Goal: Information Seeking & Learning: Learn about a topic

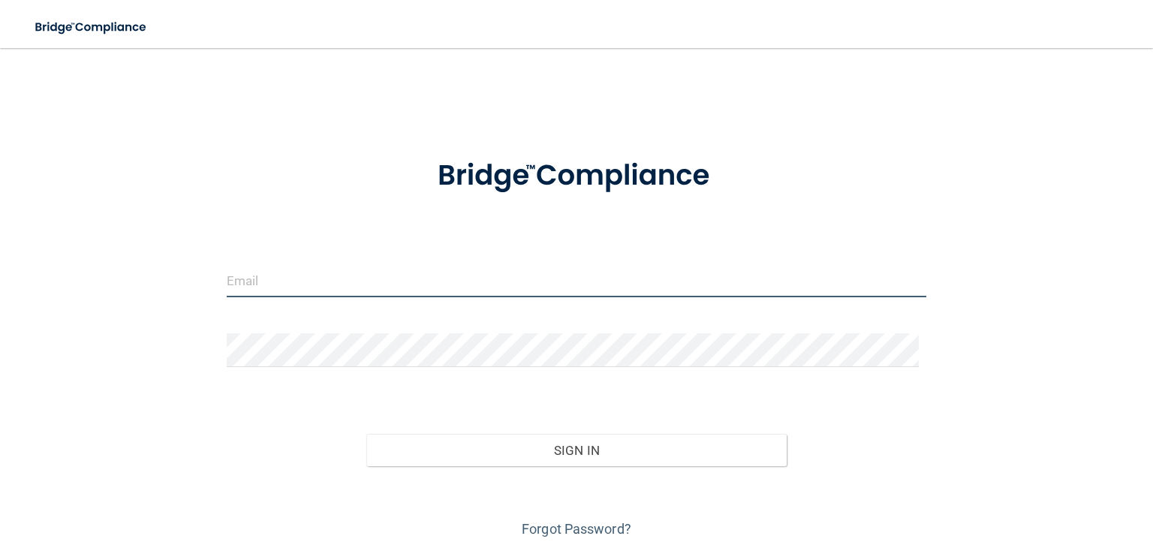
click at [339, 278] on input "email" at bounding box center [576, 280] width 699 height 34
type input "[PERSON_NAME][DOMAIN_NAME][EMAIL_ADDRESS][DOMAIN_NAME]"
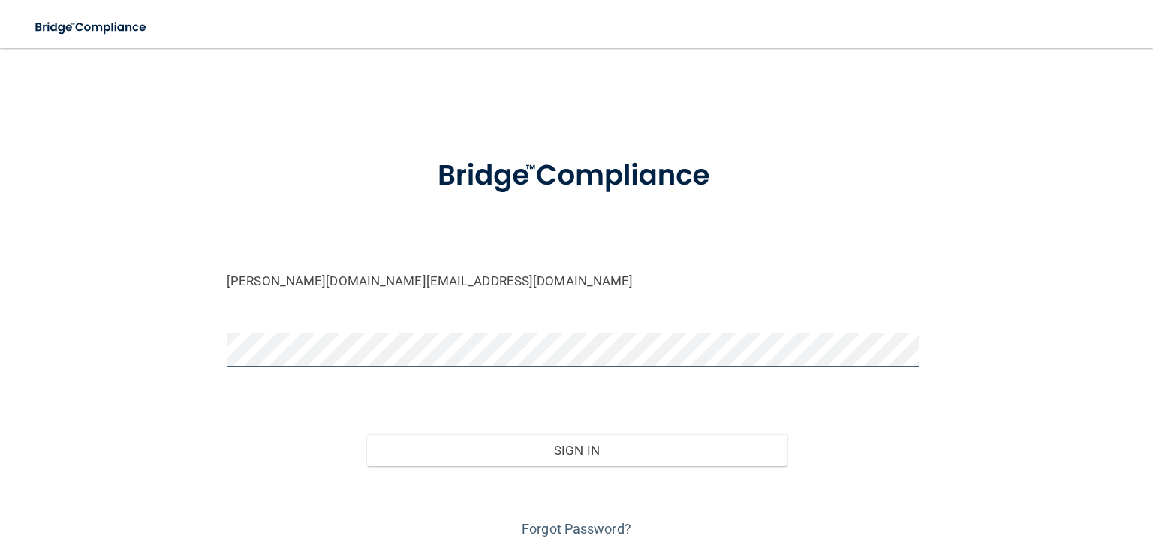
click at [366, 434] on button "Sign In" at bounding box center [575, 450] width 419 height 33
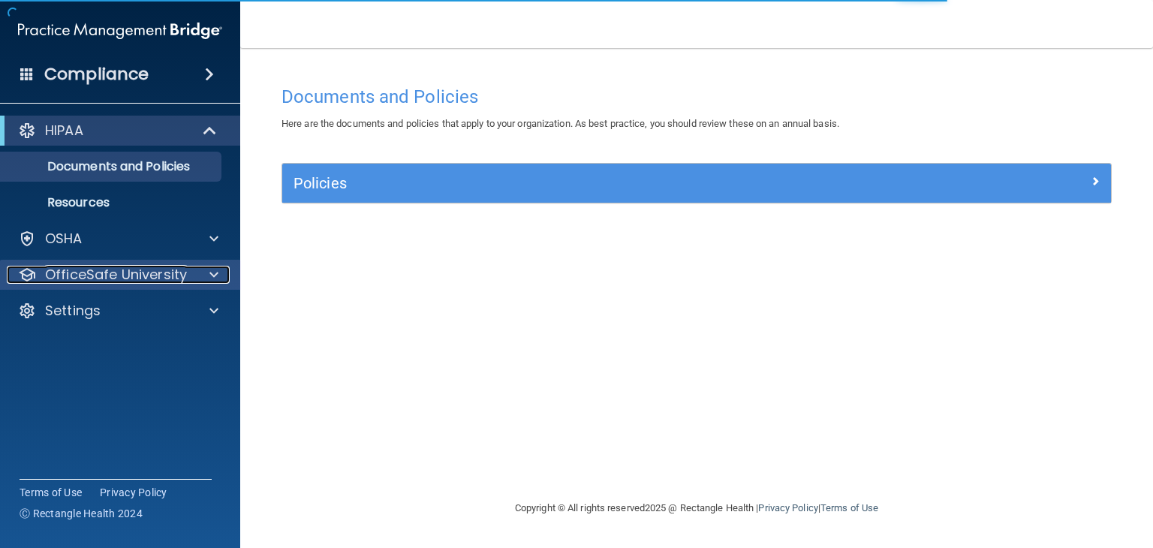
click at [135, 269] on p "OfficeSafe University" at bounding box center [116, 275] width 142 height 18
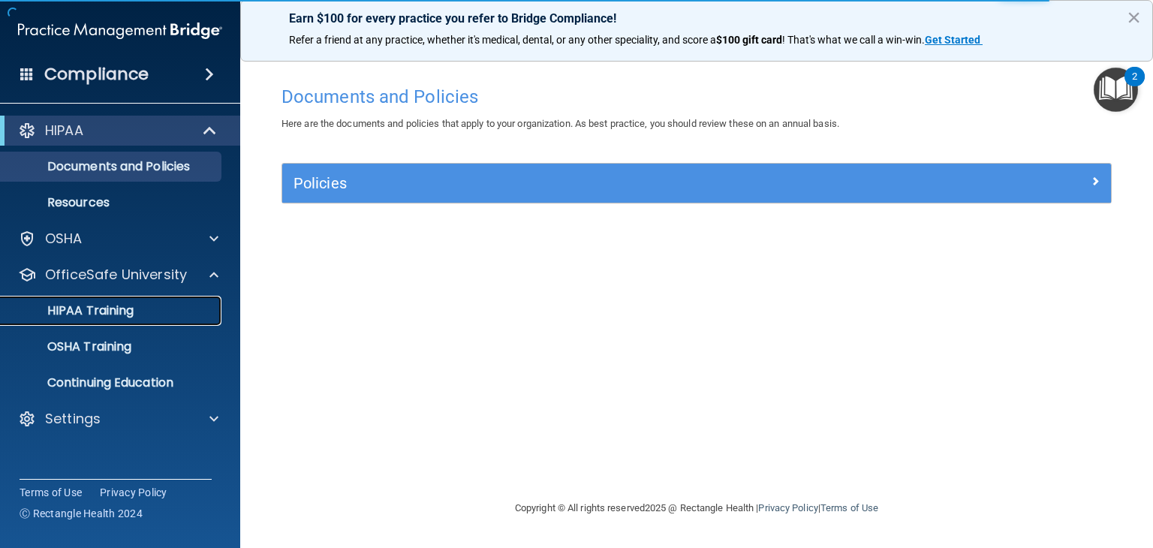
click at [111, 314] on p "HIPAA Training" at bounding box center [72, 310] width 124 height 15
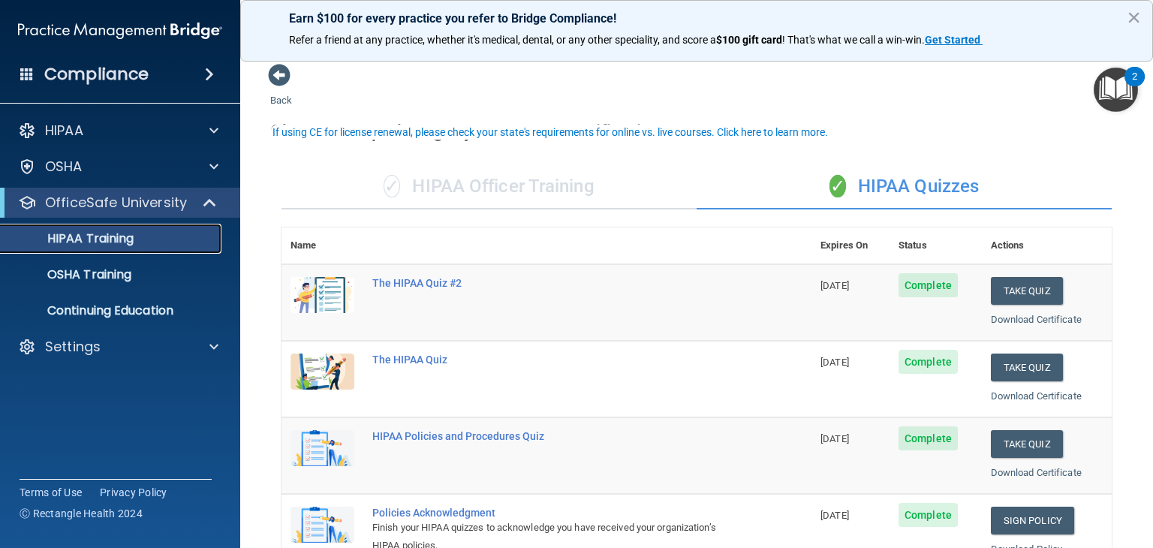
scroll to position [23, 0]
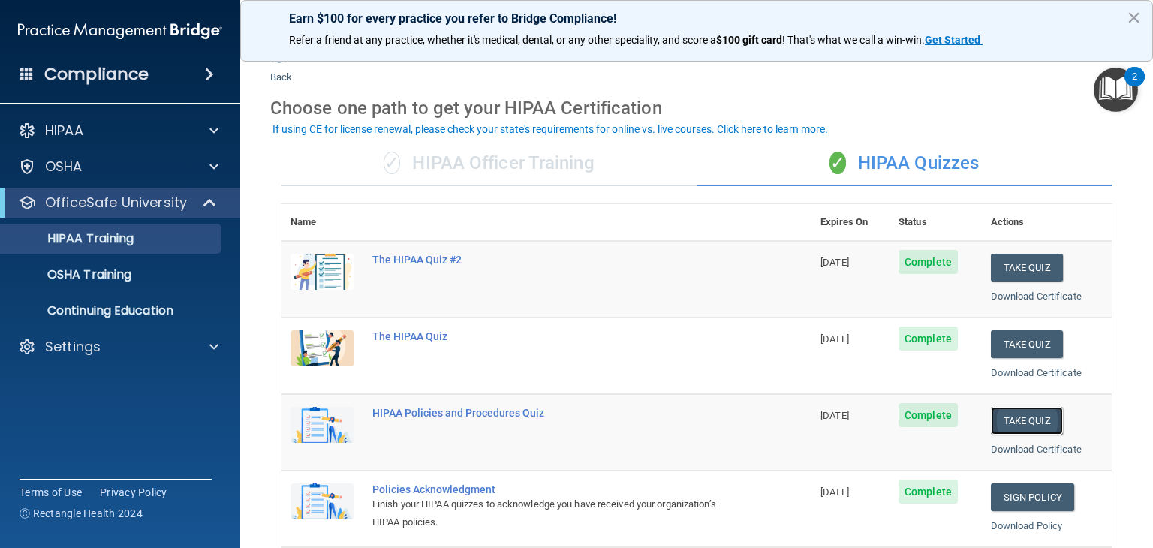
click at [1015, 416] on button "Take Quiz" at bounding box center [1027, 421] width 72 height 28
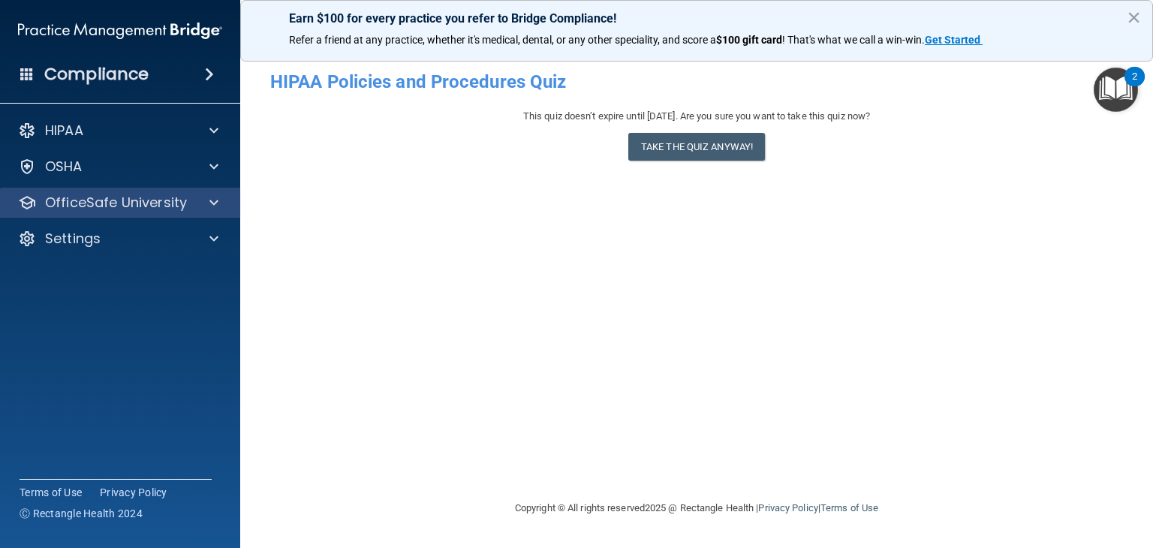
click at [125, 215] on div "OfficeSafe University" at bounding box center [120, 203] width 241 height 30
click at [183, 194] on p "OfficeSafe University" at bounding box center [116, 203] width 142 height 18
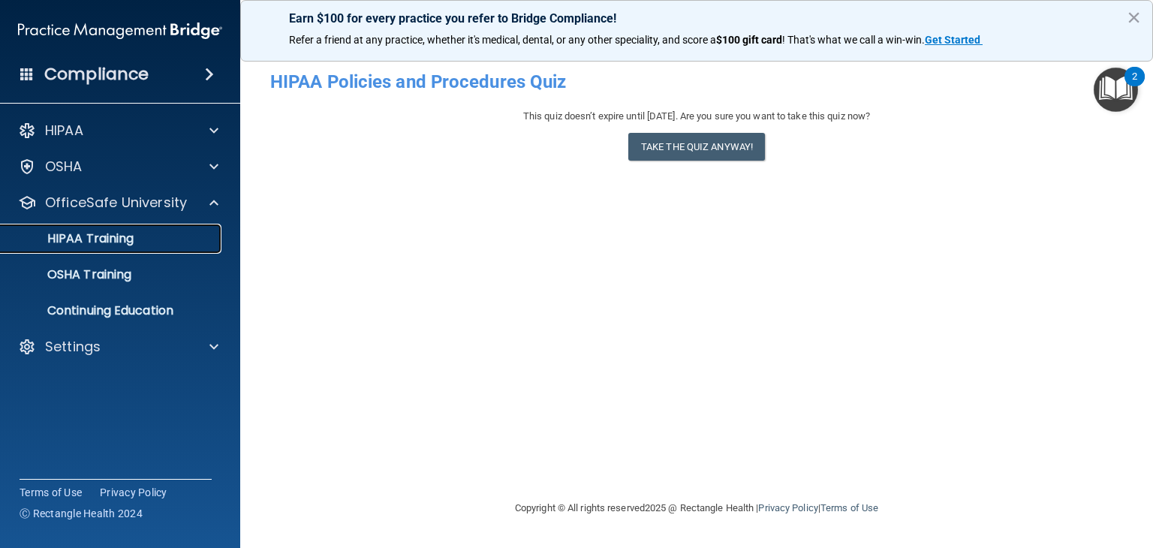
click at [95, 246] on p "HIPAA Training" at bounding box center [72, 238] width 124 height 15
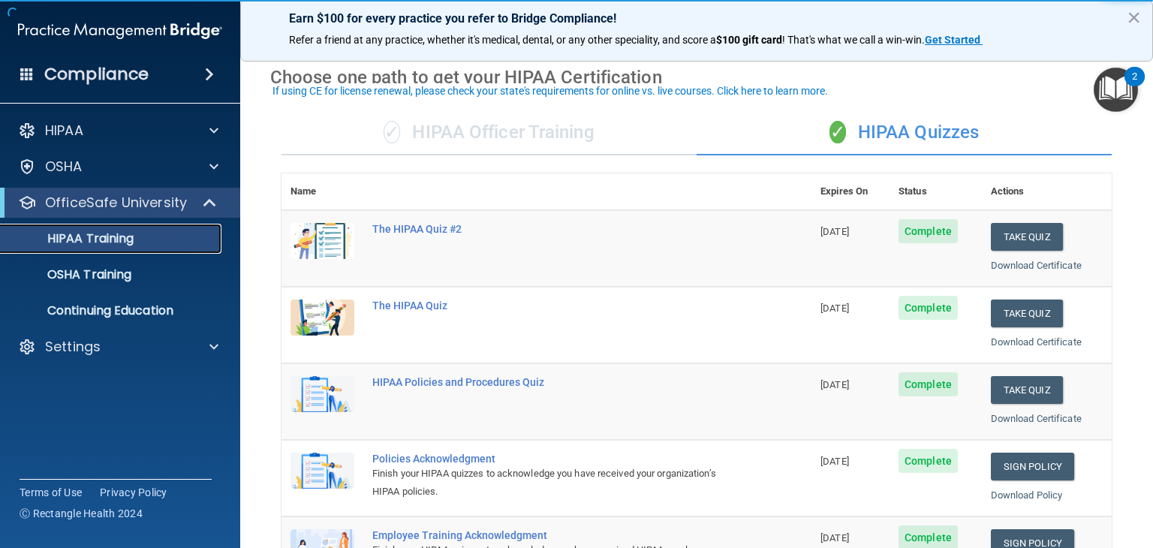
scroll to position [66, 0]
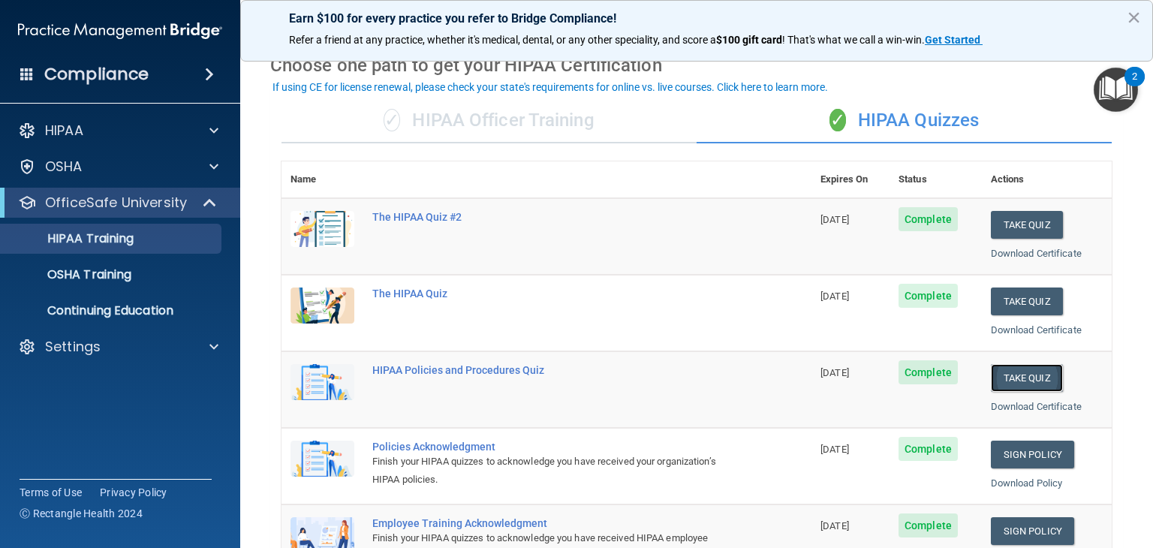
click at [1015, 374] on button "Take Quiz" at bounding box center [1027, 378] width 72 height 28
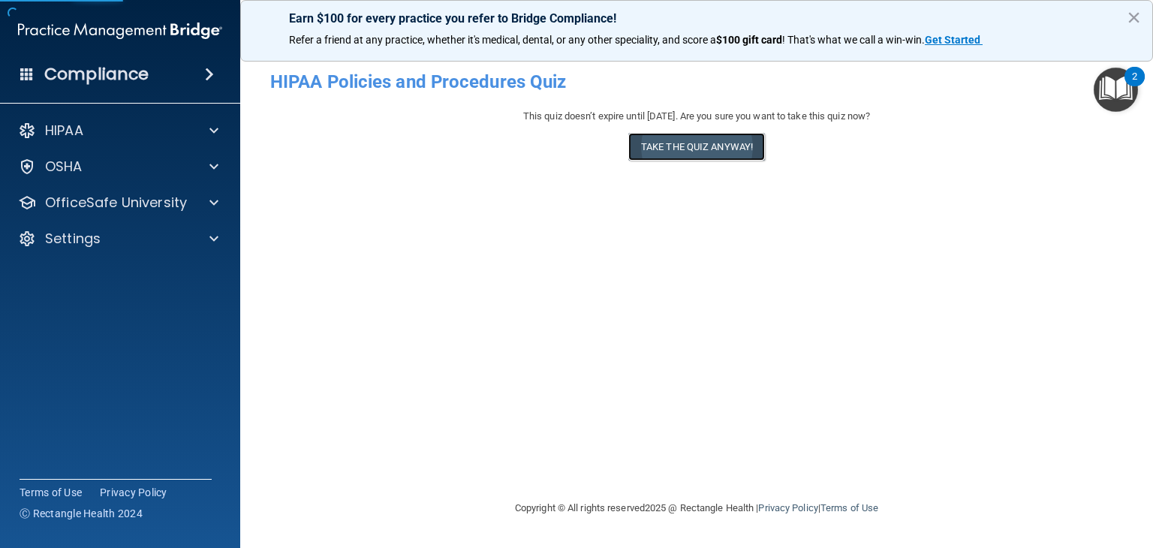
click at [706, 144] on button "Take the quiz anyway!" at bounding box center [696, 147] width 137 height 28
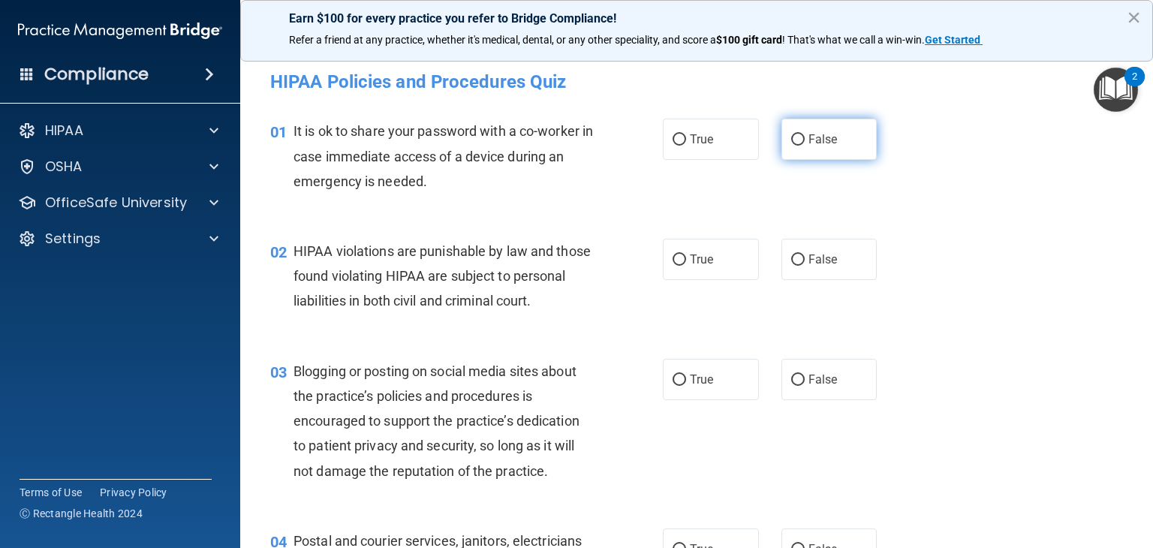
click at [814, 149] on label "False" at bounding box center [829, 139] width 96 height 41
click at [804, 146] on input "False" at bounding box center [798, 139] width 14 height 11
radio input "true"
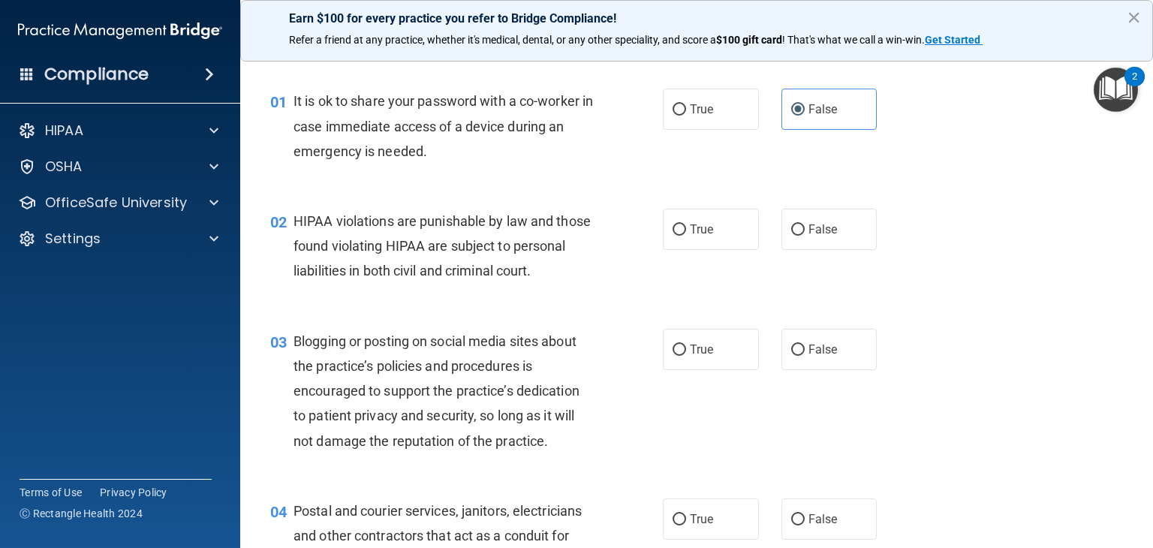
scroll to position [32, 0]
click at [691, 209] on label "True" at bounding box center [711, 227] width 96 height 41
click at [686, 223] on input "True" at bounding box center [679, 228] width 14 height 11
radio input "true"
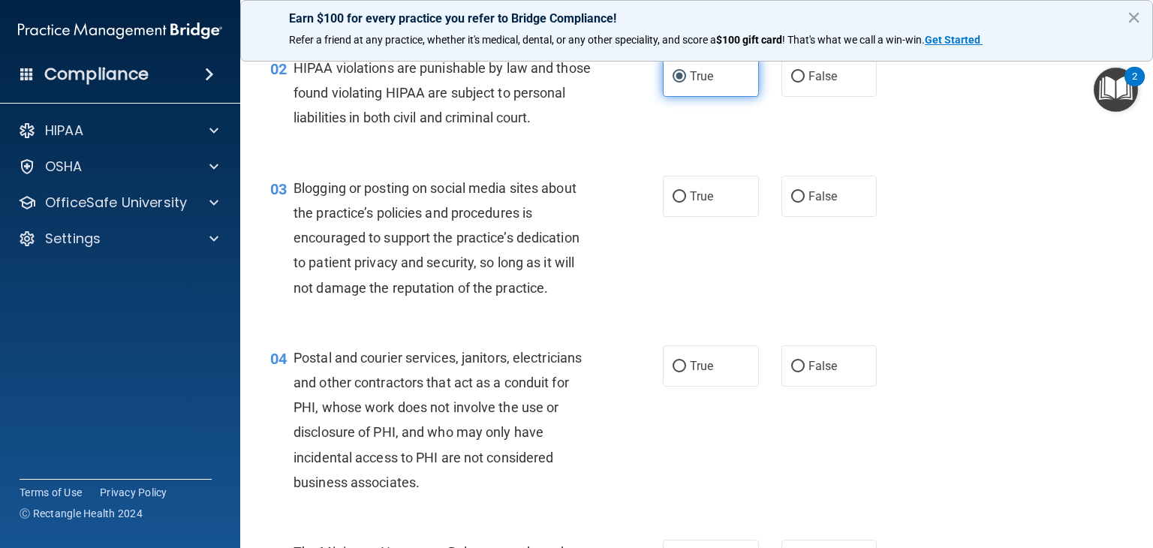
scroll to position [185, 0]
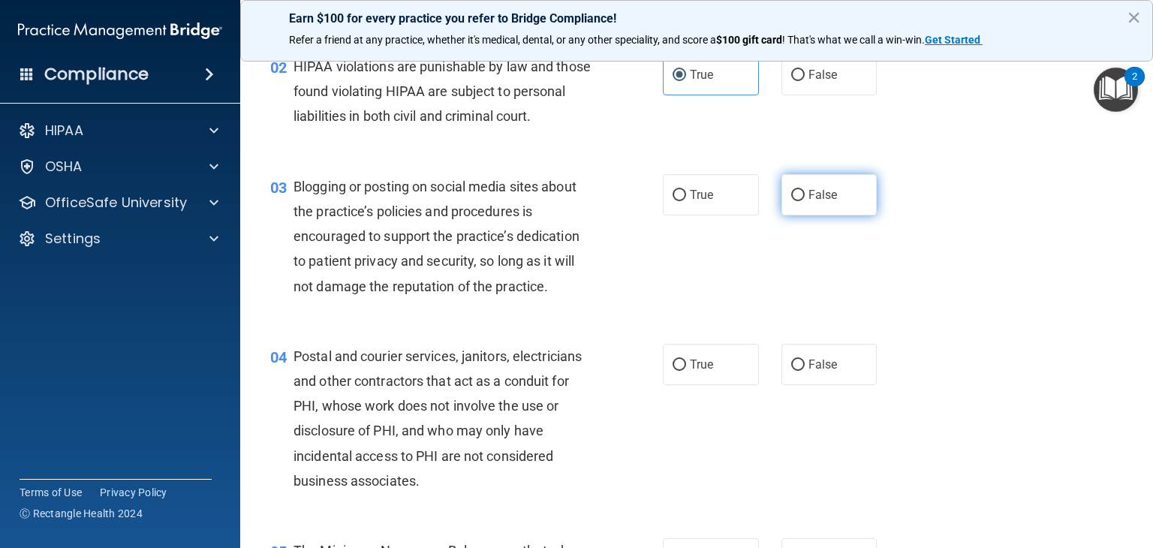
click at [833, 206] on label "False" at bounding box center [829, 194] width 96 height 41
click at [804, 201] on input "False" at bounding box center [798, 195] width 14 height 11
radio input "true"
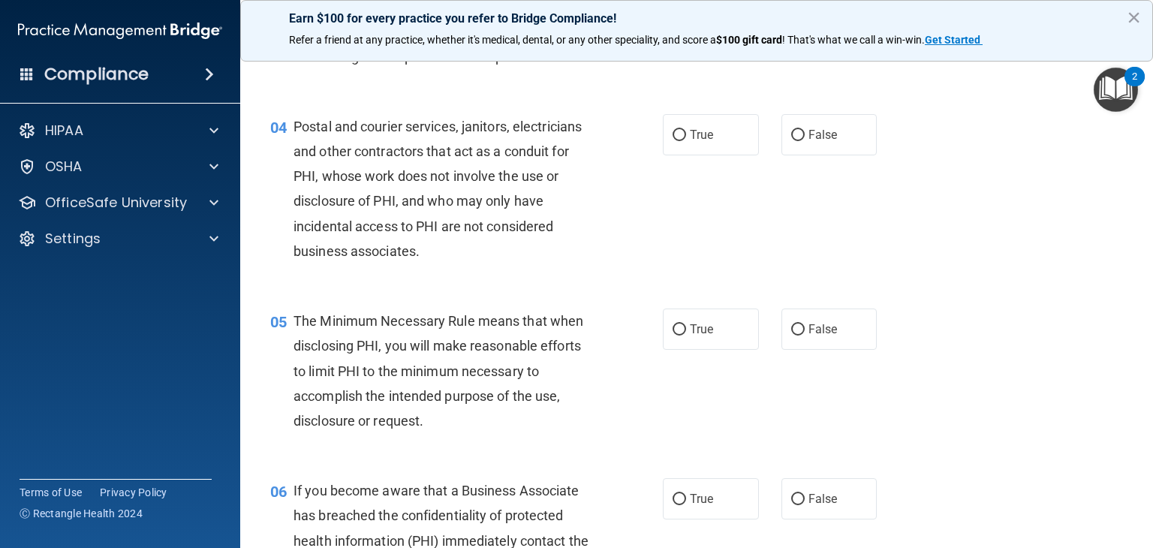
scroll to position [416, 0]
click at [688, 154] on label "True" at bounding box center [711, 133] width 96 height 41
click at [686, 140] on input "True" at bounding box center [679, 133] width 14 height 11
radio input "true"
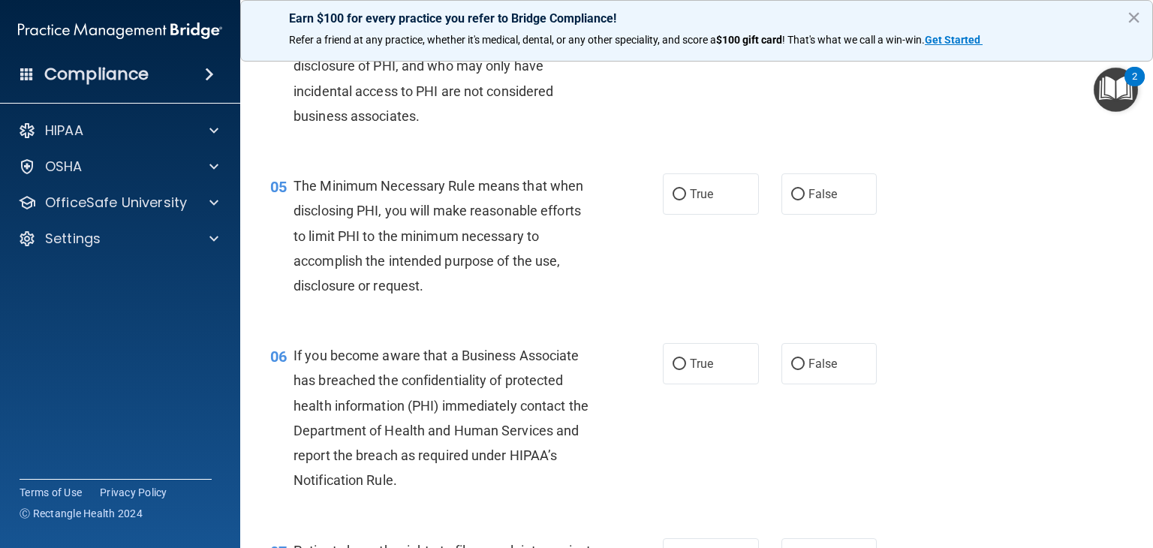
scroll to position [552, 0]
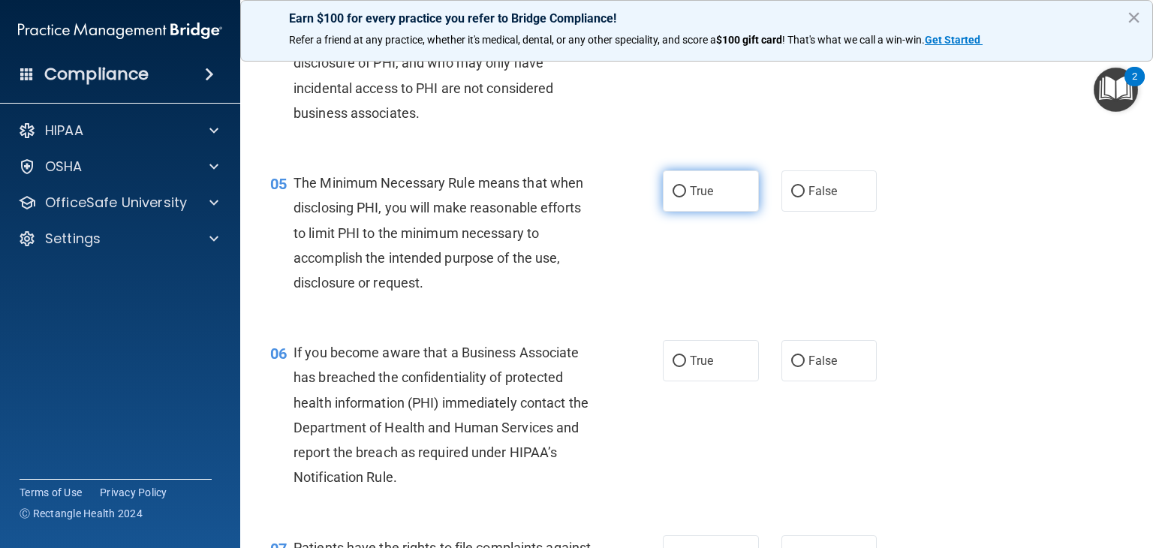
click at [707, 198] on span "True" at bounding box center [701, 191] width 23 height 14
click at [686, 197] on input "True" at bounding box center [679, 191] width 14 height 11
radio input "true"
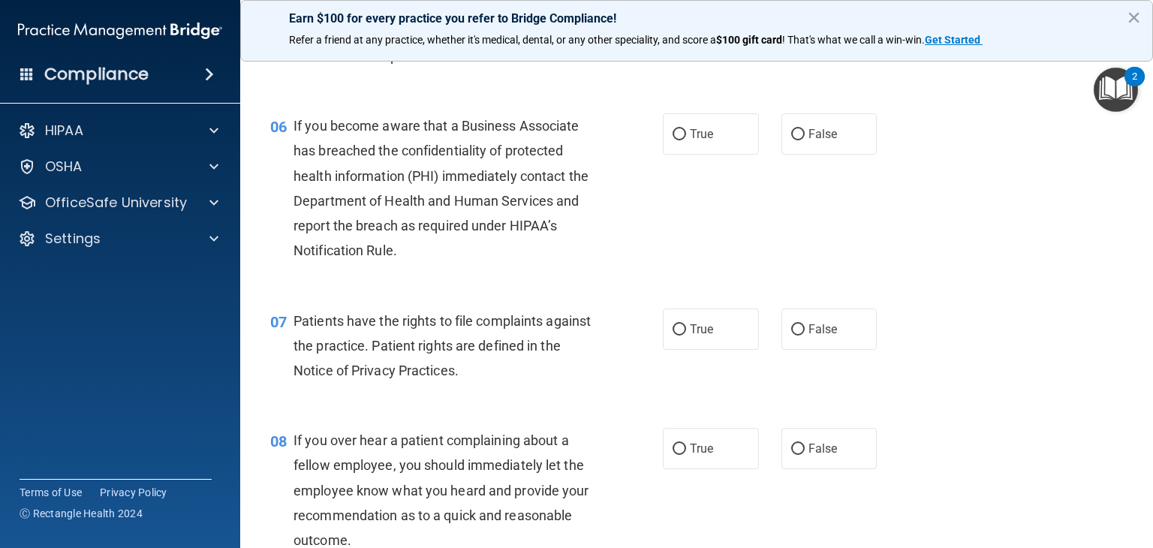
scroll to position [785, 0]
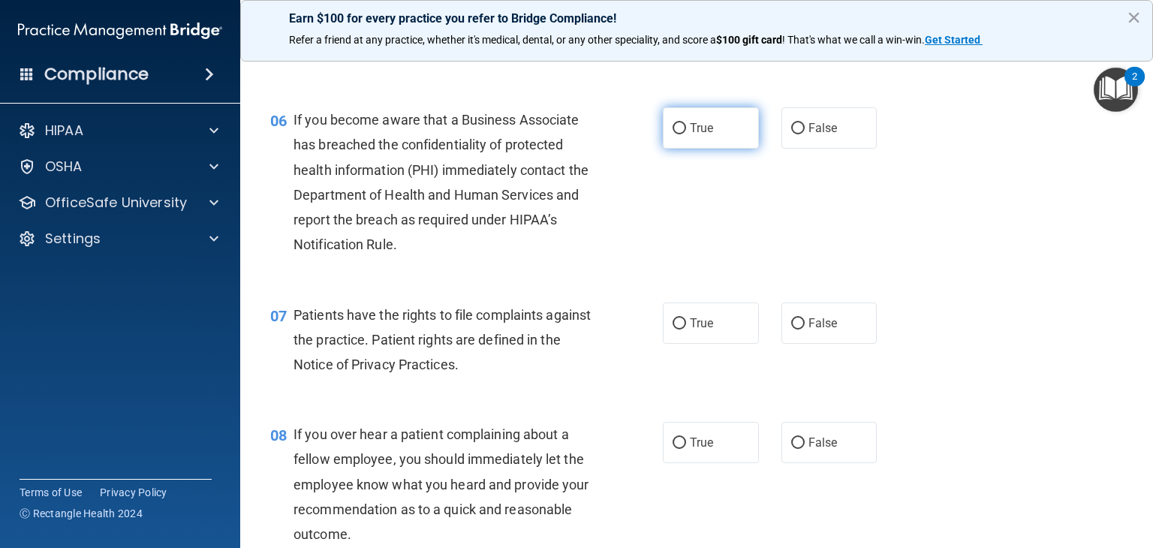
click at [691, 135] on span "True" at bounding box center [701, 128] width 23 height 14
click at [686, 134] on input "True" at bounding box center [679, 128] width 14 height 11
radio input "true"
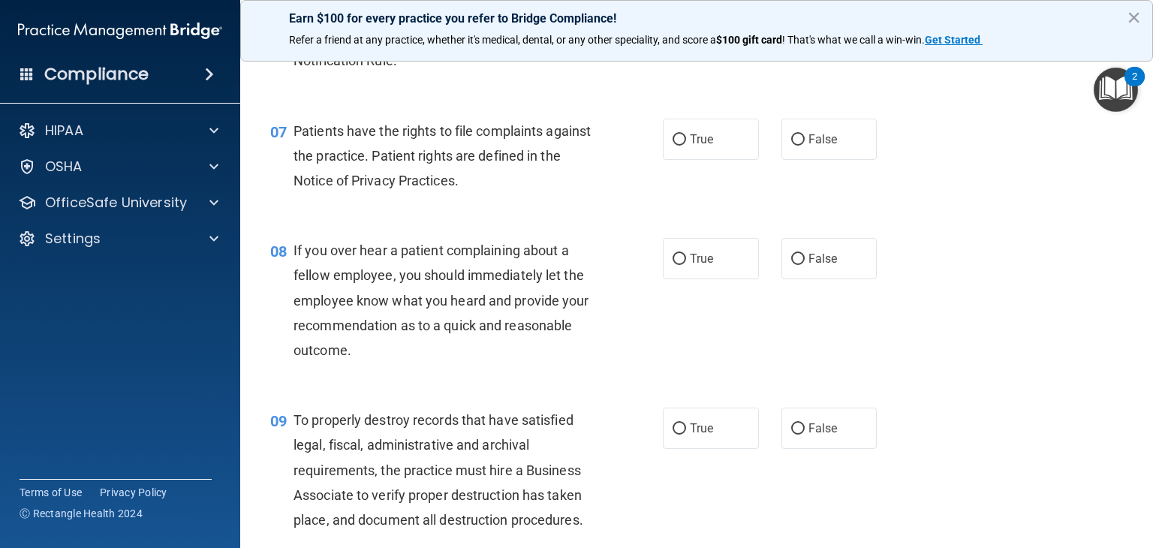
scroll to position [971, 0]
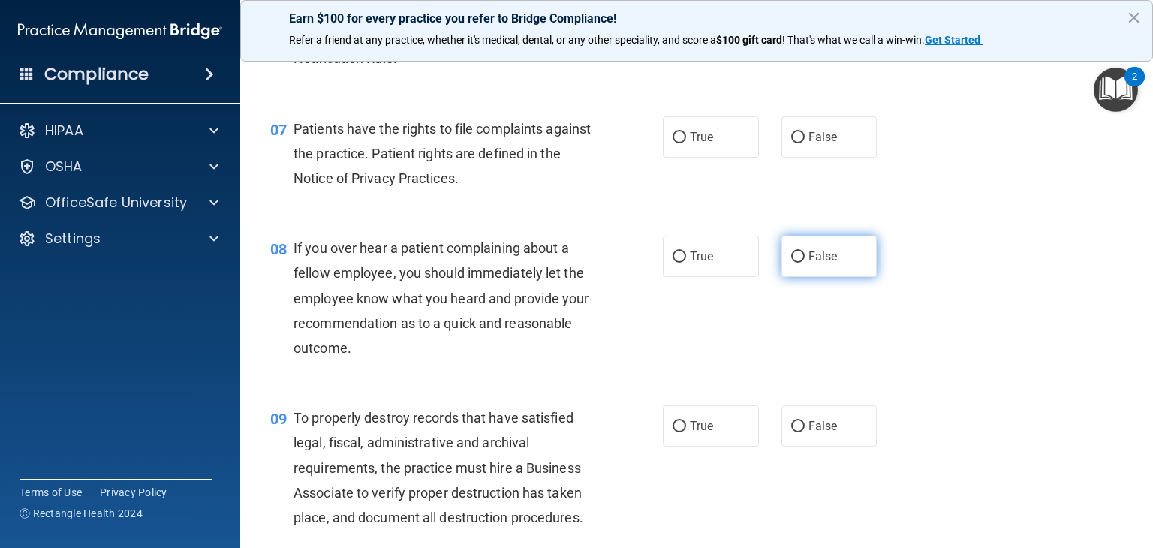
click at [807, 269] on label "False" at bounding box center [829, 256] width 96 height 41
click at [804, 263] on input "False" at bounding box center [798, 256] width 14 height 11
radio input "true"
click at [672, 143] on input "True" at bounding box center [679, 137] width 14 height 11
radio input "true"
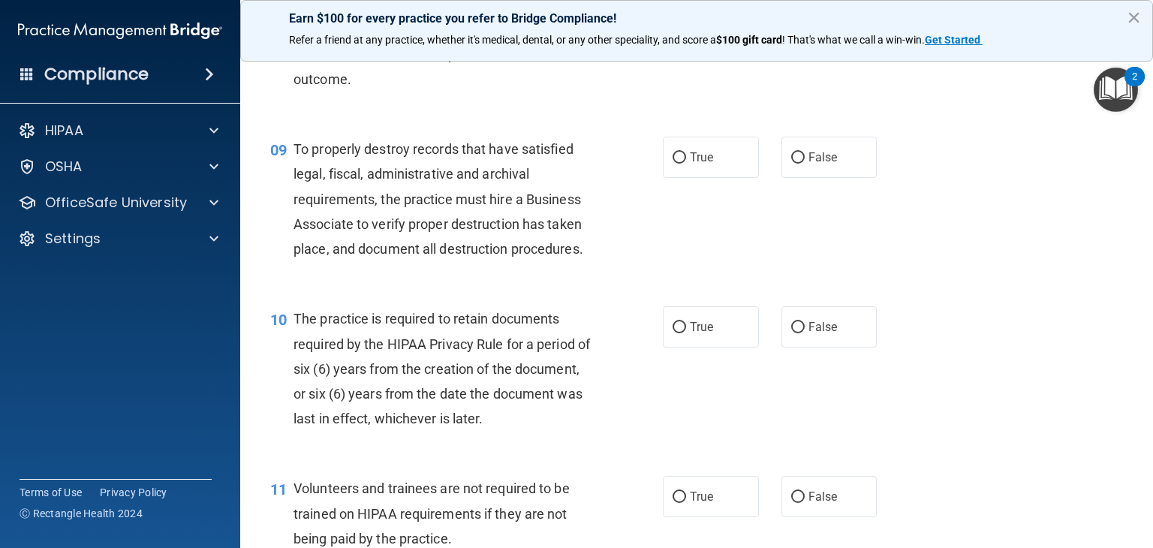
scroll to position [1261, 0]
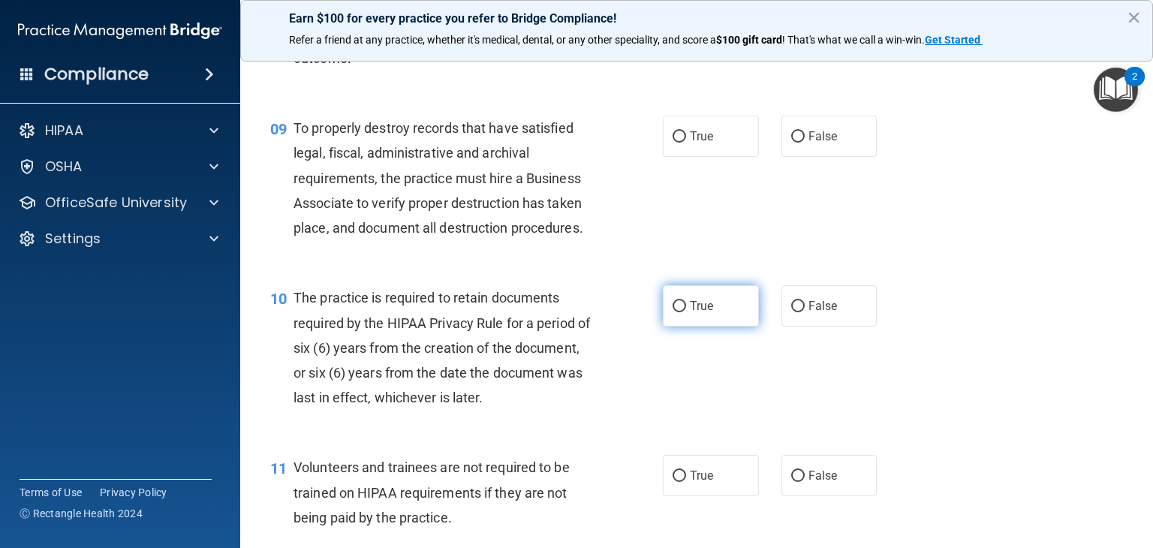
click at [677, 312] on input "True" at bounding box center [679, 306] width 14 height 11
radio input "true"
click at [672, 143] on input "True" at bounding box center [679, 136] width 14 height 11
radio input "true"
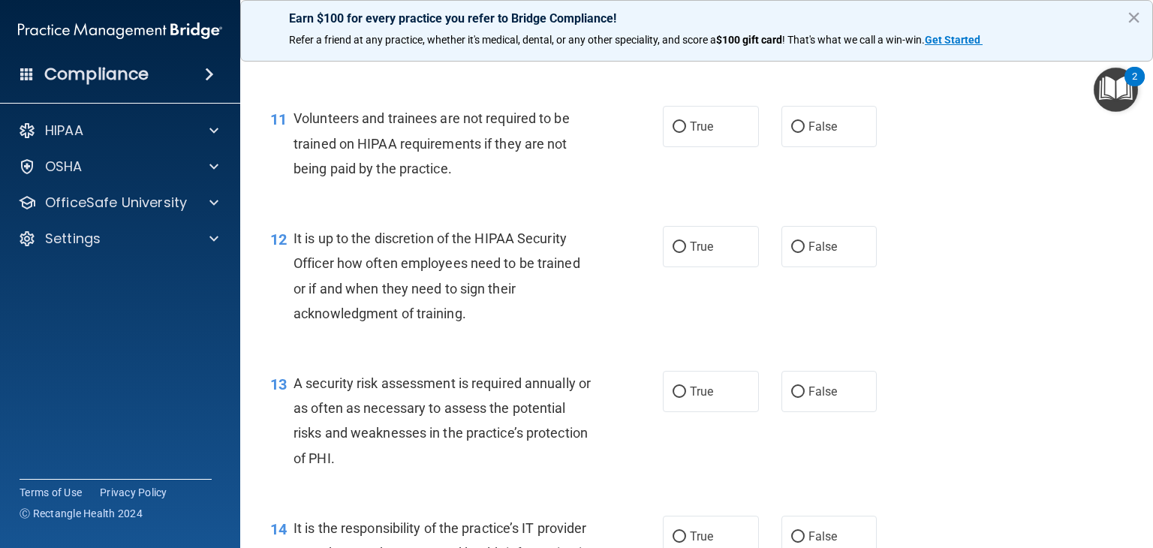
scroll to position [1629, 0]
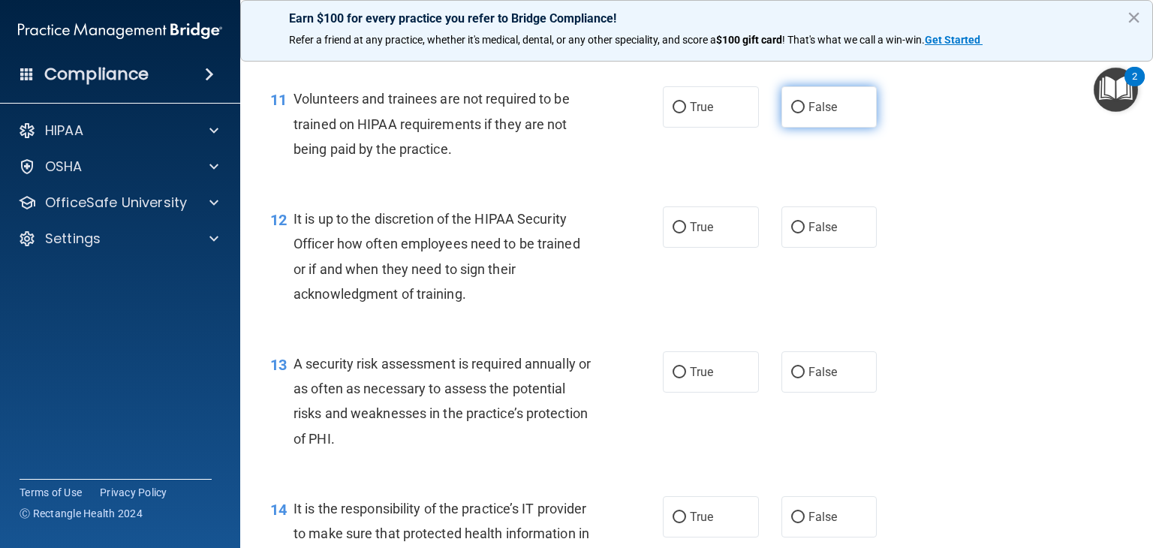
click at [804, 128] on label "False" at bounding box center [829, 106] width 96 height 41
click at [804, 113] on input "False" at bounding box center [798, 107] width 14 height 11
radio input "true"
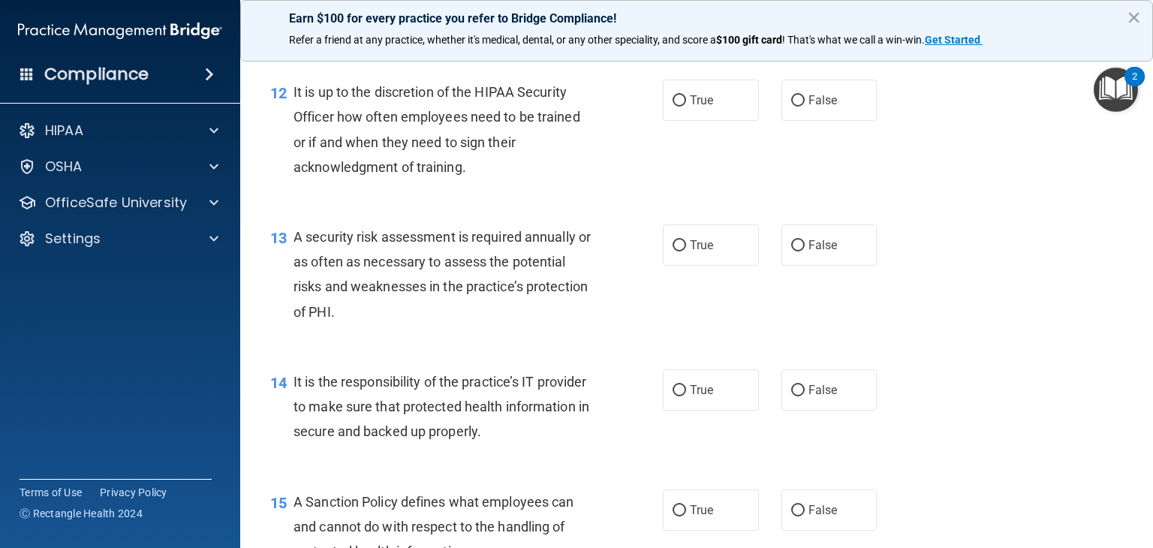
scroll to position [1760, 0]
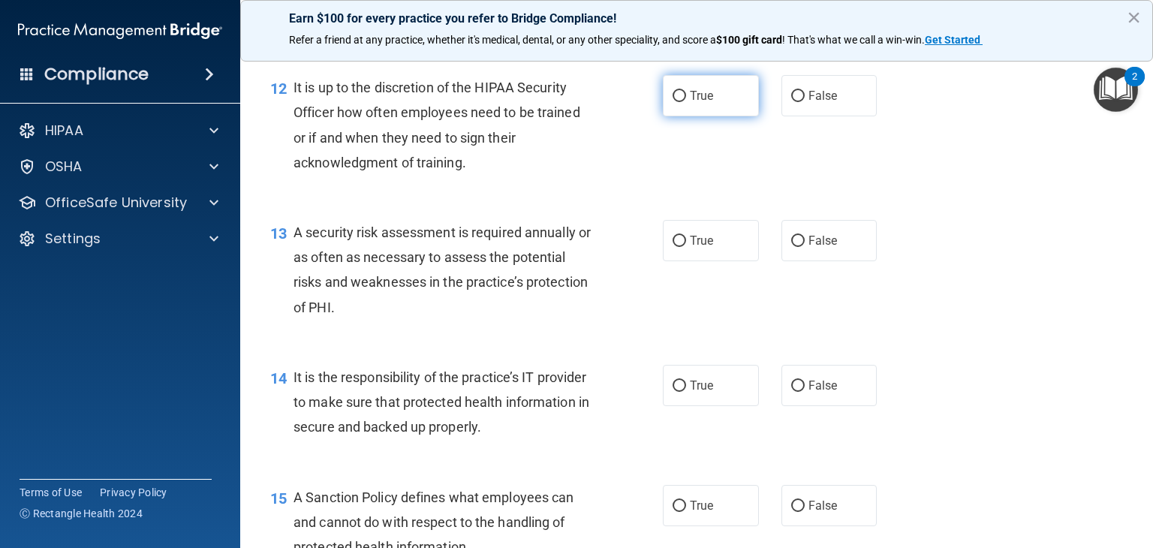
click at [679, 102] on input "True" at bounding box center [679, 96] width 14 height 11
radio input "true"
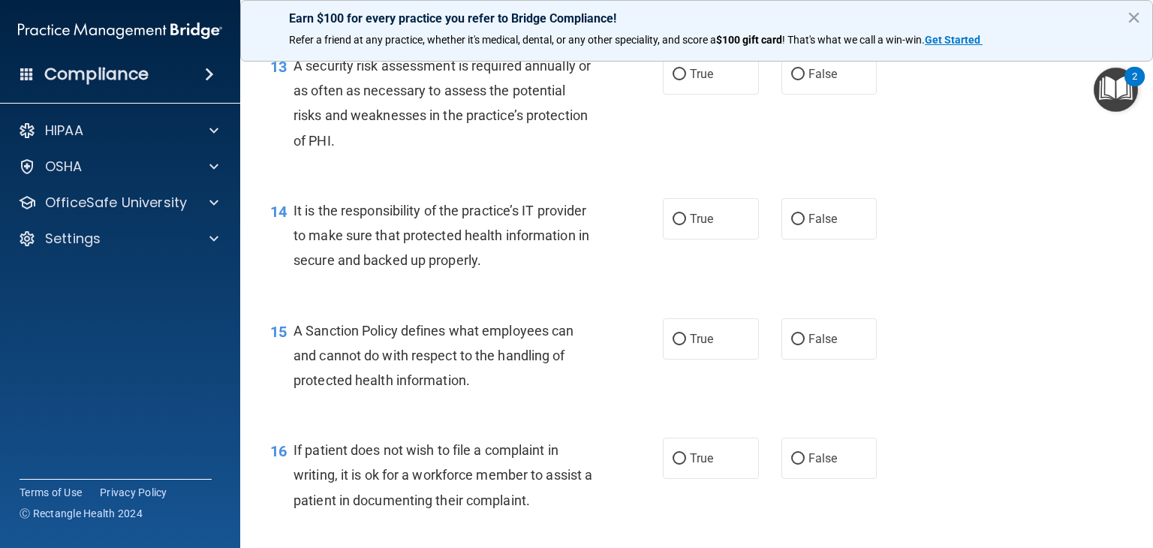
scroll to position [1921, 0]
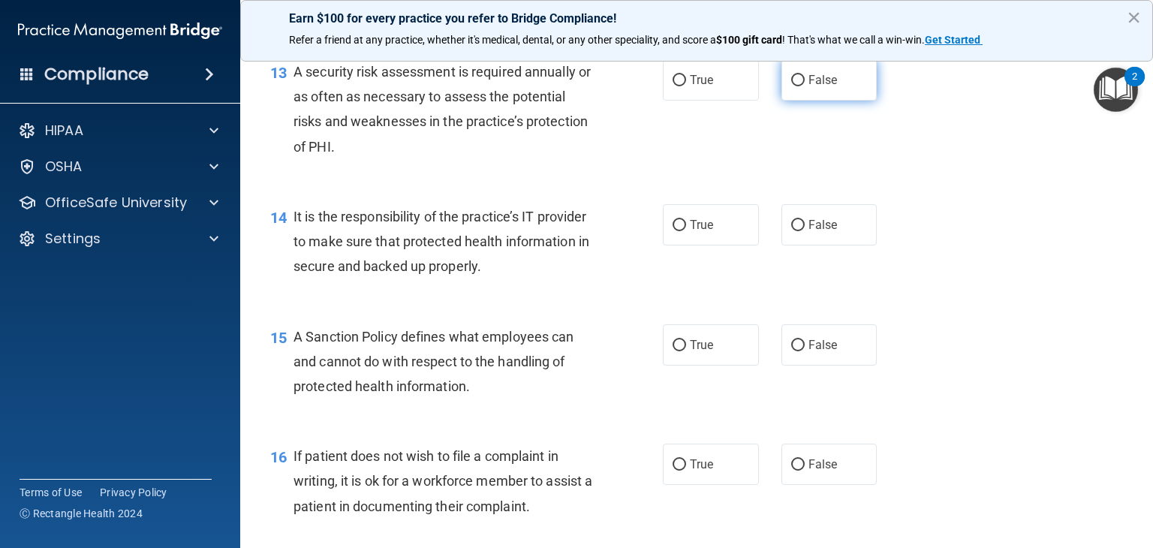
click at [793, 86] on input "False" at bounding box center [798, 80] width 14 height 11
radio input "true"
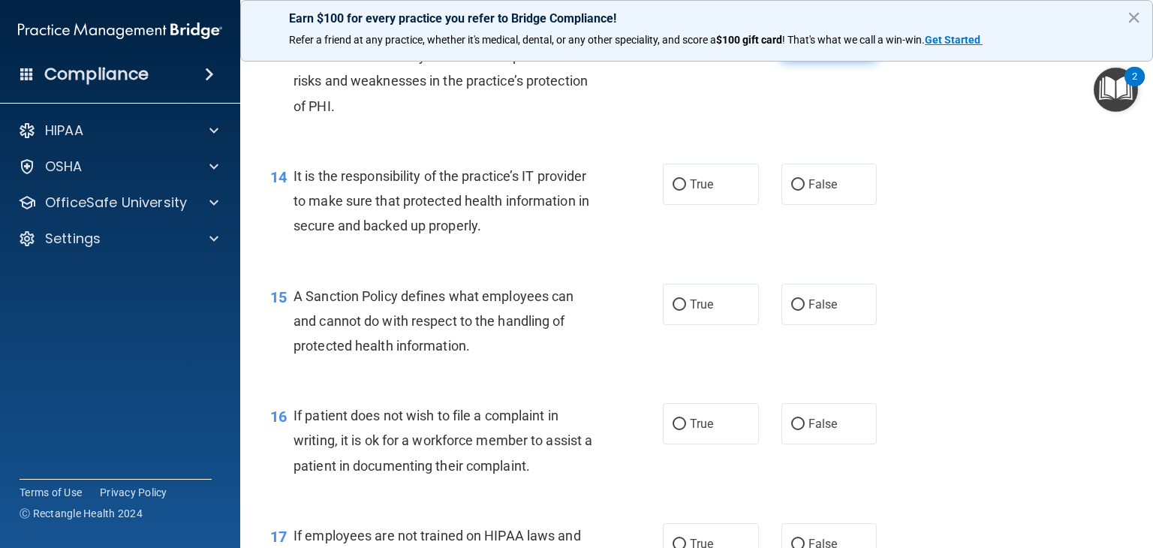
scroll to position [2021, 0]
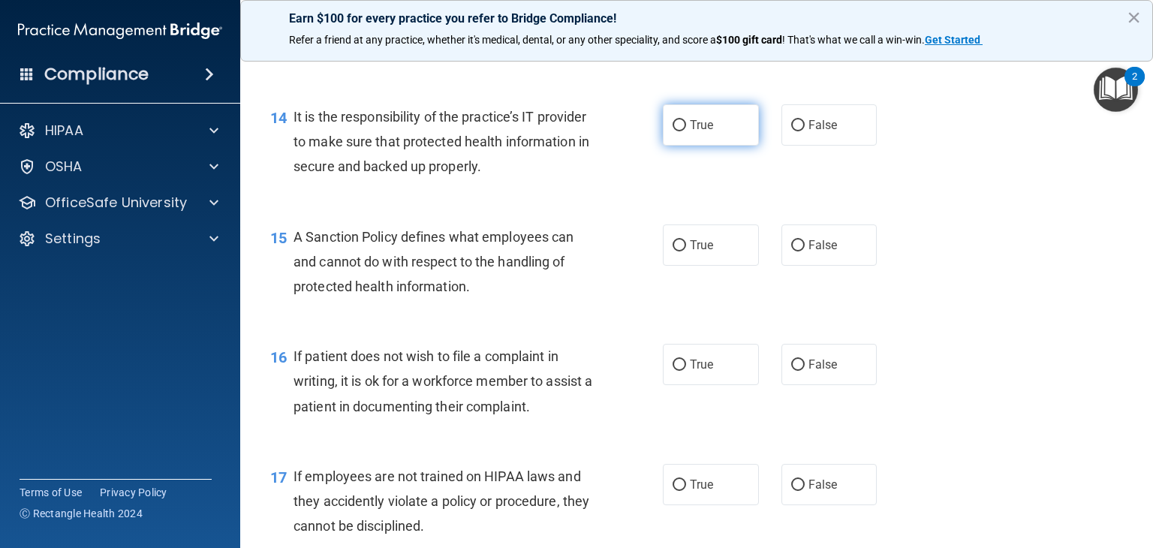
click at [672, 131] on input "True" at bounding box center [679, 125] width 14 height 11
radio input "true"
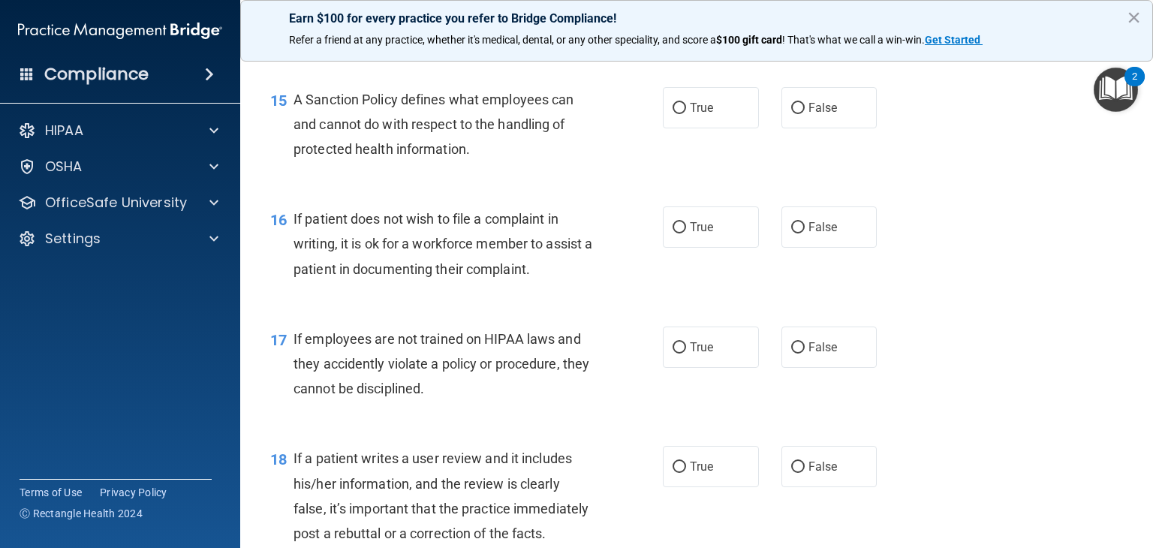
scroll to position [2176, 0]
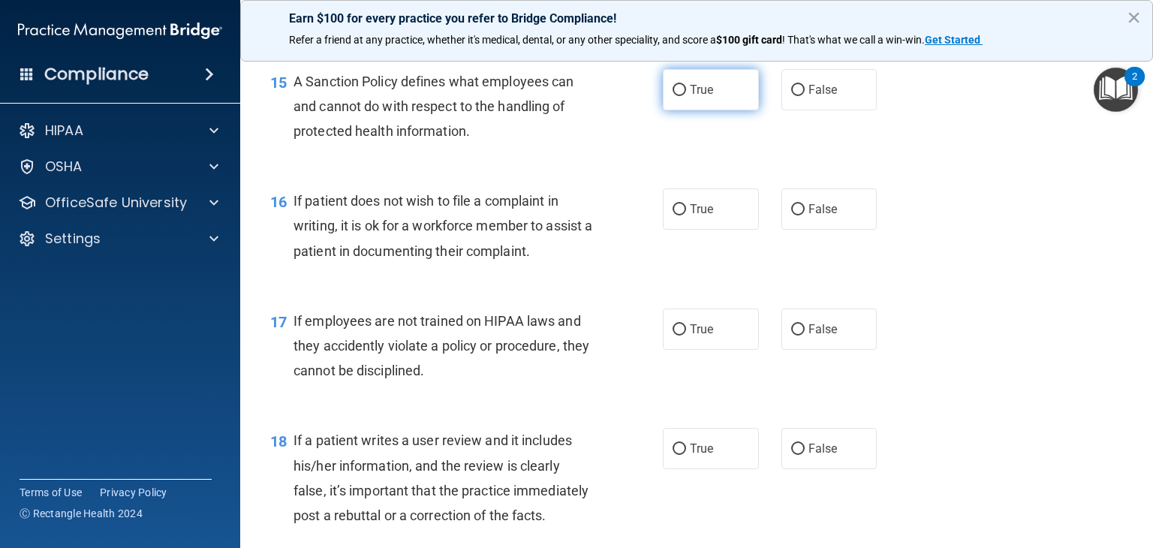
click at [690, 95] on label "True" at bounding box center [711, 89] width 96 height 41
click at [686, 95] on input "True" at bounding box center [679, 90] width 14 height 11
radio input "true"
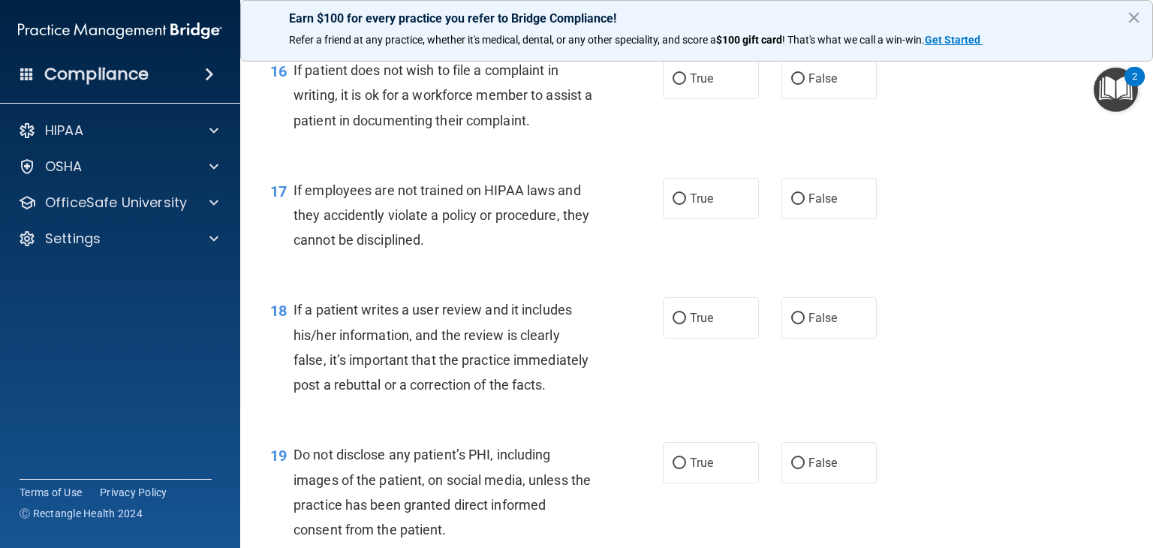
scroll to position [2315, 0]
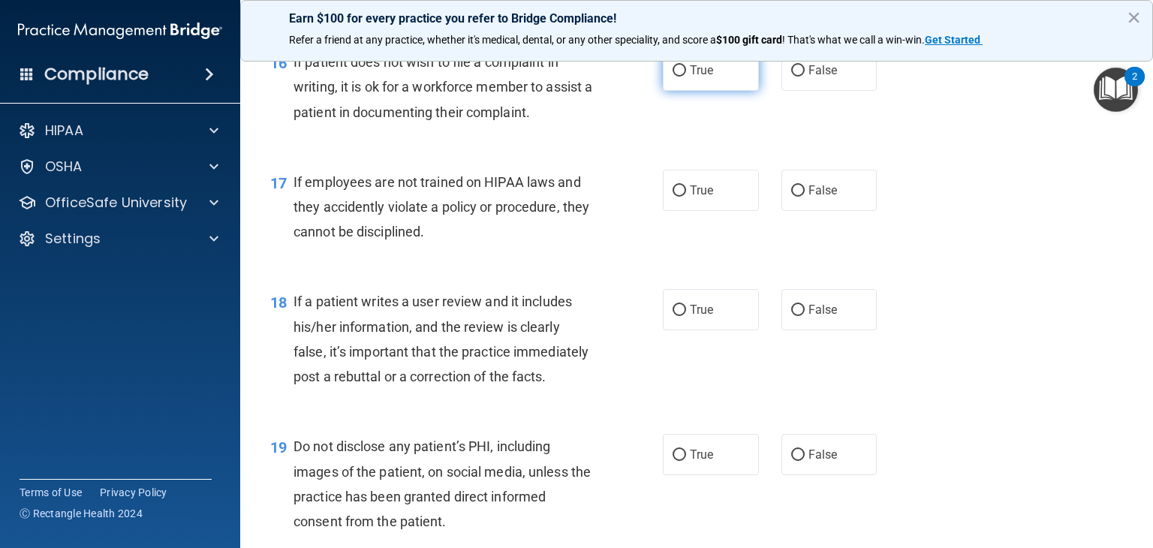
click at [697, 77] on span "True" at bounding box center [701, 70] width 23 height 14
click at [686, 77] on input "True" at bounding box center [679, 70] width 14 height 11
radio input "true"
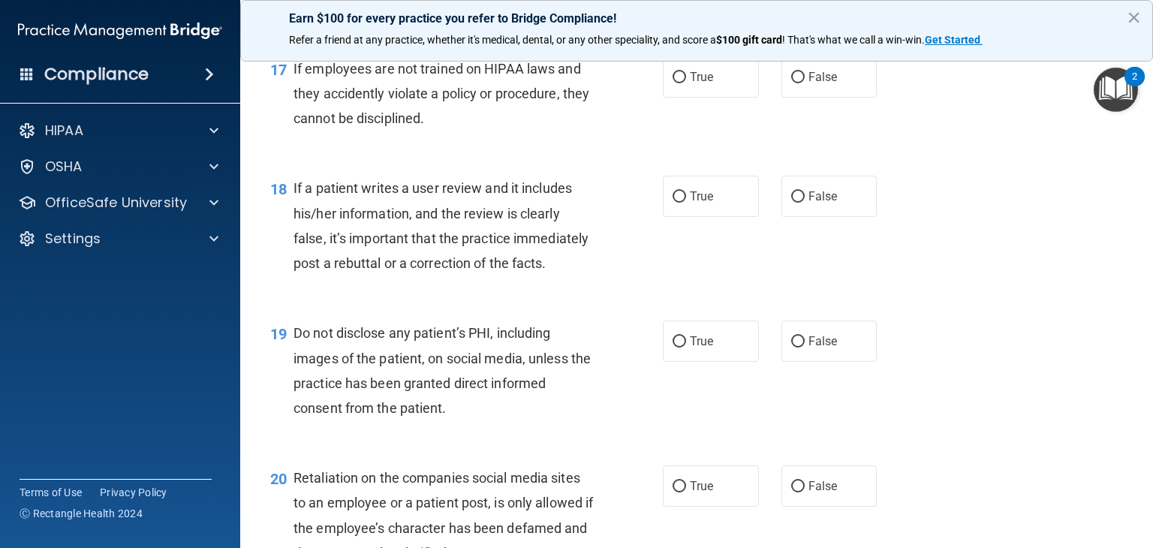
scroll to position [2429, 0]
click at [791, 83] on input "False" at bounding box center [798, 76] width 14 height 11
radio input "true"
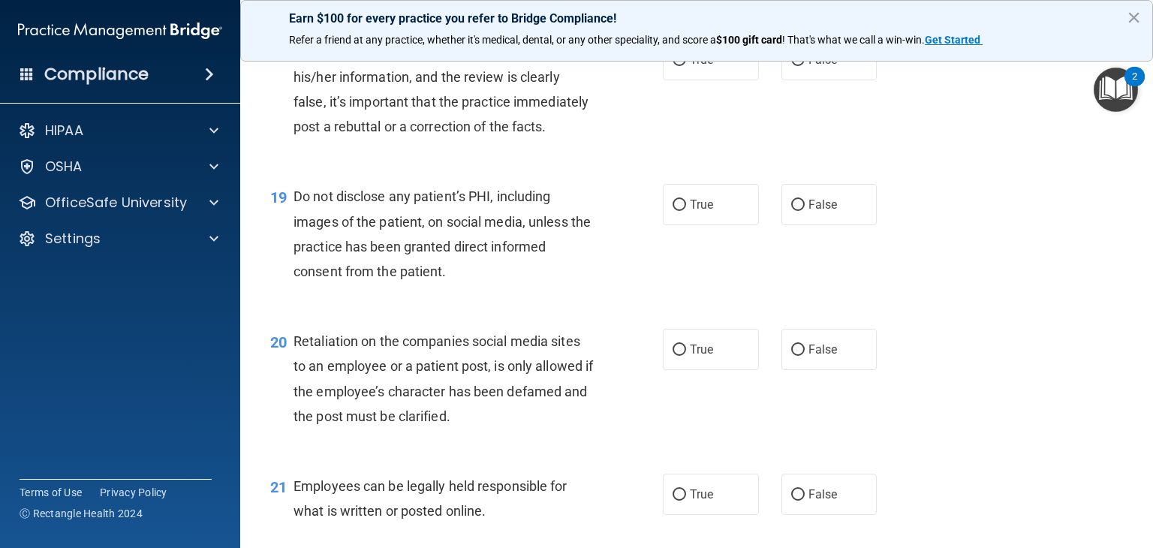
scroll to position [2568, 0]
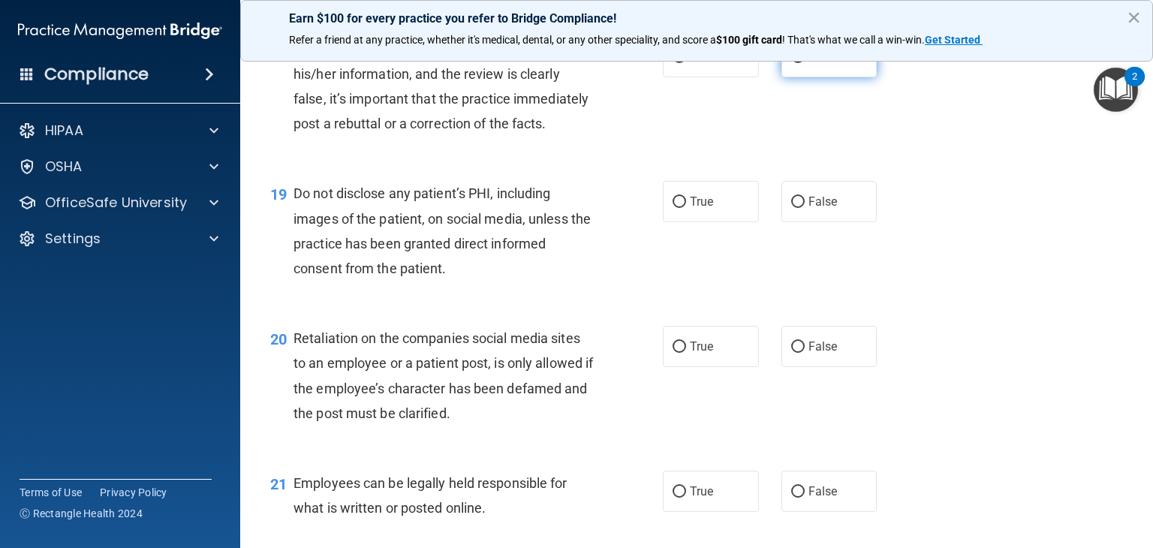
click at [795, 63] on input "False" at bounding box center [798, 57] width 14 height 11
radio input "true"
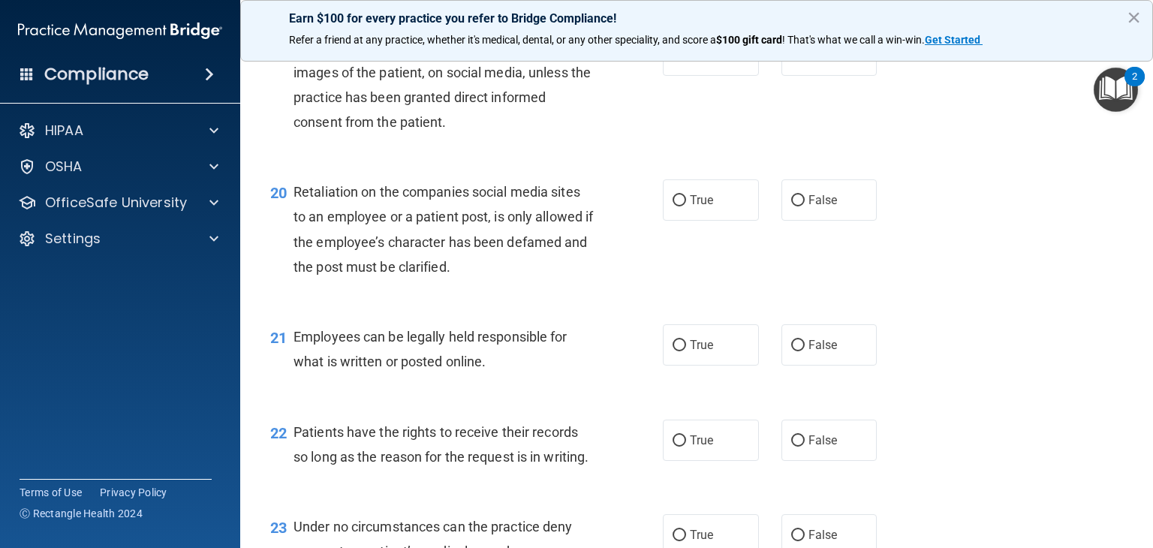
scroll to position [2715, 0]
click at [791, 61] on input "False" at bounding box center [798, 55] width 14 height 11
radio input "true"
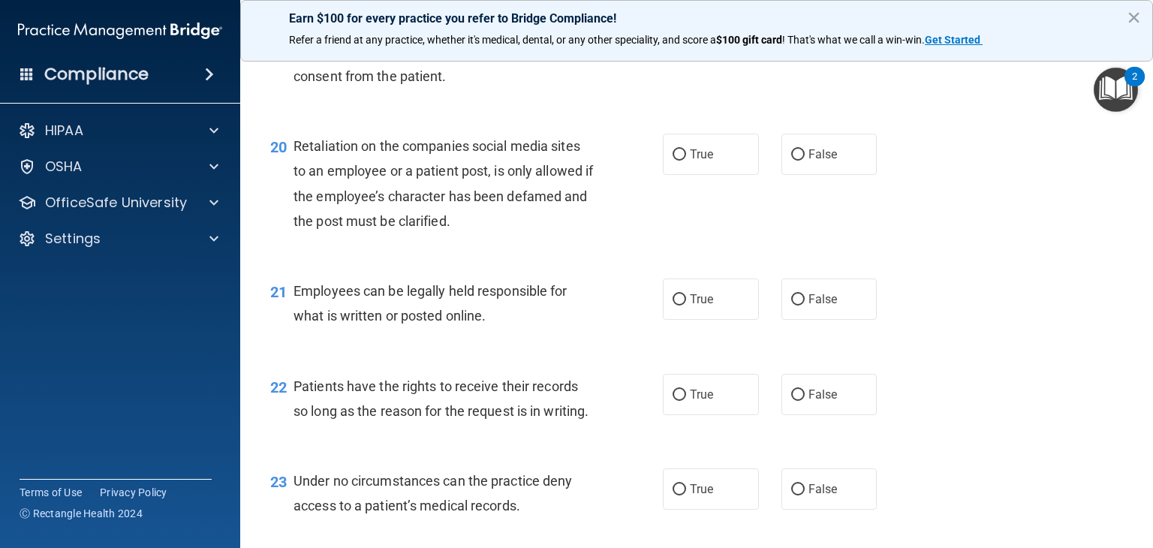
scroll to position [2714, 0]
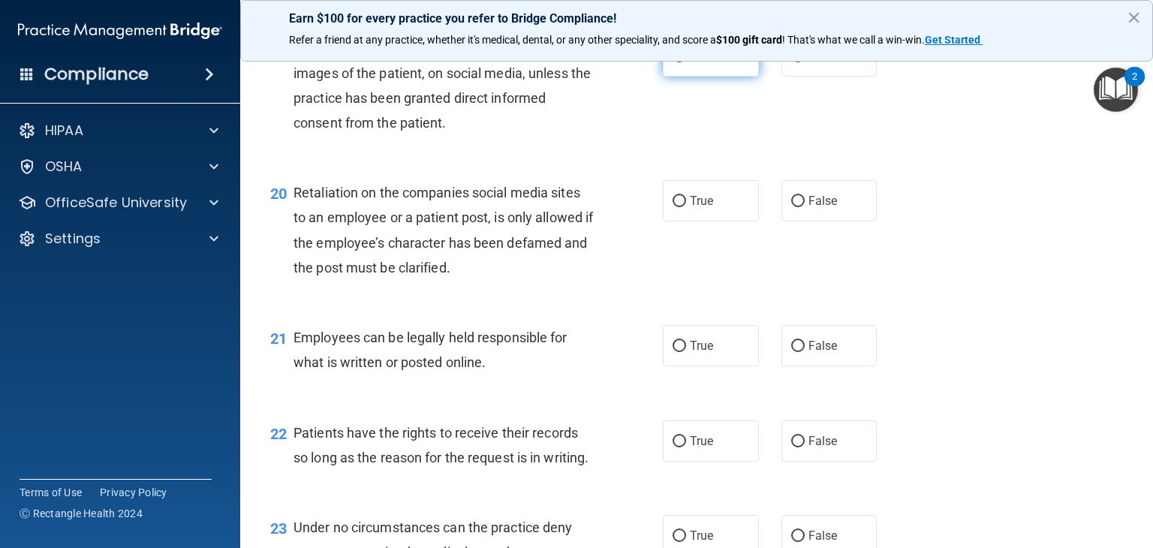
click at [699, 63] on span "True" at bounding box center [701, 56] width 23 height 14
click at [686, 62] on input "True" at bounding box center [679, 56] width 14 height 11
radio input "true"
radio input "false"
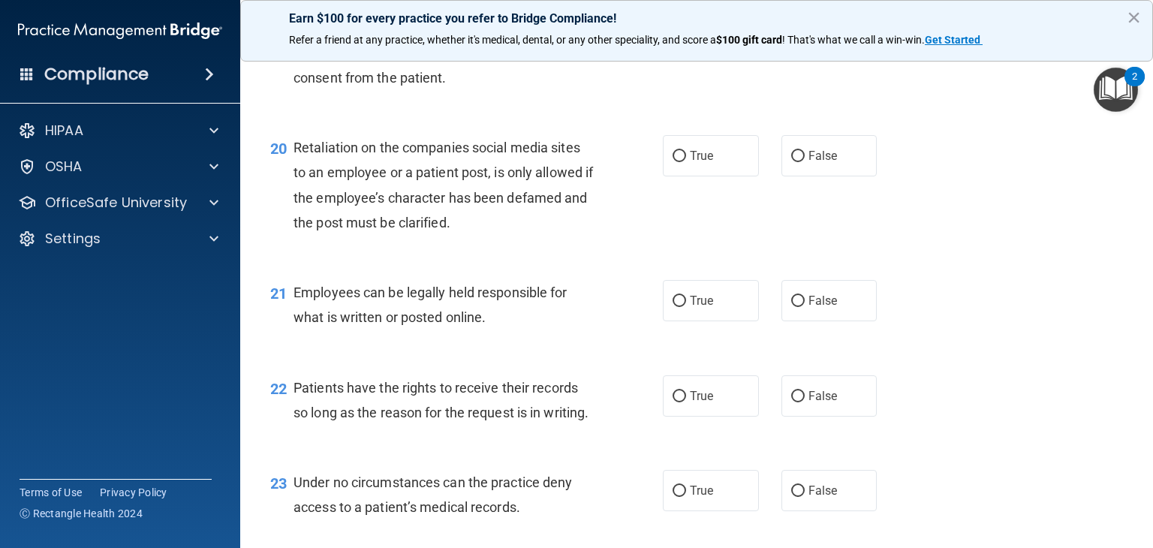
scroll to position [2789, 0]
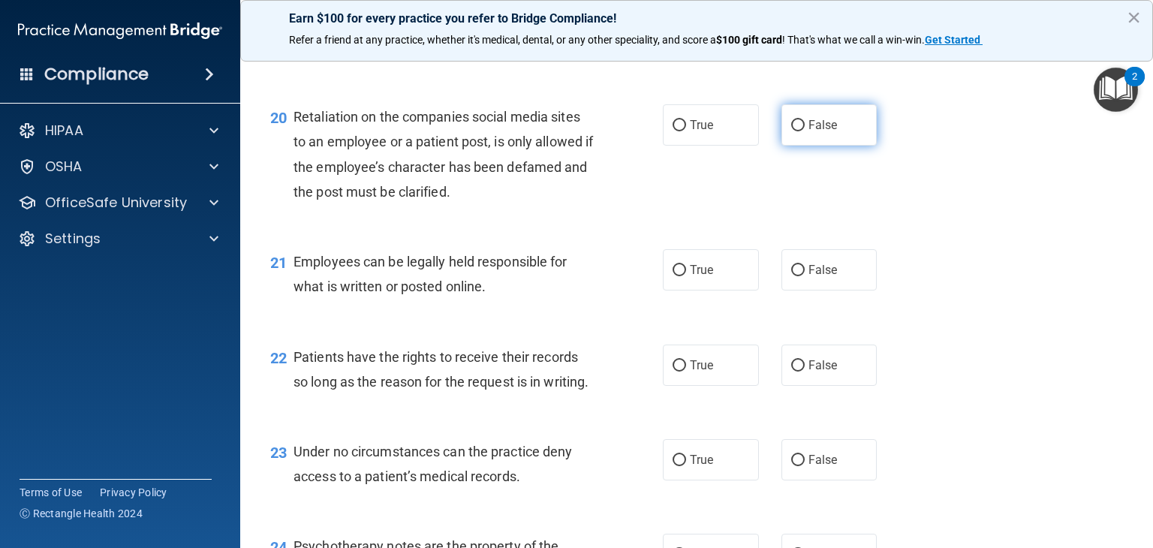
click at [793, 131] on input "False" at bounding box center [798, 125] width 14 height 11
radio input "true"
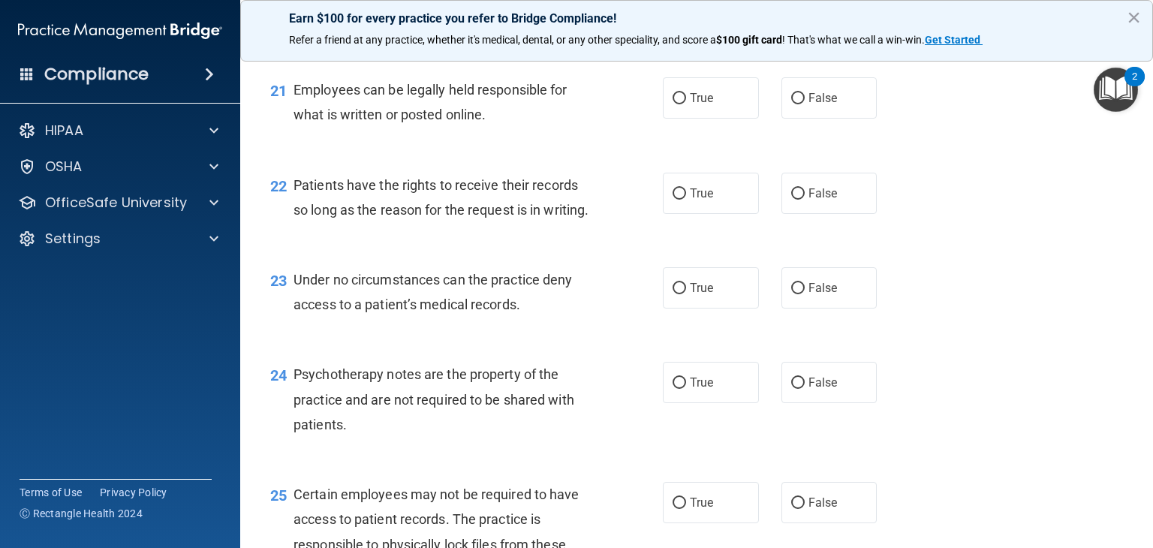
scroll to position [2967, 0]
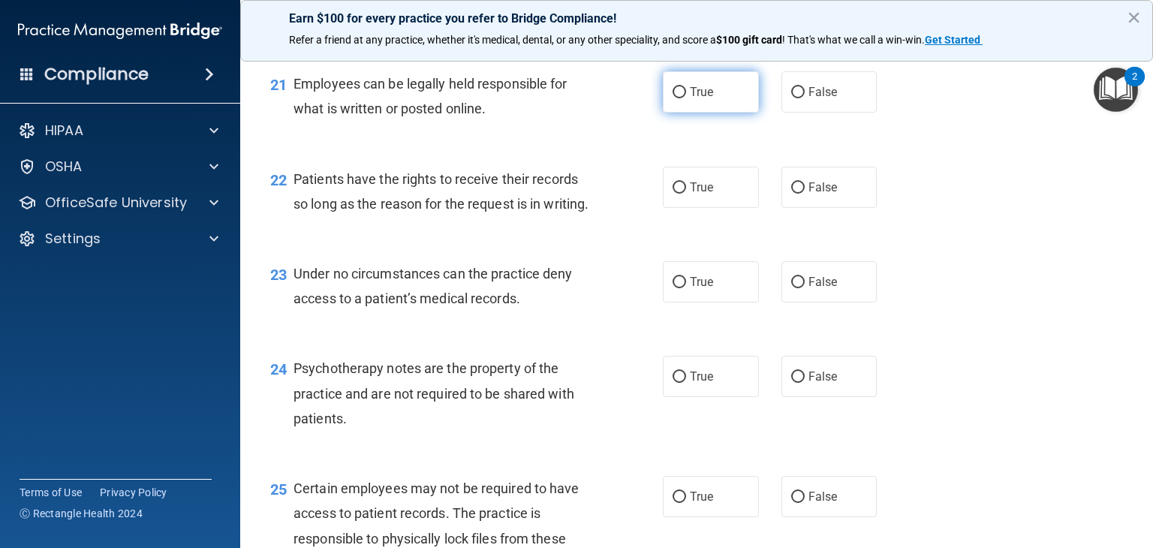
click at [672, 98] on input "True" at bounding box center [679, 92] width 14 height 11
radio input "true"
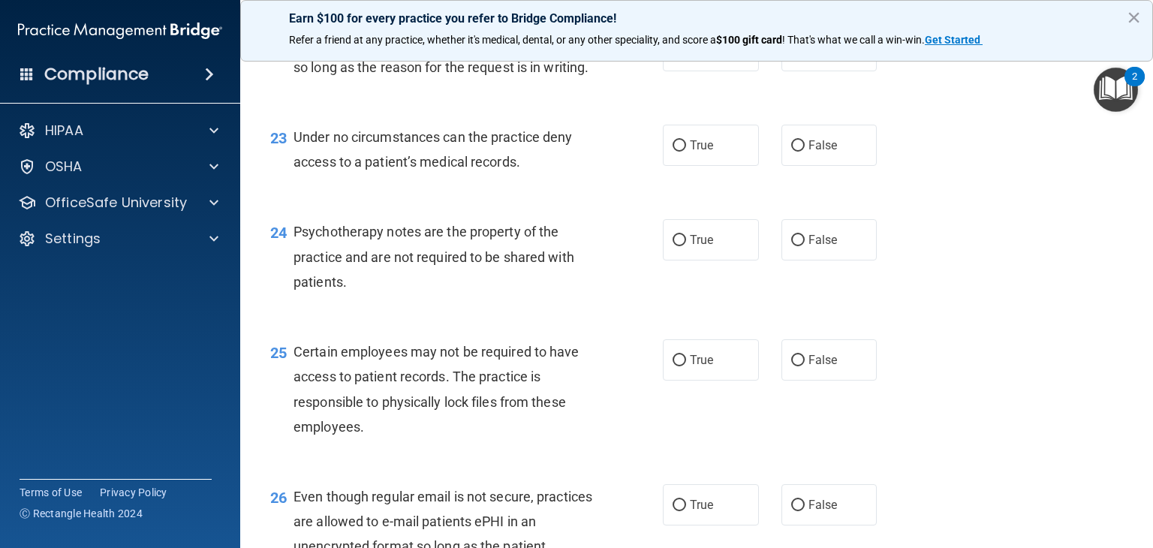
scroll to position [3107, 0]
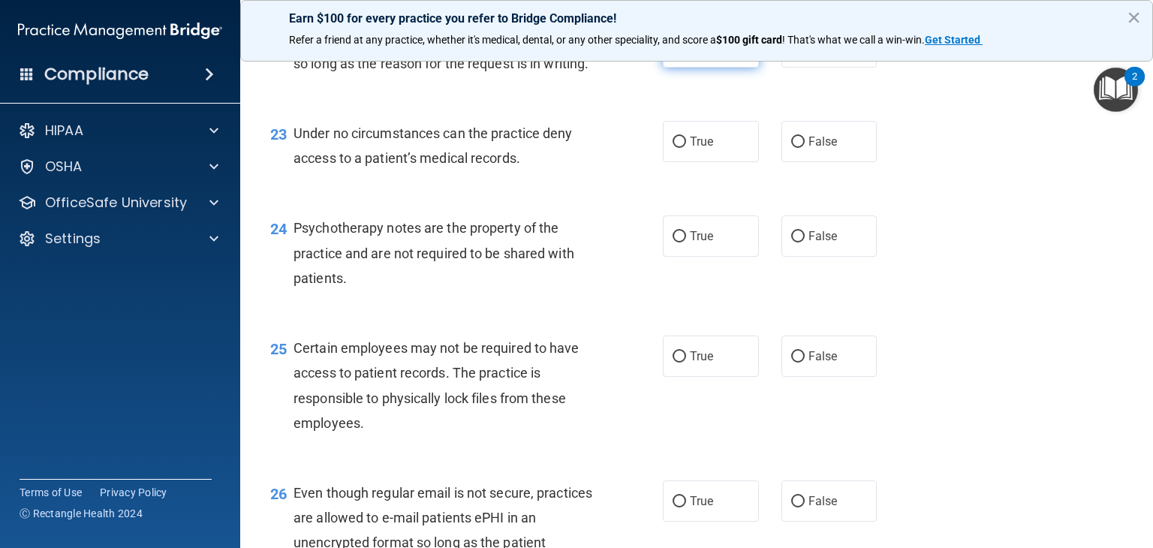
click at [679, 53] on input "True" at bounding box center [679, 47] width 14 height 11
radio input "true"
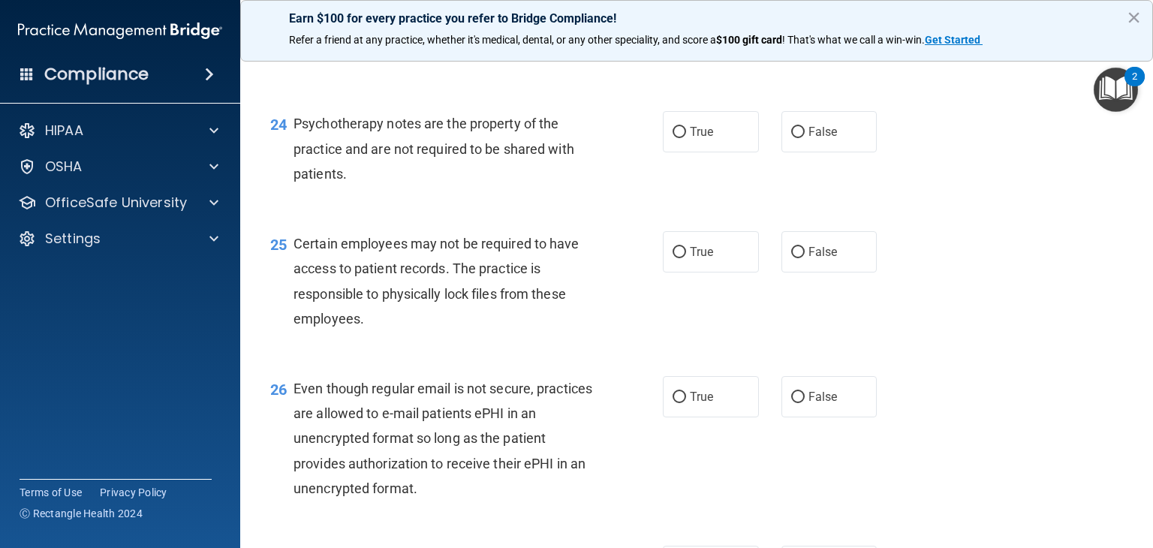
scroll to position [3218, 0]
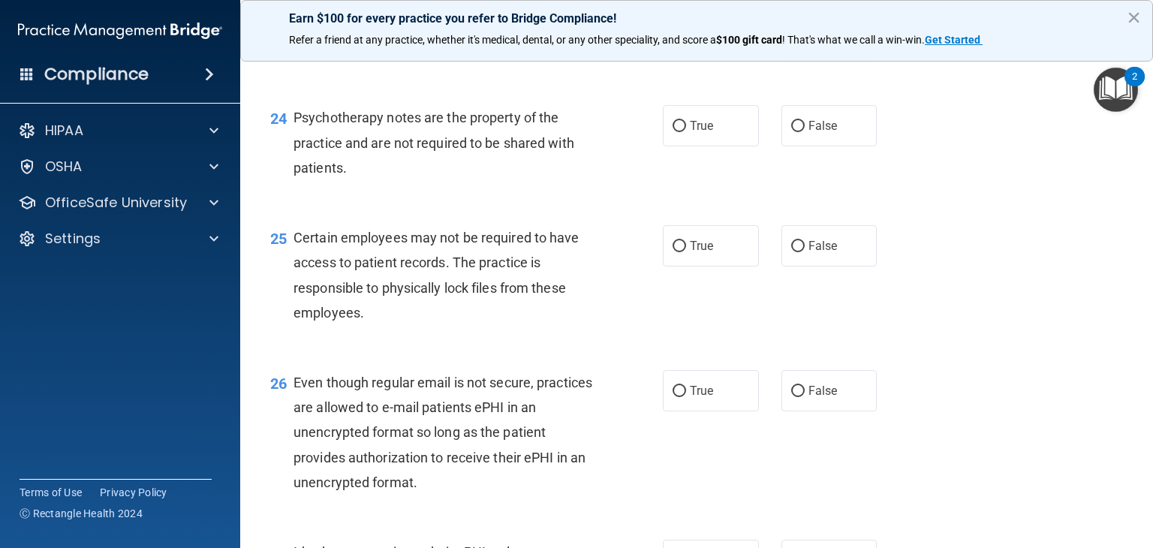
click at [791, 38] on input "False" at bounding box center [798, 31] width 14 height 11
radio input "true"
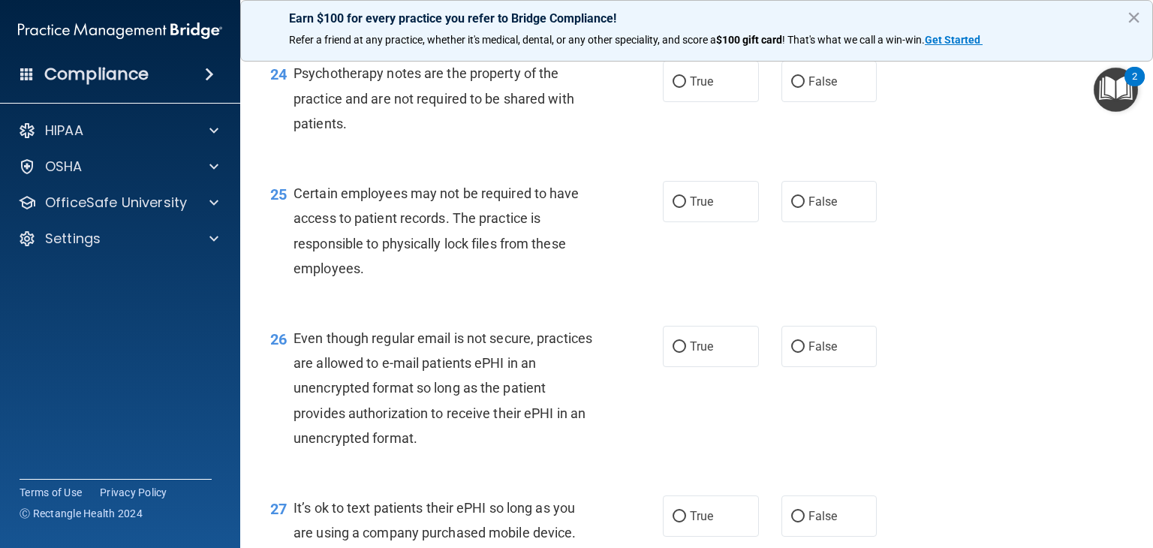
scroll to position [3320, 0]
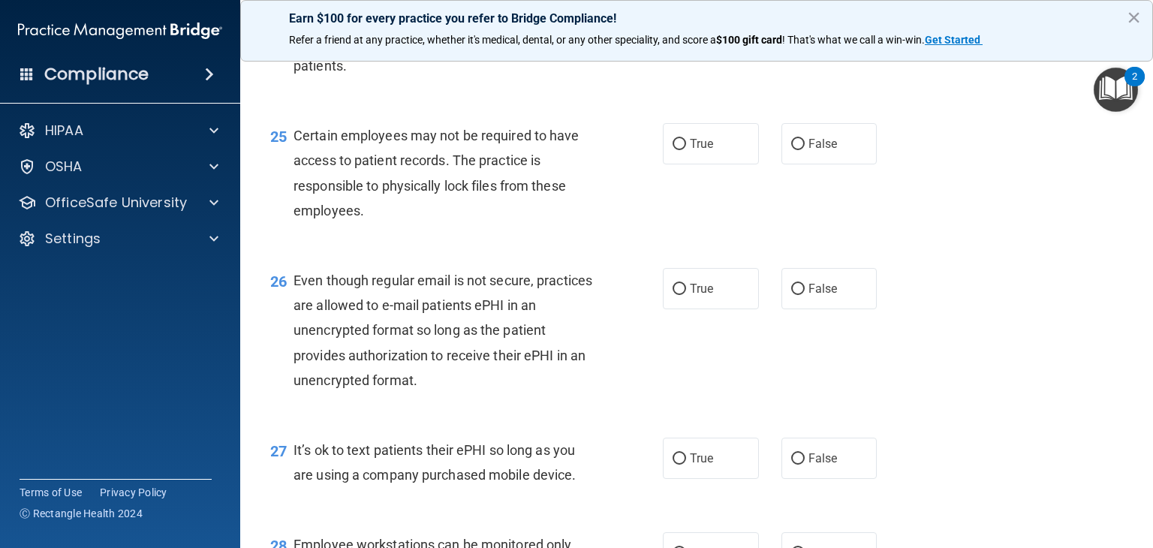
click at [792, 30] on input "False" at bounding box center [798, 24] width 14 height 11
radio input "true"
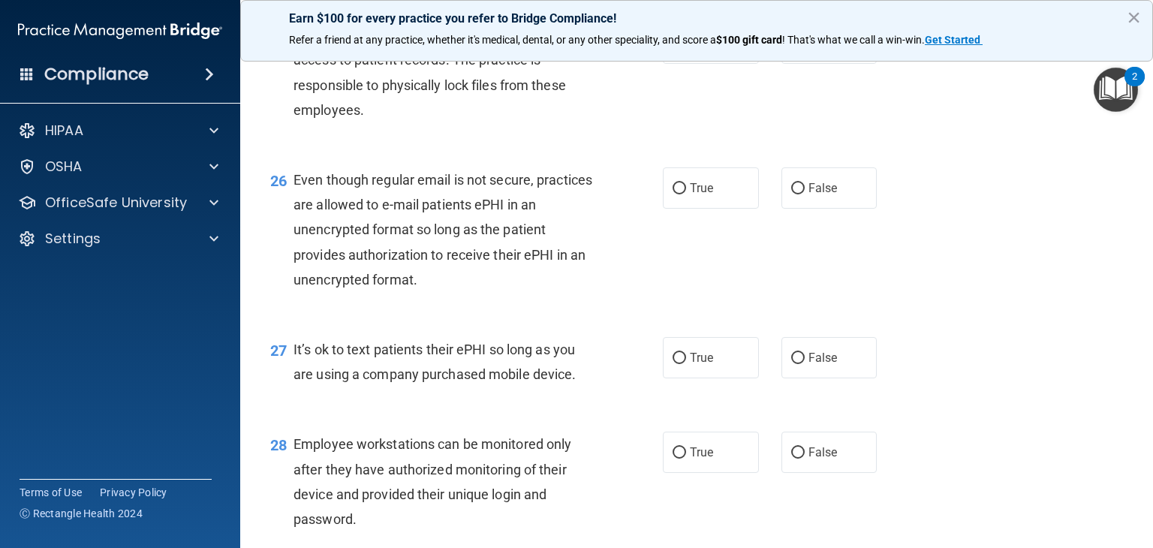
scroll to position [3423, 0]
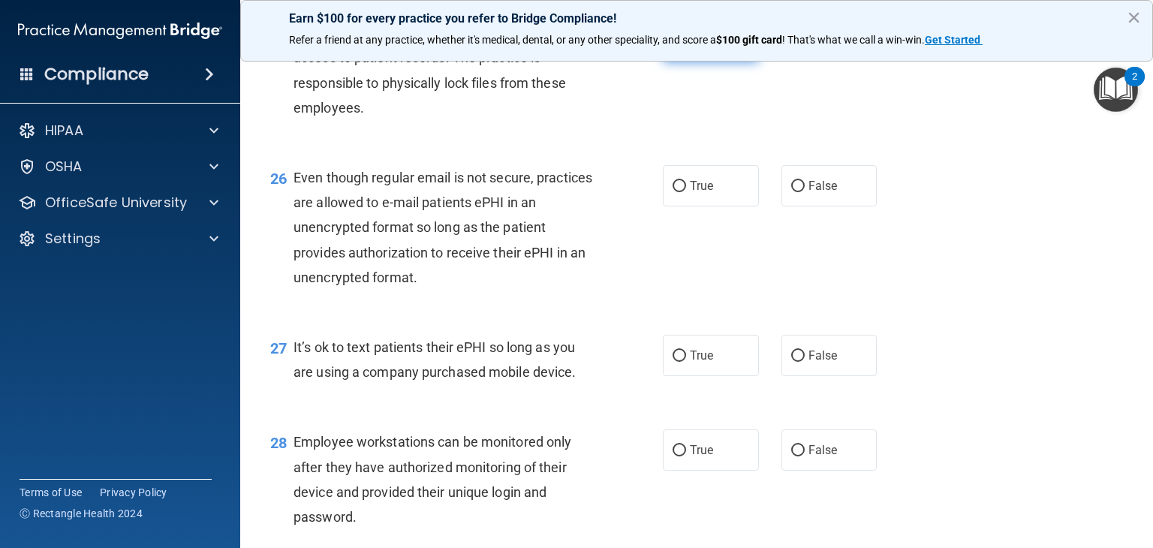
click at [704, 48] on span "True" at bounding box center [701, 41] width 23 height 14
click at [686, 47] on input "True" at bounding box center [679, 41] width 14 height 11
radio input "true"
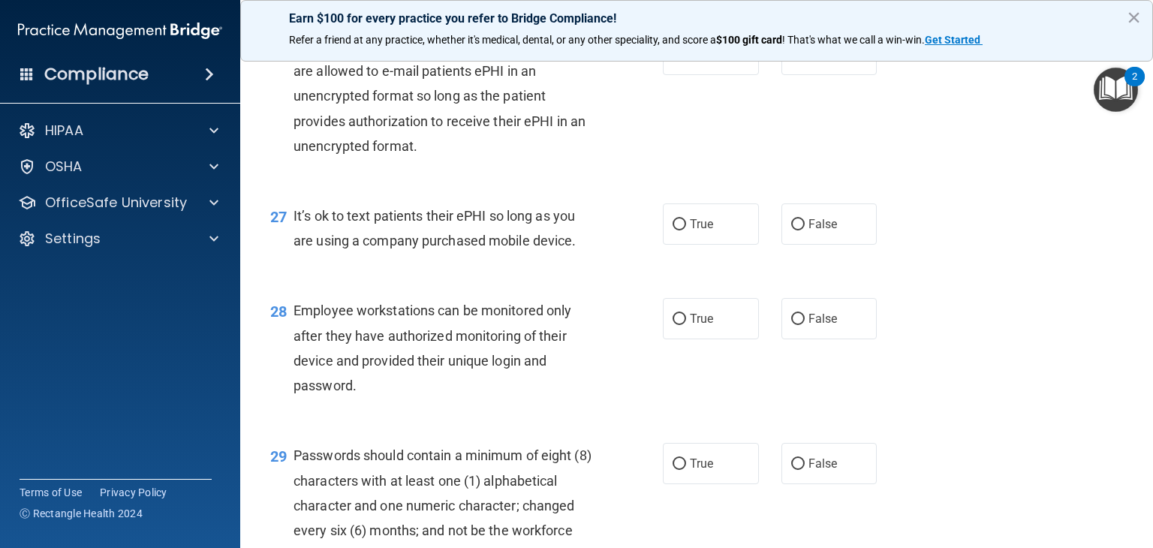
scroll to position [3555, 0]
click at [810, 74] on label "False" at bounding box center [829, 53] width 96 height 41
click at [804, 60] on input "False" at bounding box center [798, 54] width 14 height 11
radio input "true"
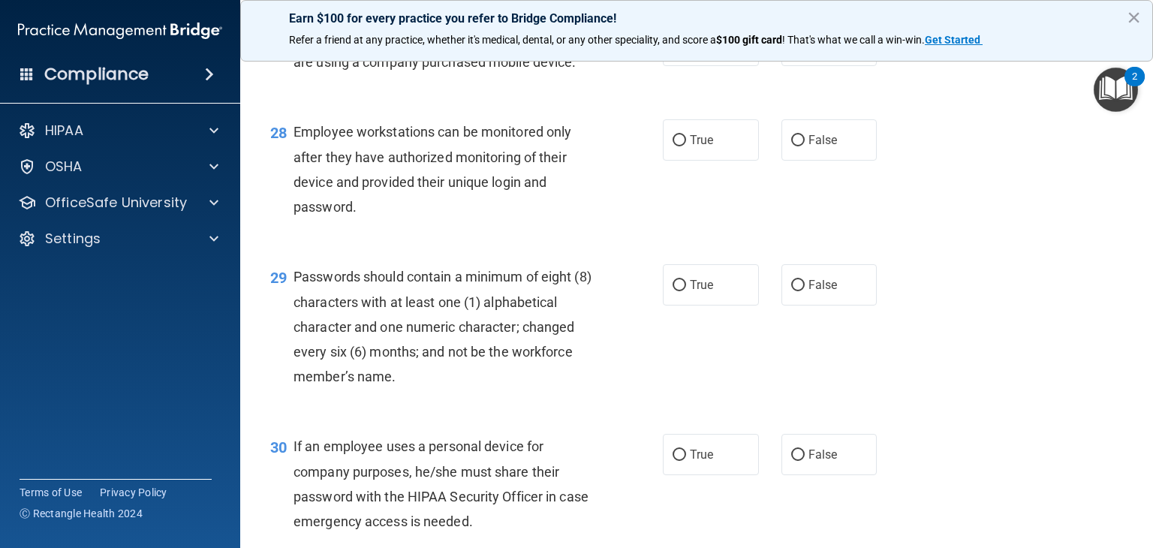
scroll to position [3739, 0]
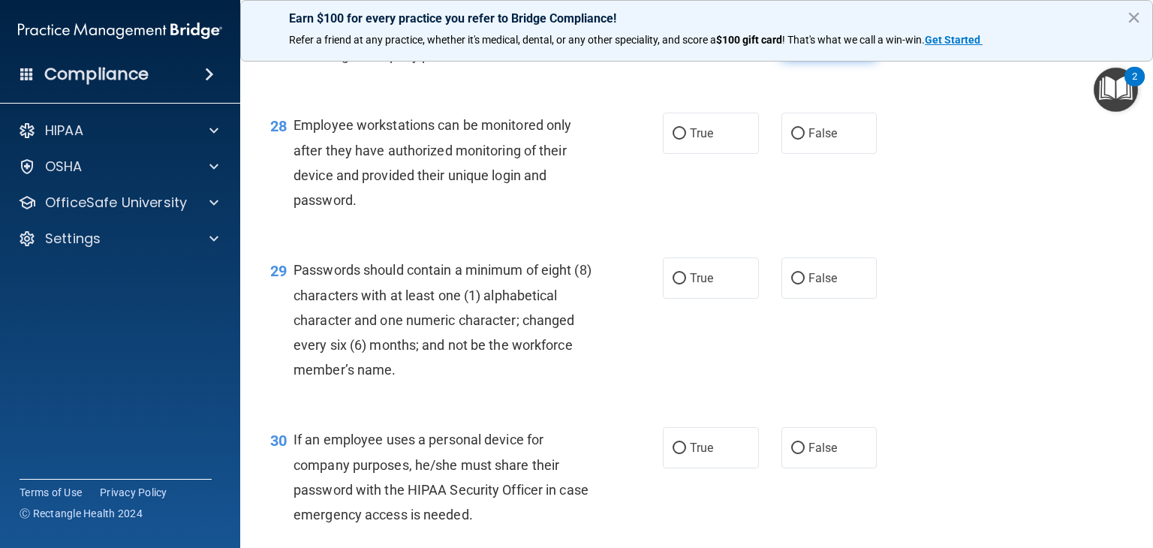
click at [810, 46] on span "False" at bounding box center [822, 39] width 29 height 14
click at [804, 45] on input "False" at bounding box center [798, 39] width 14 height 11
radio input "true"
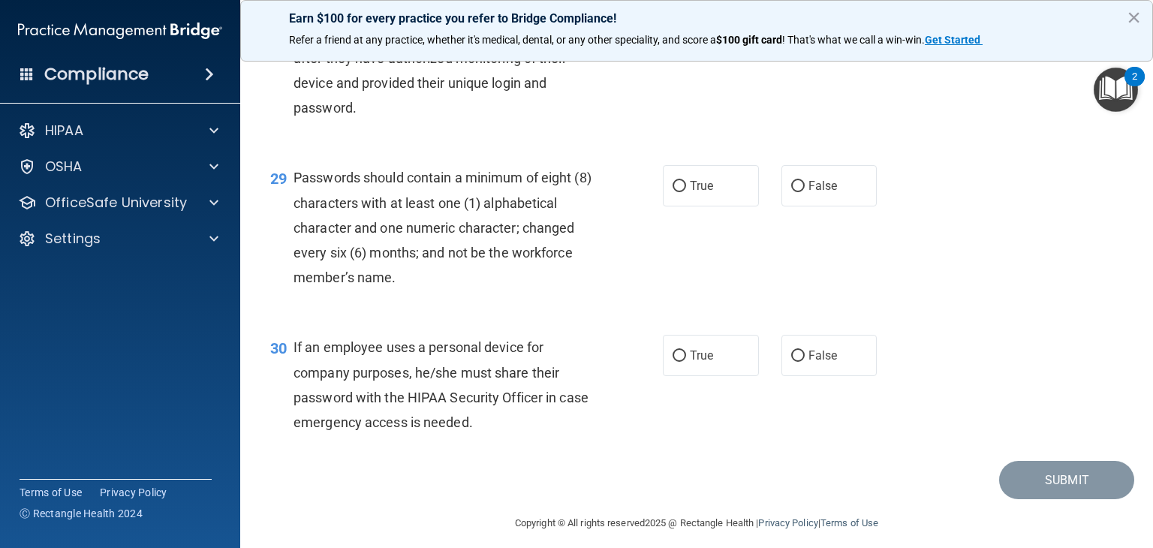
scroll to position [3833, 0]
click at [791, 46] on input "False" at bounding box center [798, 40] width 14 height 11
radio input "true"
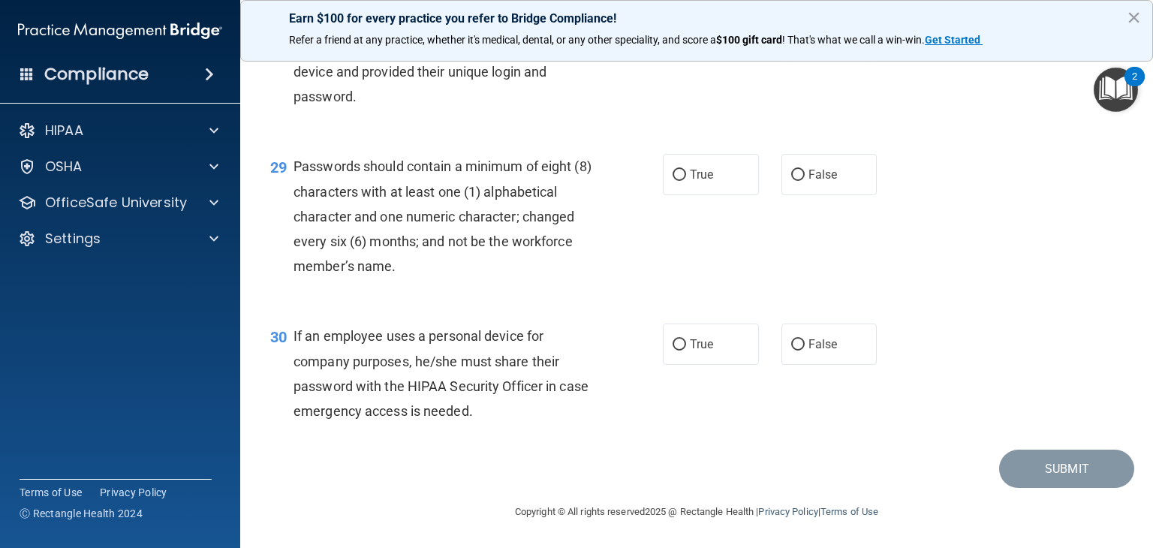
scroll to position [3918, 0]
click at [675, 179] on input "True" at bounding box center [679, 175] width 14 height 11
radio input "true"
click at [781, 347] on label "False" at bounding box center [829, 343] width 96 height 41
click at [791, 347] on input "False" at bounding box center [798, 344] width 14 height 11
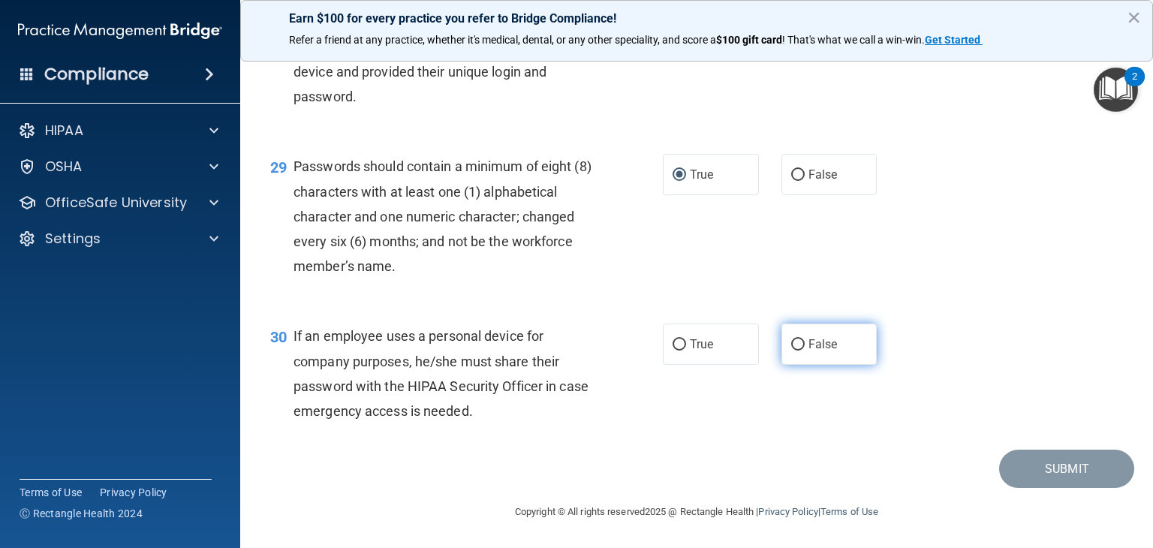
radio input "true"
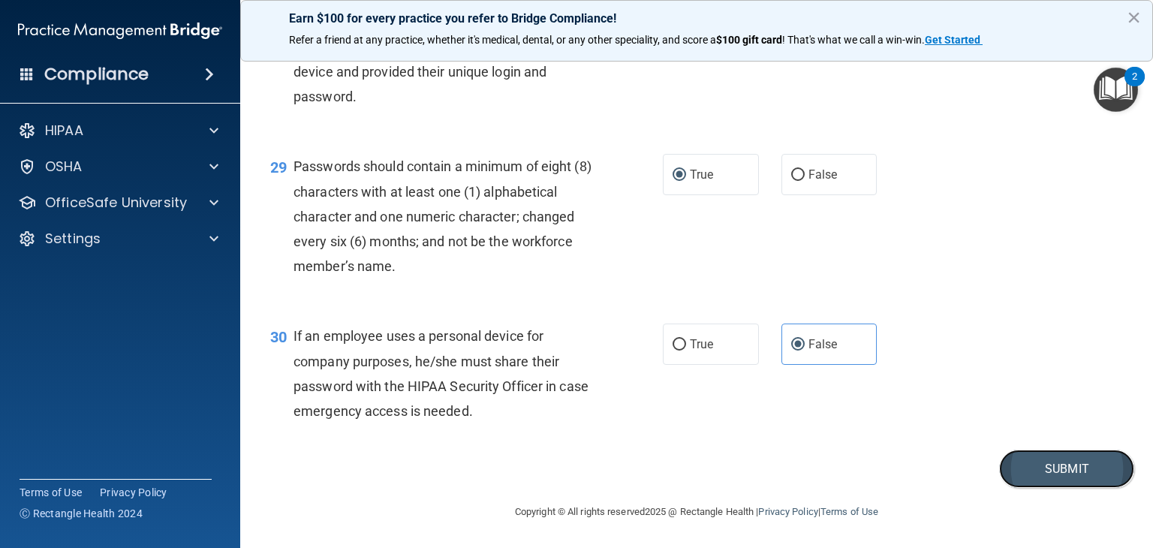
click at [1045, 467] on button "Submit" at bounding box center [1066, 469] width 135 height 38
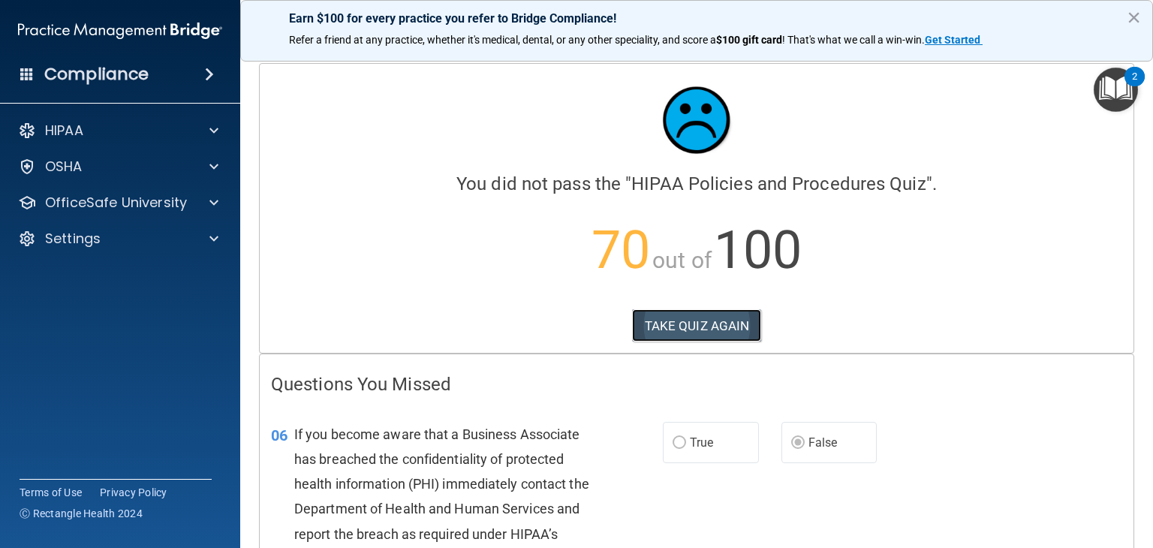
click at [692, 328] on button "TAKE QUIZ AGAIN" at bounding box center [697, 325] width 130 height 33
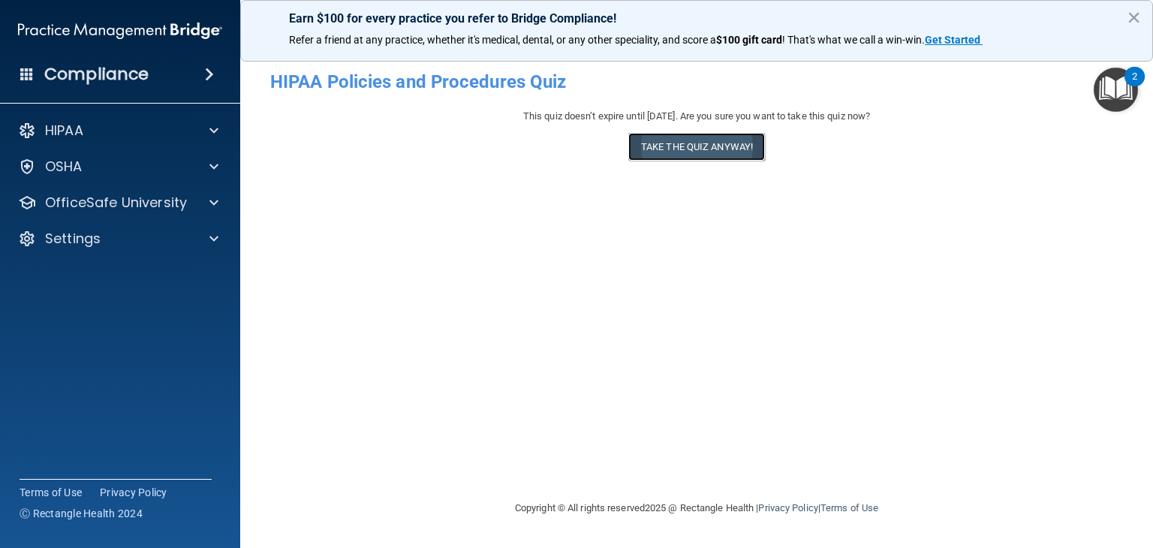
click at [690, 154] on button "Take the quiz anyway!" at bounding box center [696, 147] width 137 height 28
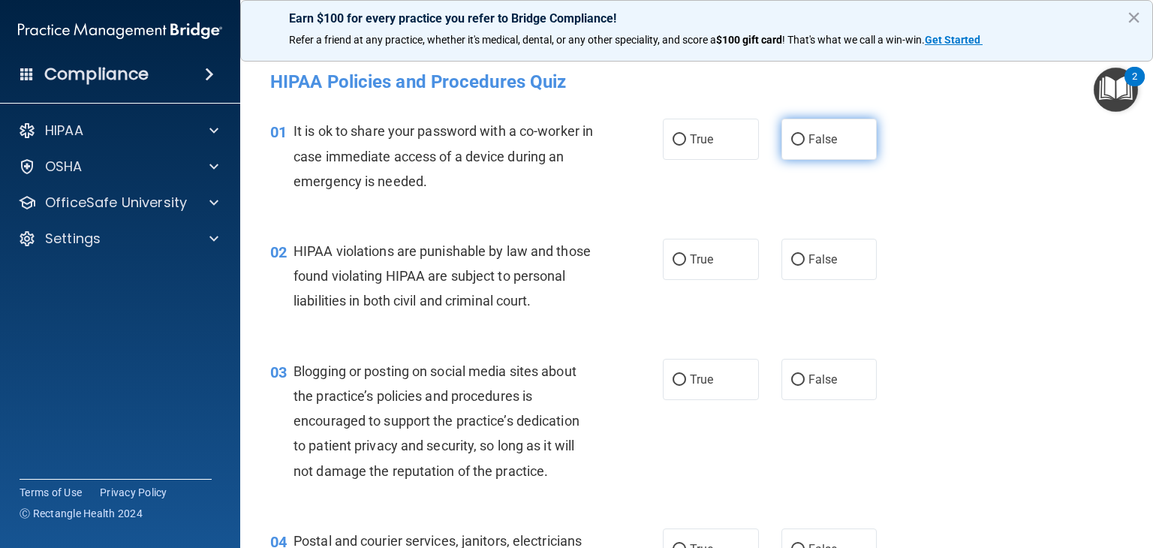
click at [808, 143] on span "False" at bounding box center [822, 139] width 29 height 14
click at [804, 143] on input "False" at bounding box center [798, 139] width 14 height 11
radio input "true"
click at [663, 253] on label "True" at bounding box center [711, 259] width 96 height 41
click at [672, 254] on input "True" at bounding box center [679, 259] width 14 height 11
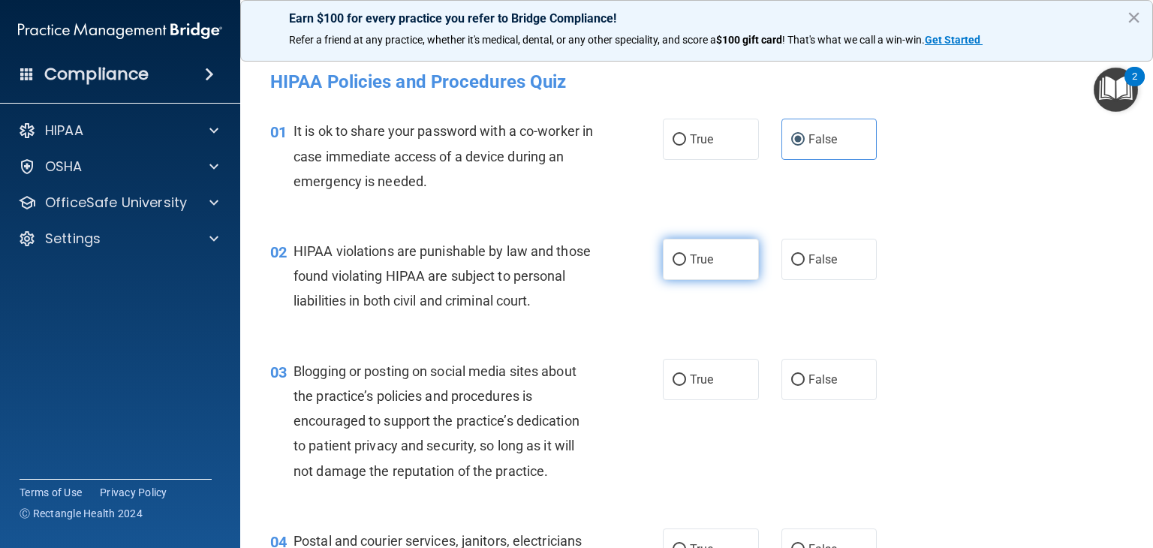
radio input "true"
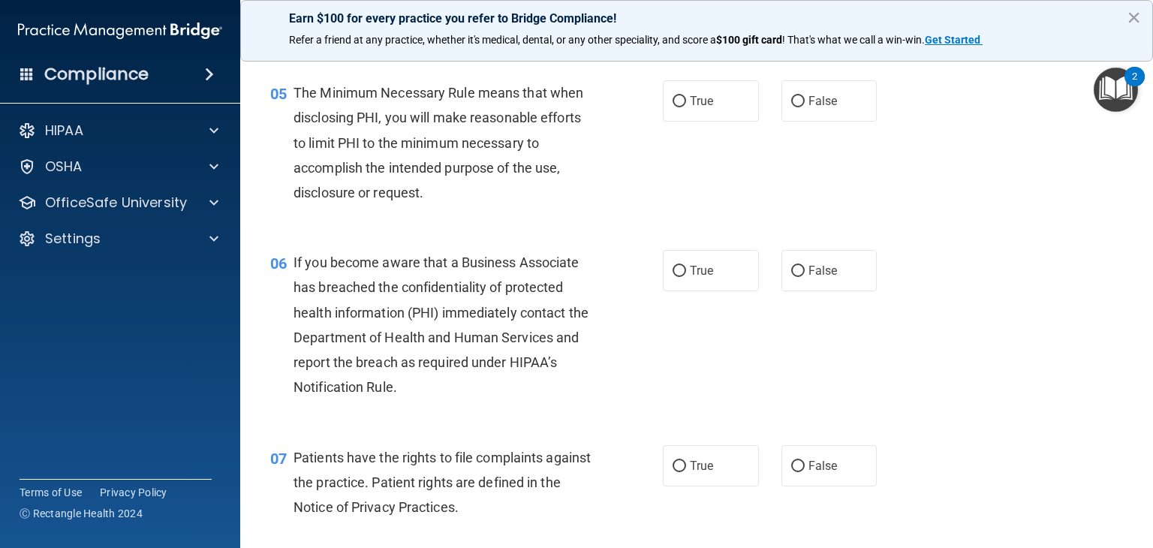
scroll to position [645, 0]
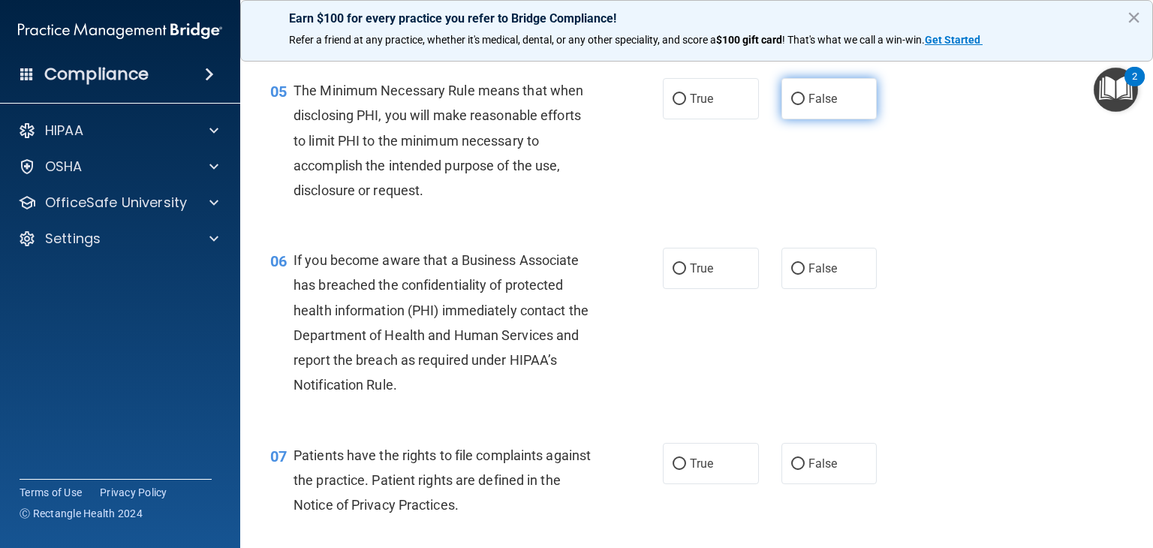
click at [806, 115] on label "False" at bounding box center [829, 98] width 96 height 41
click at [804, 105] on input "False" at bounding box center [798, 99] width 14 height 11
radio input "true"
click at [805, 280] on label "False" at bounding box center [829, 268] width 96 height 41
click at [804, 275] on input "False" at bounding box center [798, 268] width 14 height 11
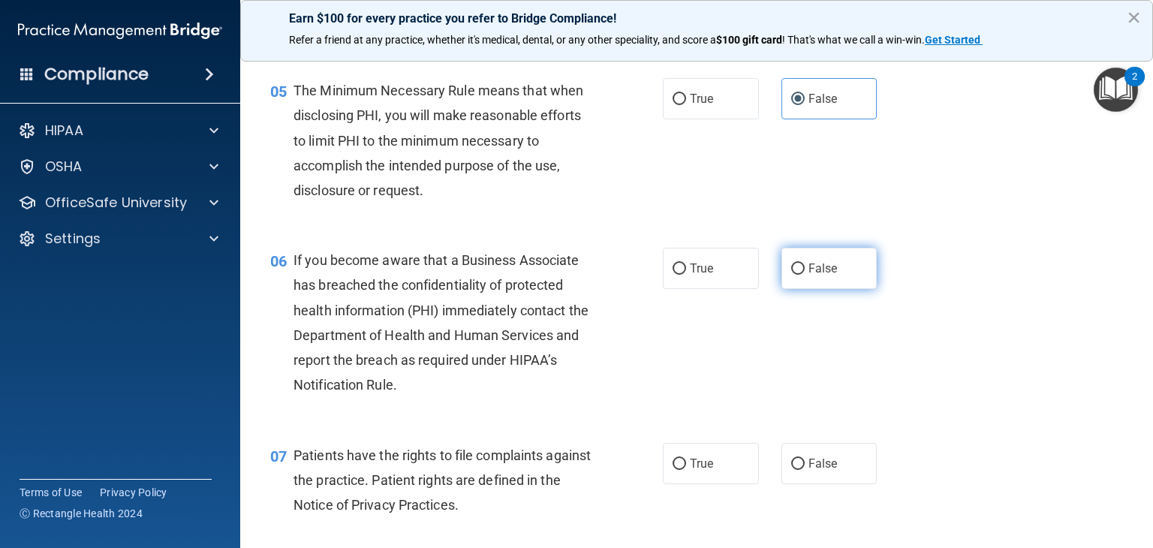
radio input "true"
click at [679, 105] on input "True" at bounding box center [679, 99] width 14 height 11
radio input "true"
radio input "false"
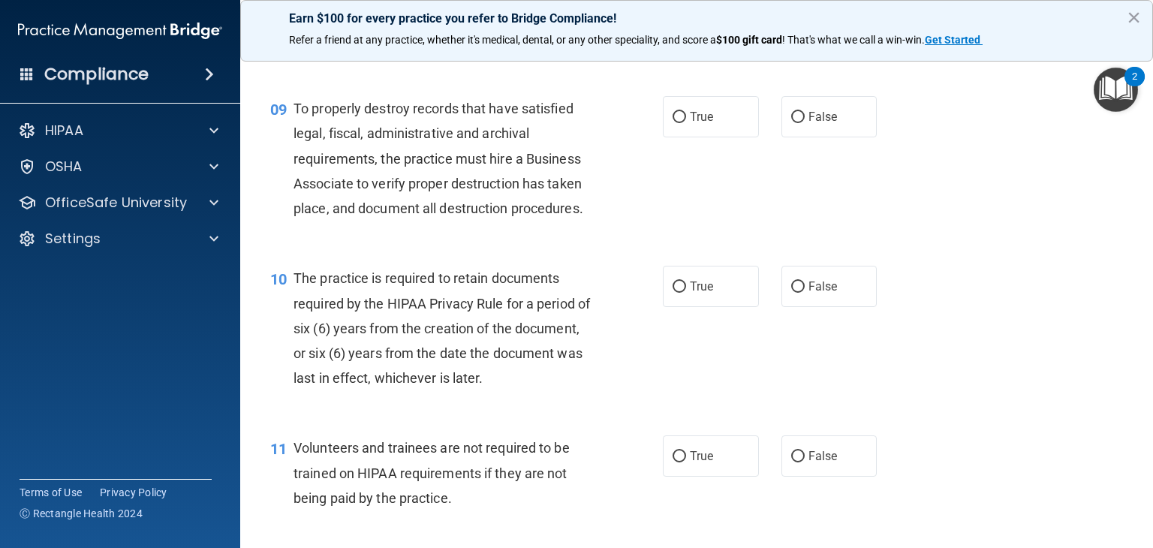
scroll to position [1276, 0]
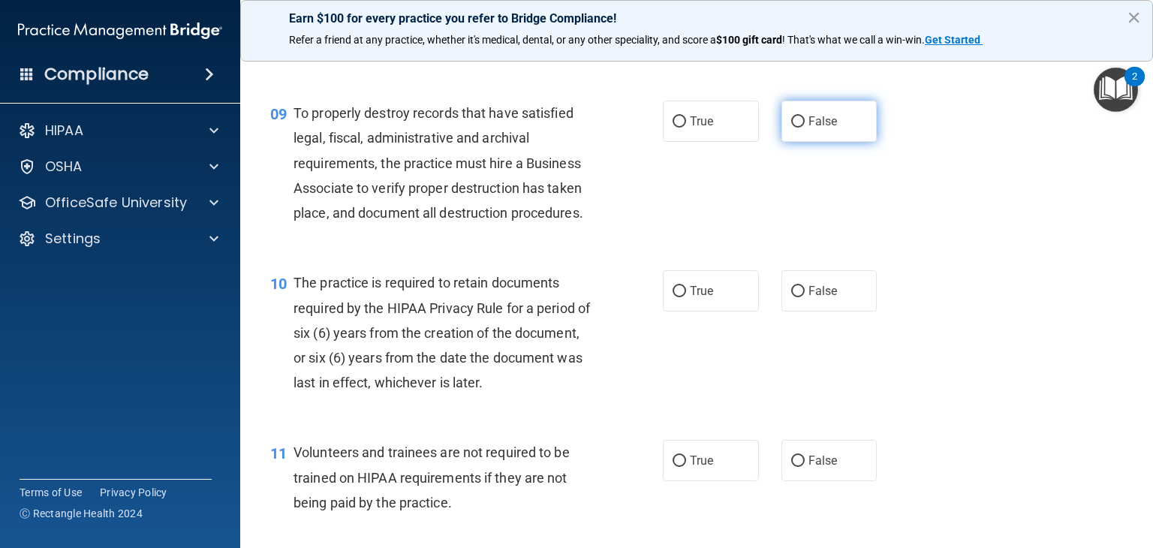
click at [813, 142] on label "False" at bounding box center [829, 121] width 96 height 41
click at [804, 128] on input "False" at bounding box center [798, 121] width 14 height 11
radio input "true"
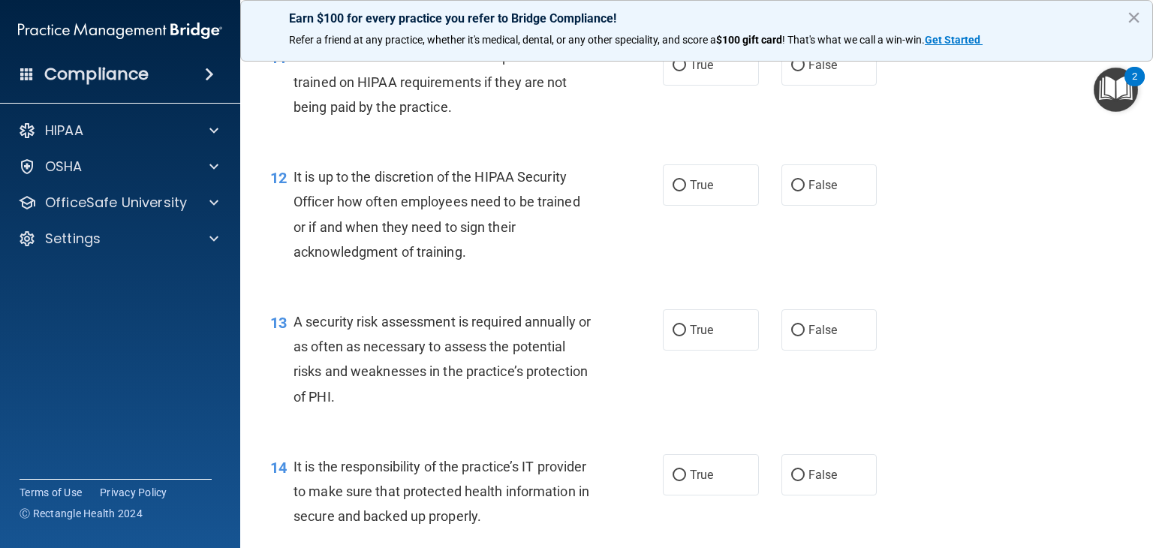
scroll to position [1673, 0]
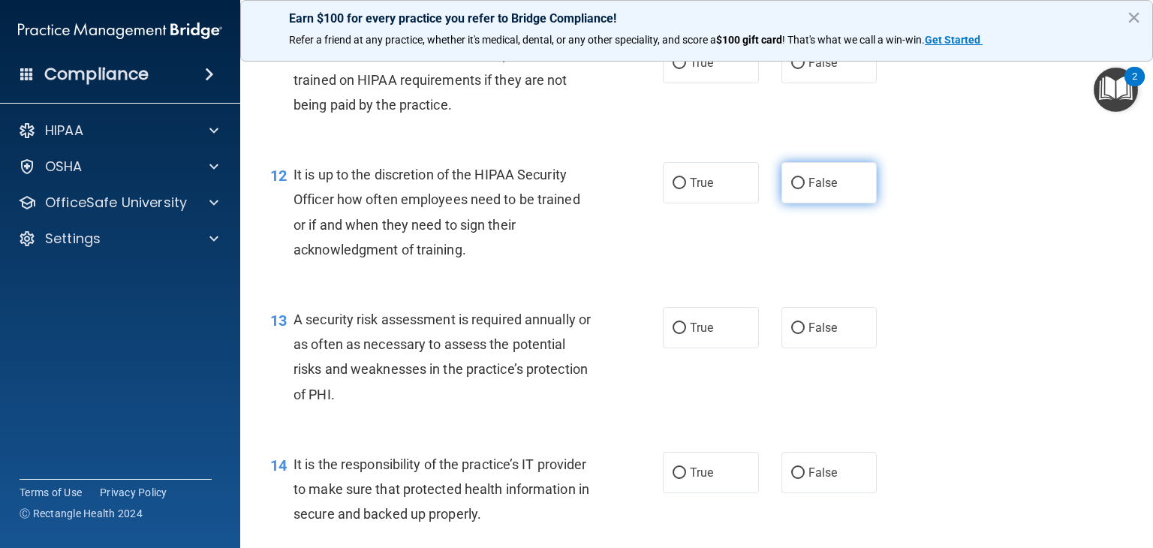
click at [813, 190] on span "False" at bounding box center [822, 183] width 29 height 14
click at [804, 189] on input "False" at bounding box center [798, 183] width 14 height 11
radio input "true"
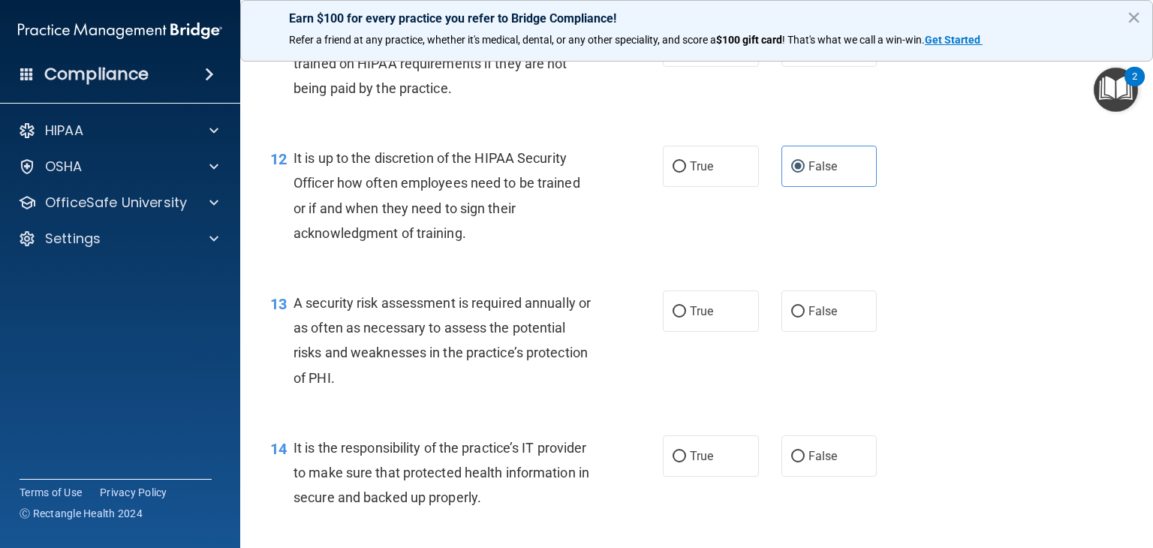
scroll to position [1691, 0]
click at [695, 323] on label "True" at bounding box center [711, 309] width 96 height 41
click at [686, 316] on input "True" at bounding box center [679, 310] width 14 height 11
radio input "true"
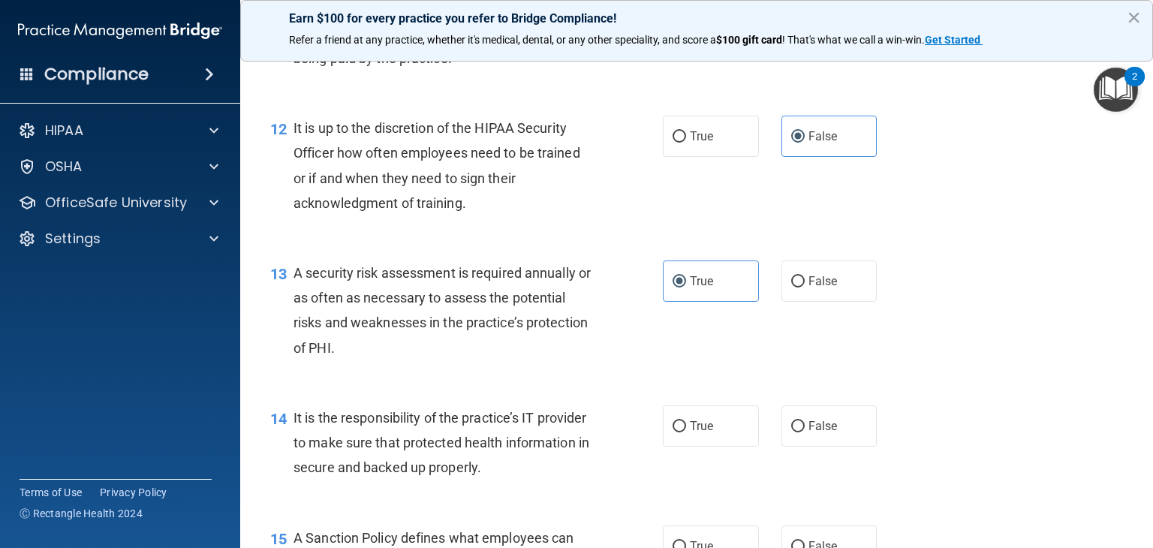
scroll to position [1772, 0]
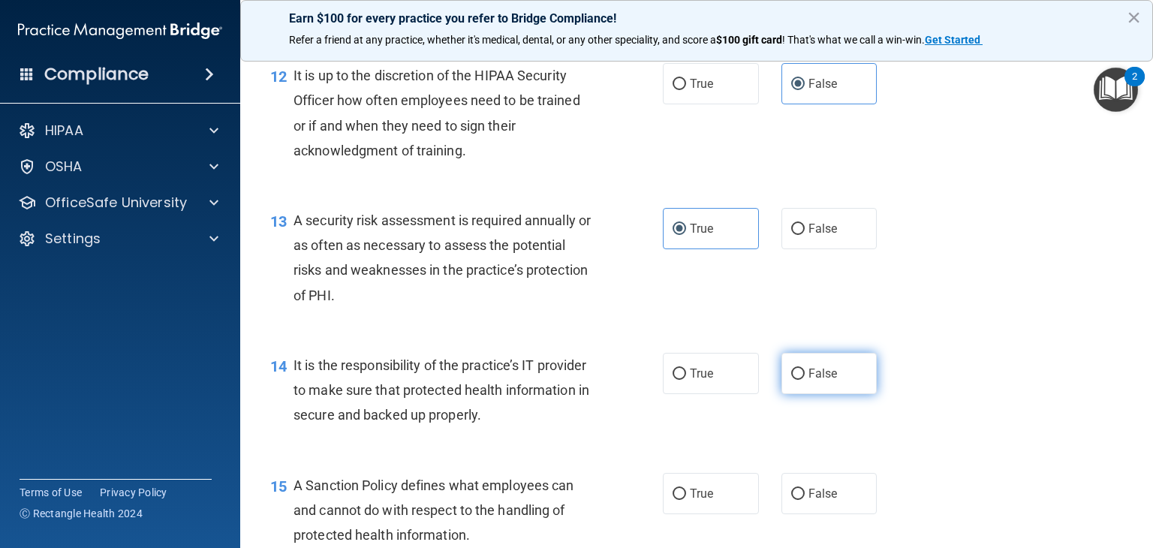
click at [791, 380] on input "False" at bounding box center [798, 373] width 14 height 11
radio input "true"
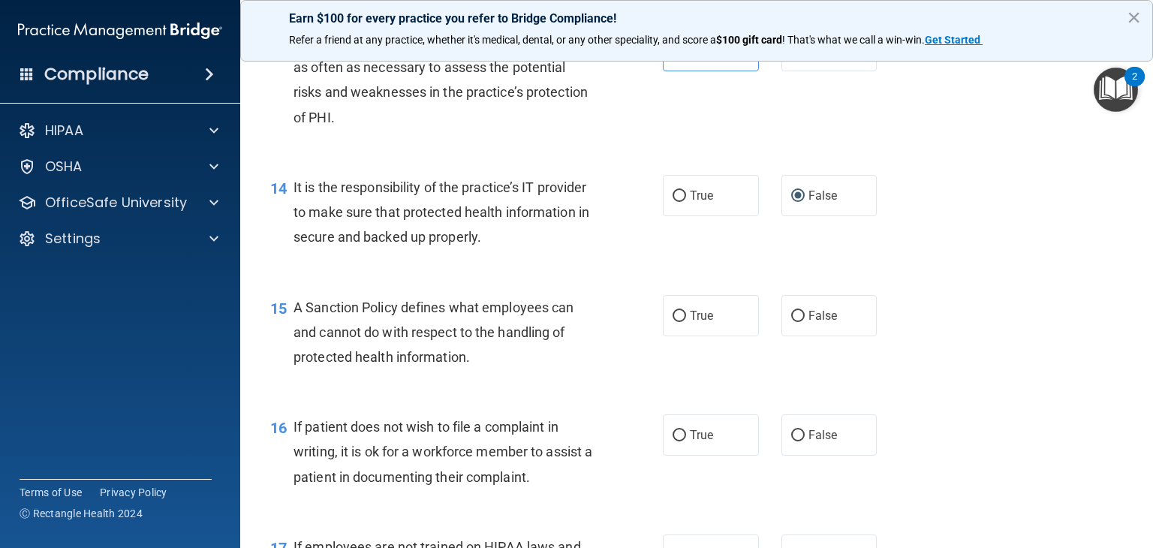
scroll to position [1951, 0]
click at [808, 322] on span "False" at bounding box center [822, 315] width 29 height 14
click at [804, 321] on input "False" at bounding box center [798, 315] width 14 height 11
radio input "true"
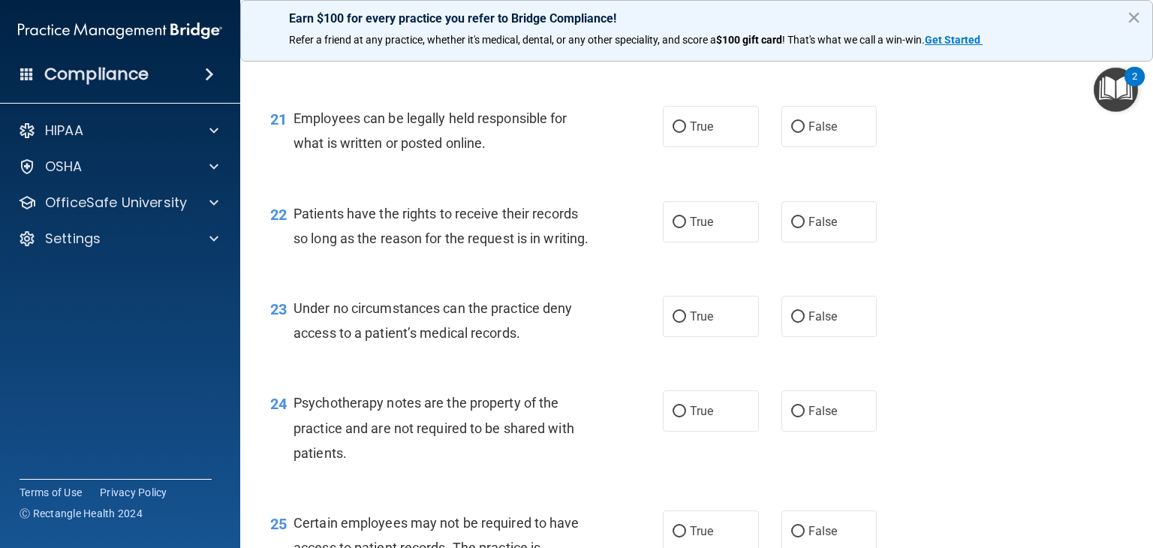
scroll to position [2933, 0]
click at [801, 242] on label "False" at bounding box center [829, 221] width 96 height 41
click at [801, 228] on input "False" at bounding box center [798, 222] width 14 height 11
radio input "true"
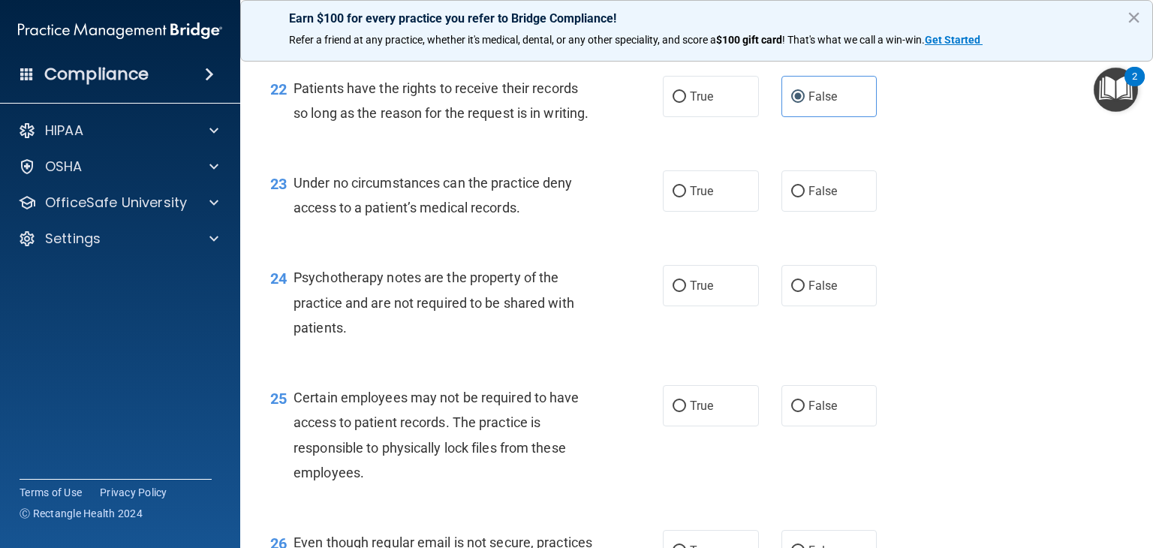
scroll to position [3059, 0]
click at [689, 305] on label "True" at bounding box center [711, 284] width 96 height 41
click at [686, 291] on input "True" at bounding box center [679, 285] width 14 height 11
radio input "true"
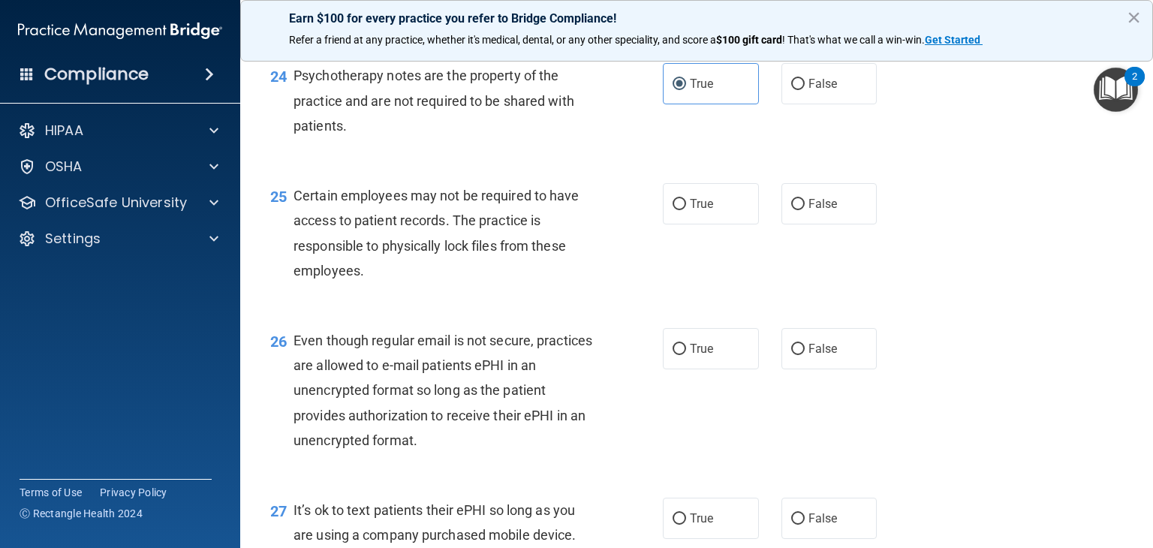
scroll to position [3312, 0]
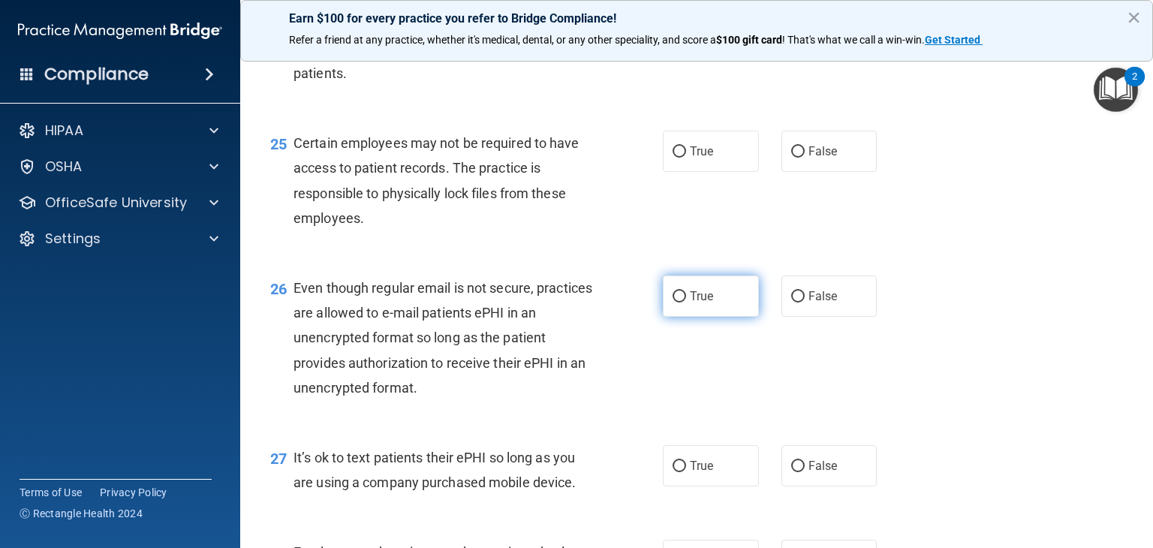
click at [705, 317] on label "True" at bounding box center [711, 295] width 96 height 41
click at [686, 302] on input "True" at bounding box center [679, 296] width 14 height 11
radio input "true"
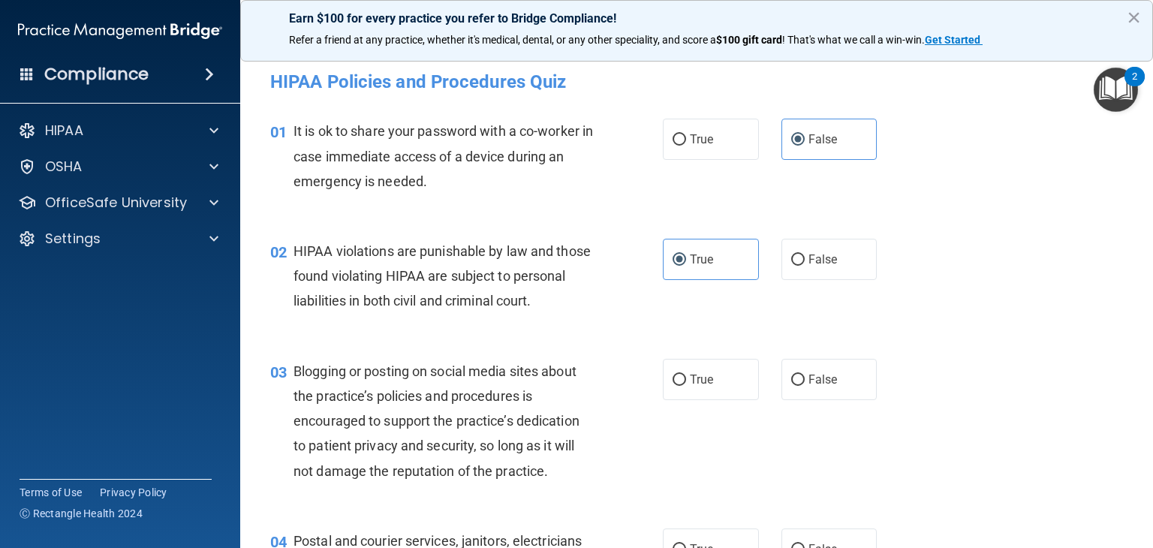
scroll to position [99, 0]
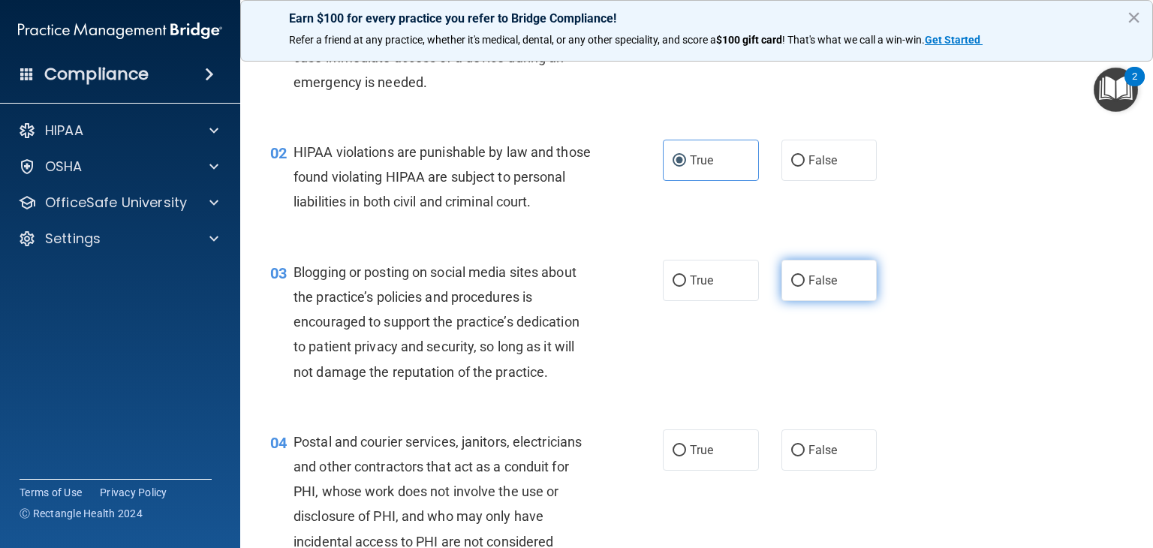
click at [796, 284] on label "False" at bounding box center [829, 280] width 96 height 41
click at [796, 284] on input "False" at bounding box center [798, 280] width 14 height 11
radio input "true"
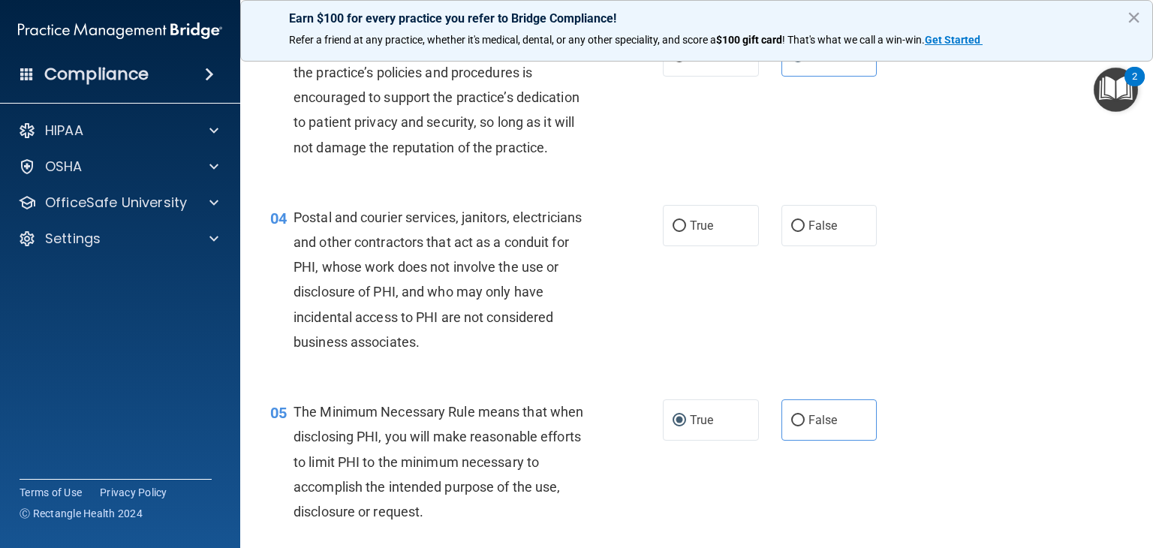
scroll to position [333, 0]
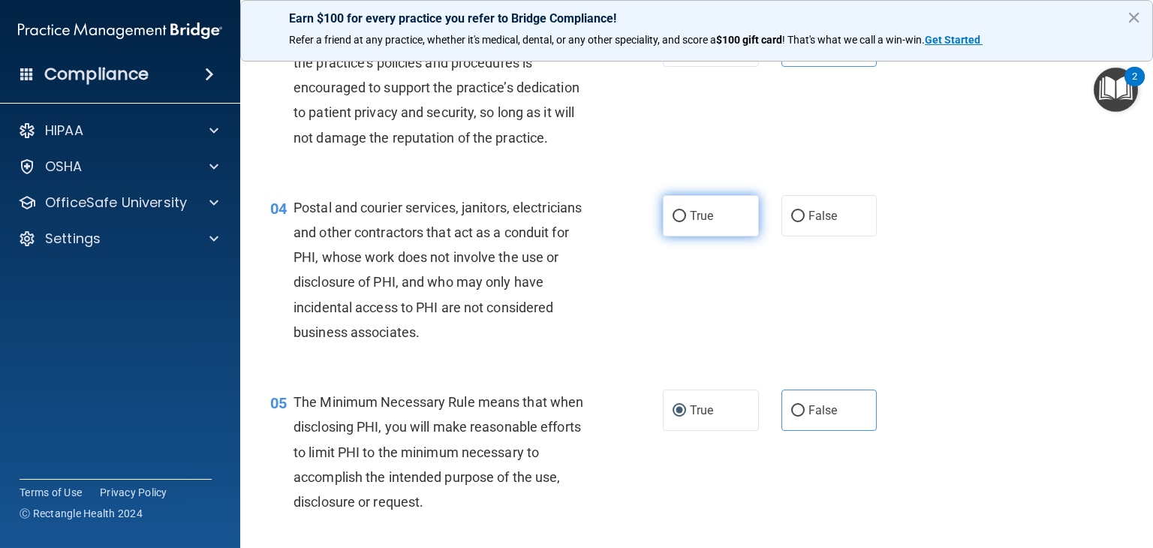
click at [693, 236] on label "True" at bounding box center [711, 215] width 96 height 41
click at [686, 222] on input "True" at bounding box center [679, 216] width 14 height 11
radio input "true"
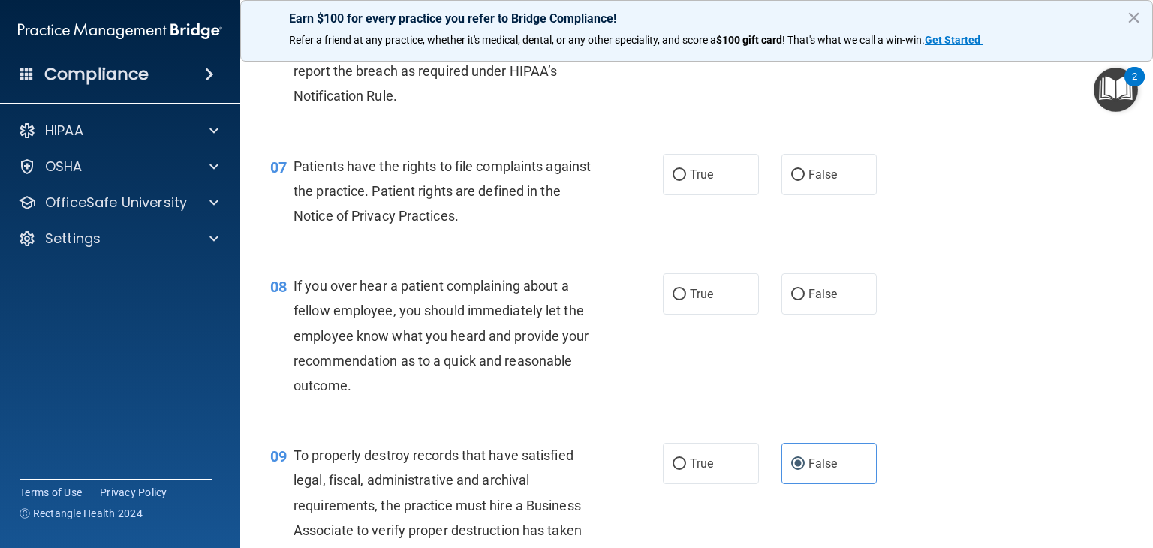
scroll to position [953, 0]
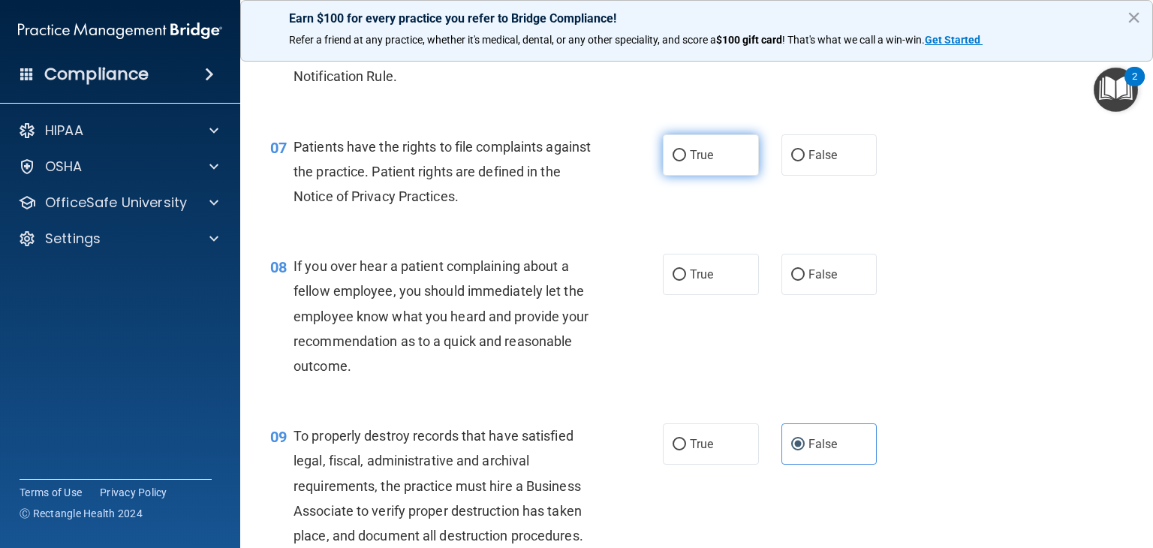
click at [690, 176] on label "True" at bounding box center [711, 154] width 96 height 41
click at [686, 161] on input "True" at bounding box center [679, 155] width 14 height 11
radio input "true"
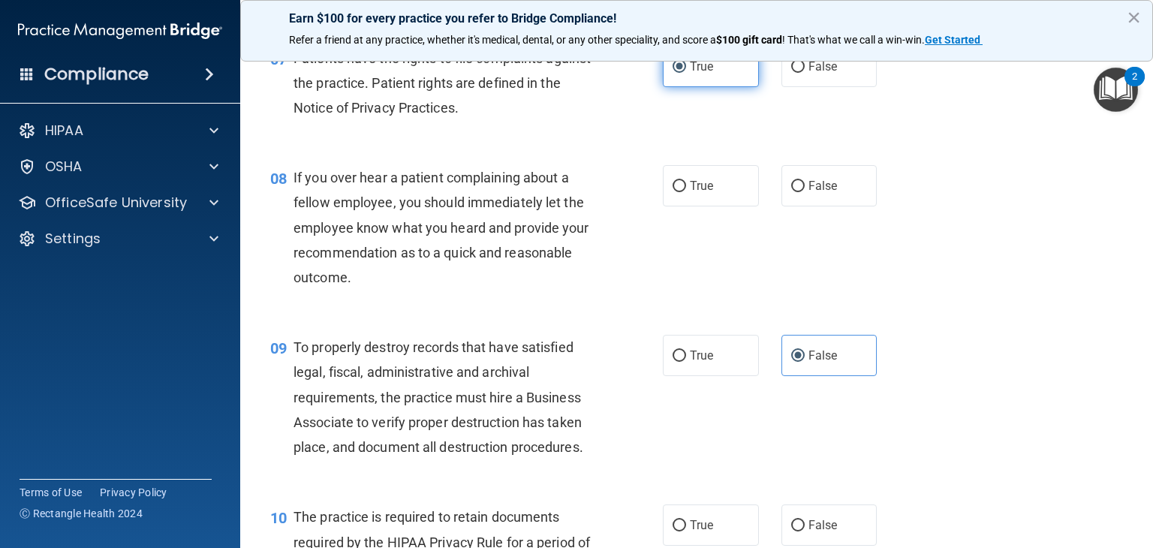
scroll to position [1044, 0]
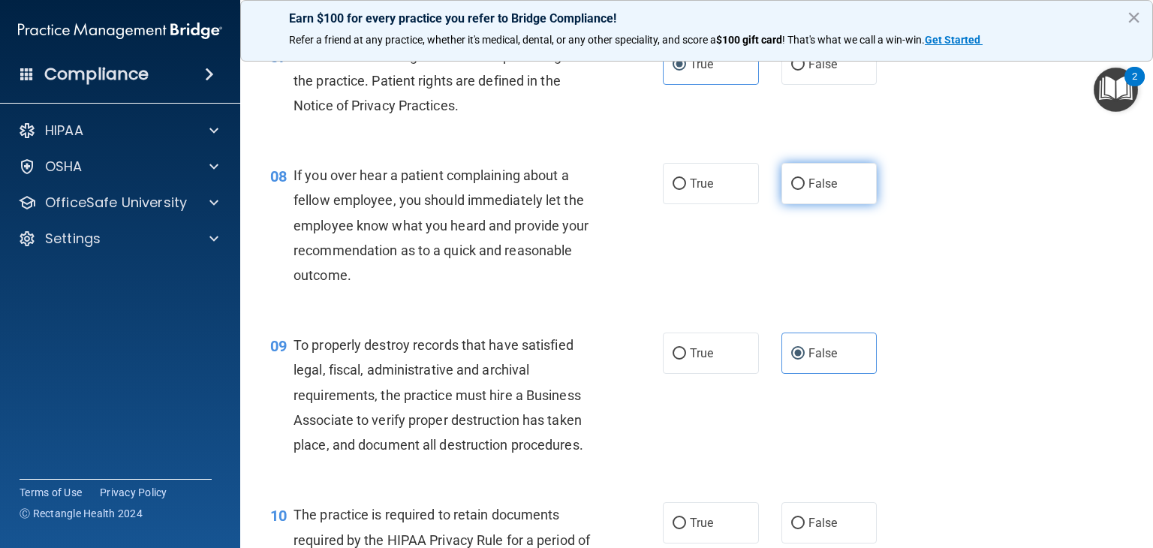
click at [865, 204] on label "False" at bounding box center [829, 183] width 96 height 41
click at [804, 190] on input "False" at bounding box center [798, 184] width 14 height 11
radio input "true"
click at [865, 204] on label "False" at bounding box center [829, 183] width 96 height 41
click at [804, 190] on input "False" at bounding box center [798, 184] width 14 height 11
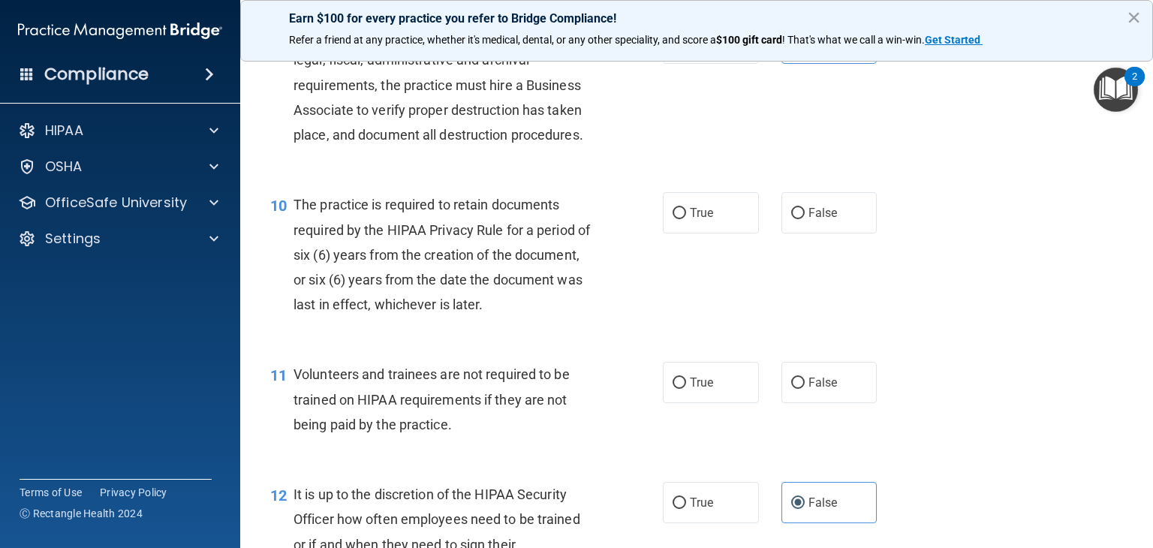
scroll to position [1356, 0]
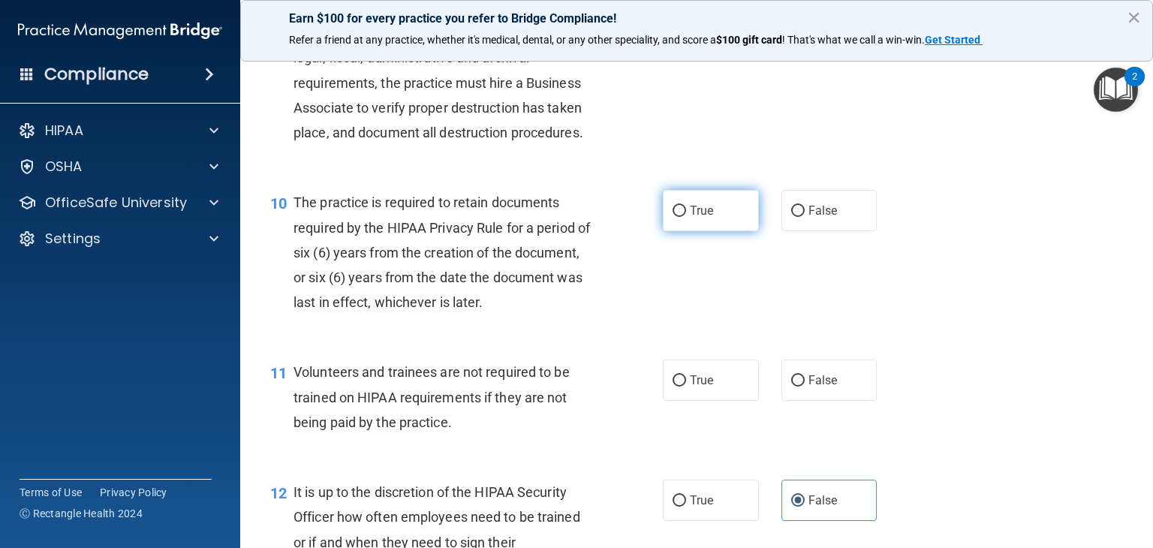
click at [712, 231] on label "True" at bounding box center [711, 210] width 96 height 41
click at [686, 217] on input "True" at bounding box center [679, 211] width 14 height 11
radio input "true"
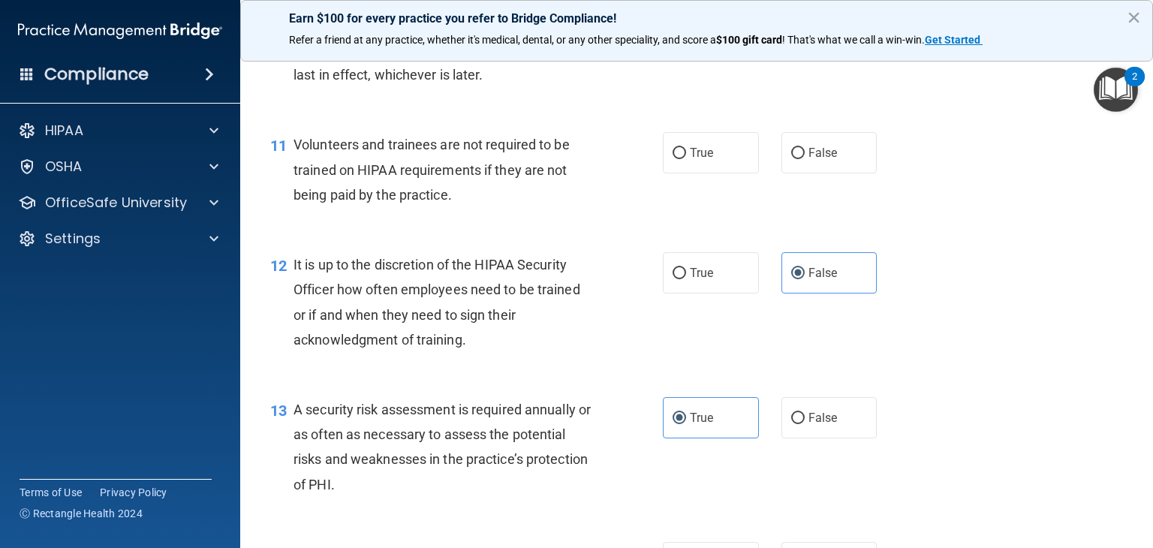
scroll to position [1589, 0]
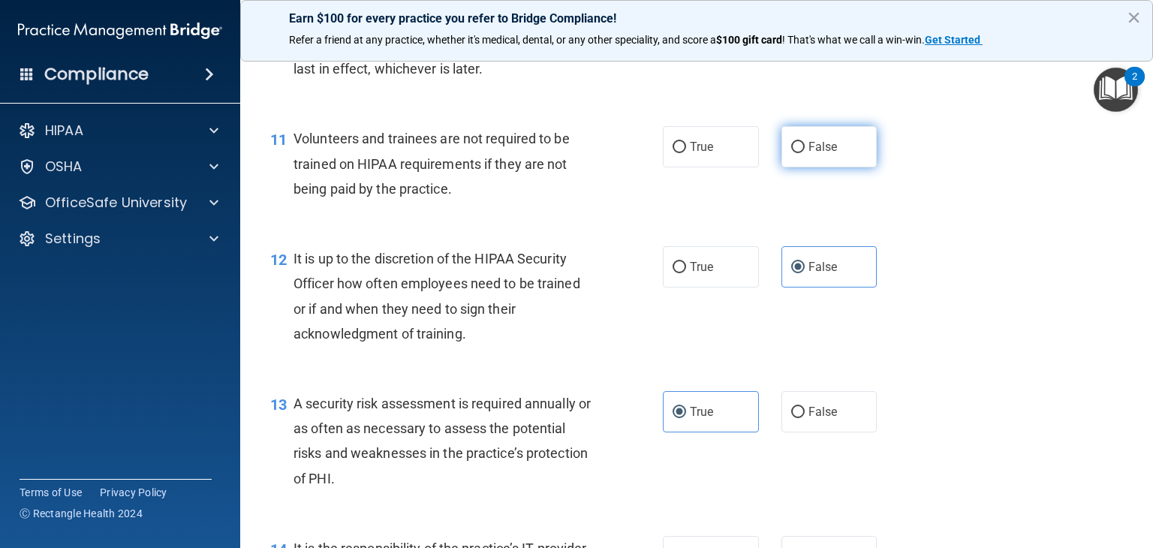
click at [789, 167] on label "False" at bounding box center [829, 146] width 96 height 41
click at [791, 153] on input "False" at bounding box center [798, 147] width 14 height 11
radio input "true"
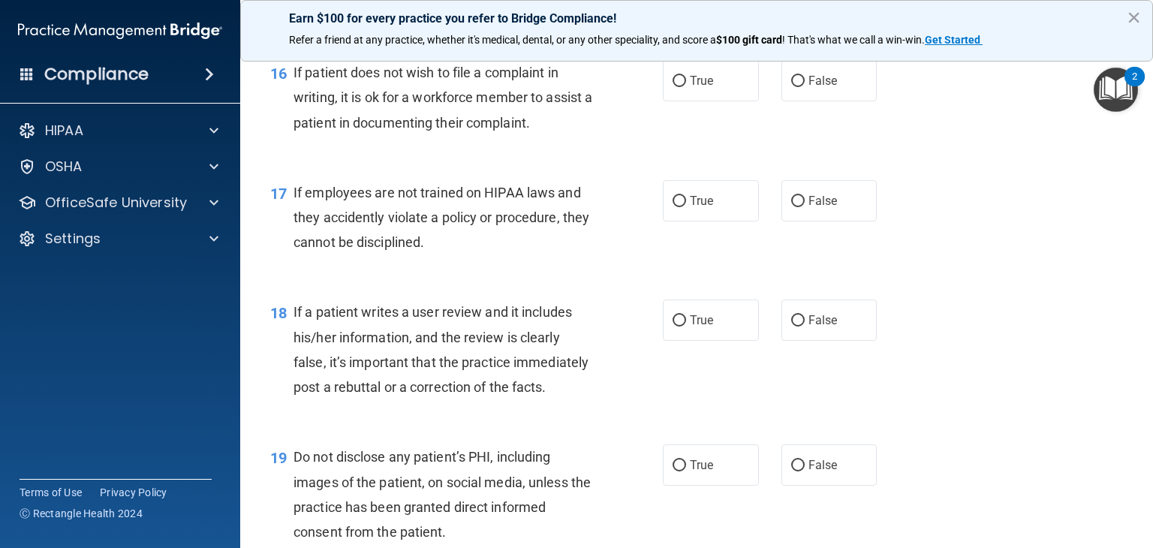
scroll to position [2304, 0]
click at [702, 91] on label "True" at bounding box center [711, 81] width 96 height 41
click at [686, 88] on input "True" at bounding box center [679, 82] width 14 height 11
radio input "true"
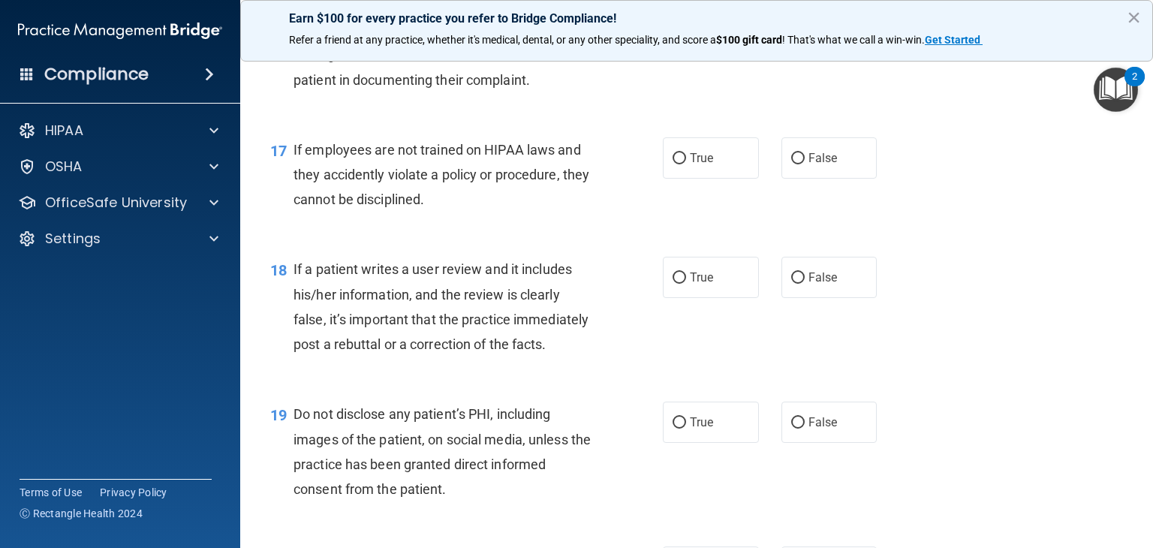
scroll to position [2352, 0]
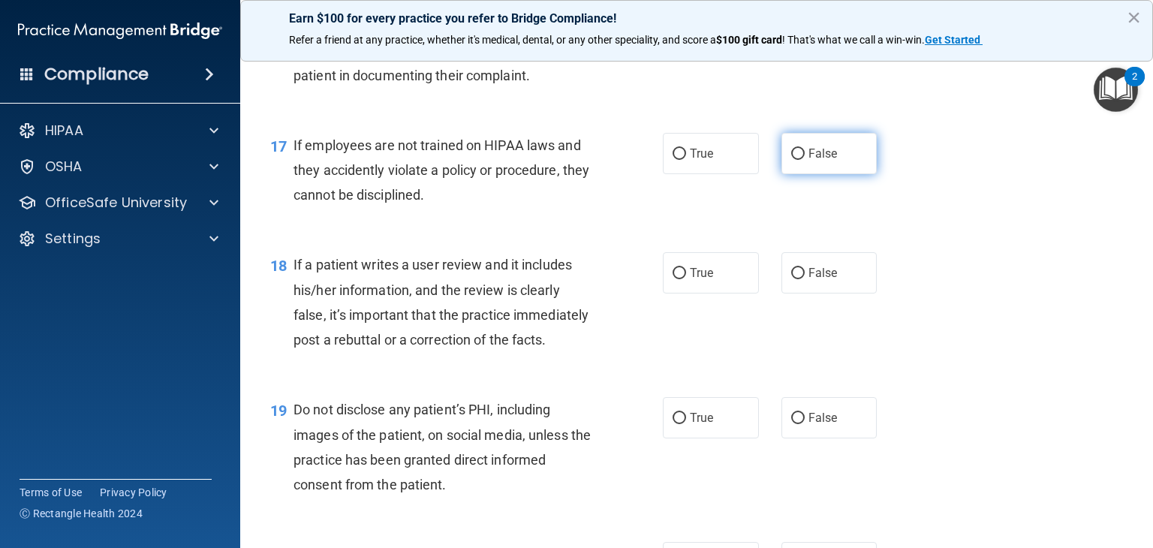
click at [785, 174] on label "False" at bounding box center [829, 153] width 96 height 41
click at [791, 160] on input "False" at bounding box center [798, 154] width 14 height 11
radio input "true"
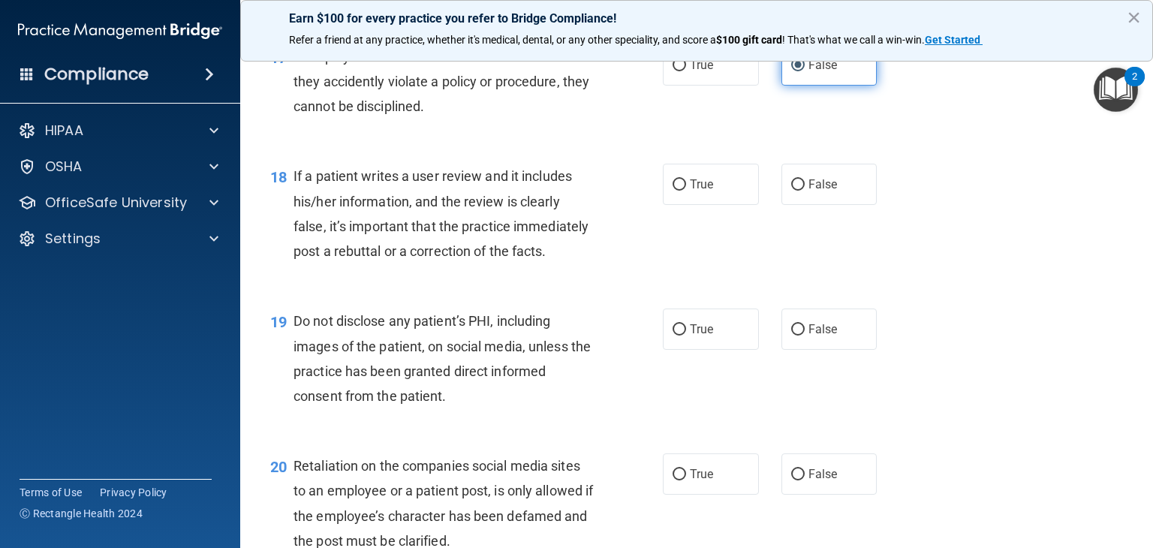
scroll to position [2442, 0]
click at [822, 190] on span "False" at bounding box center [822, 183] width 29 height 14
click at [804, 189] on input "False" at bounding box center [798, 183] width 14 height 11
radio input "true"
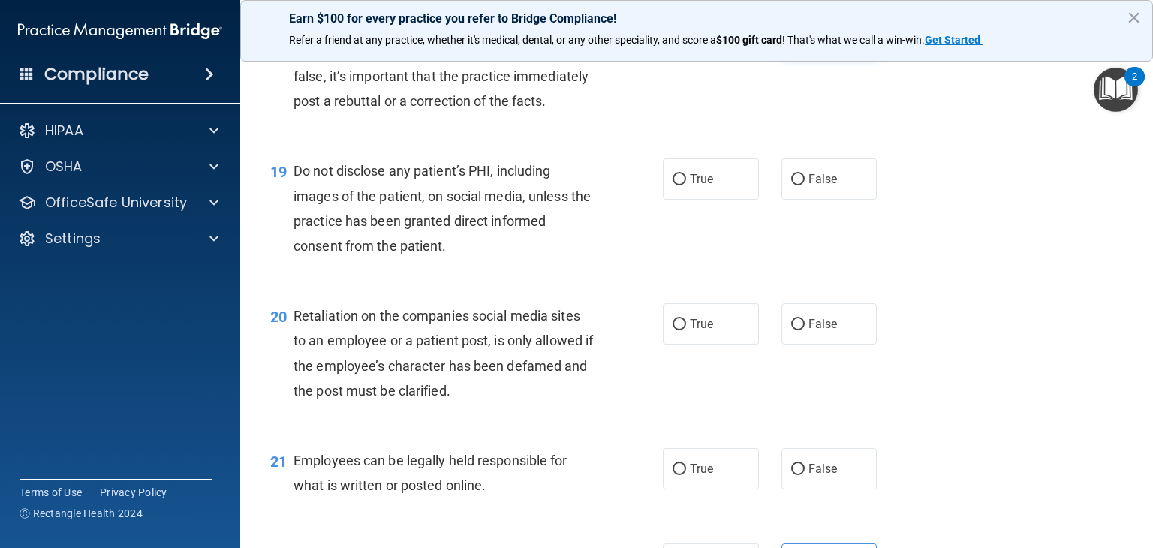
scroll to position [2602, 0]
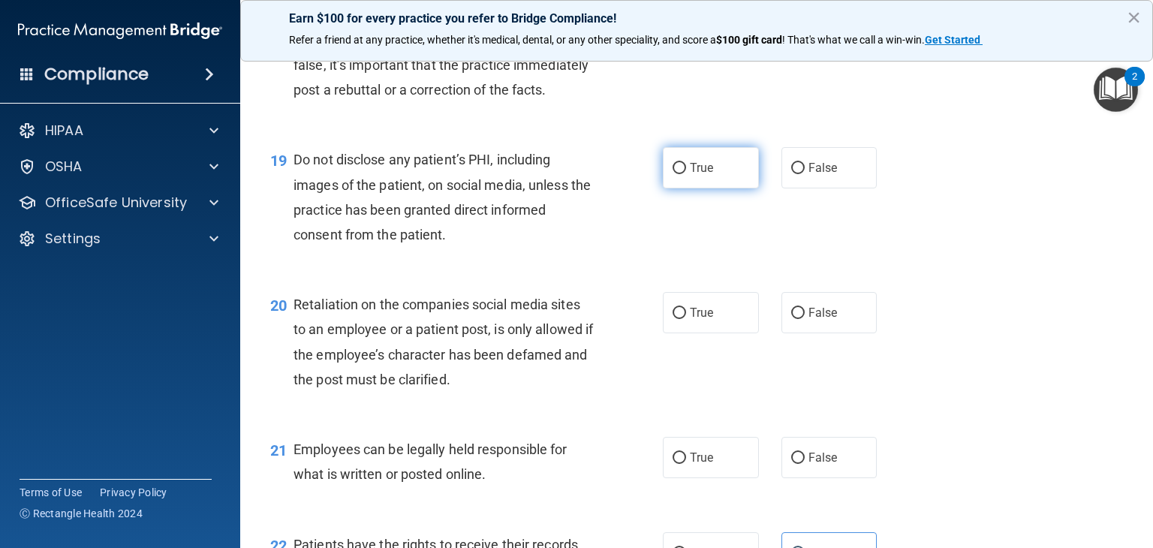
click at [714, 188] on label "True" at bounding box center [711, 167] width 96 height 41
click at [686, 174] on input "True" at bounding box center [679, 168] width 14 height 11
radio input "true"
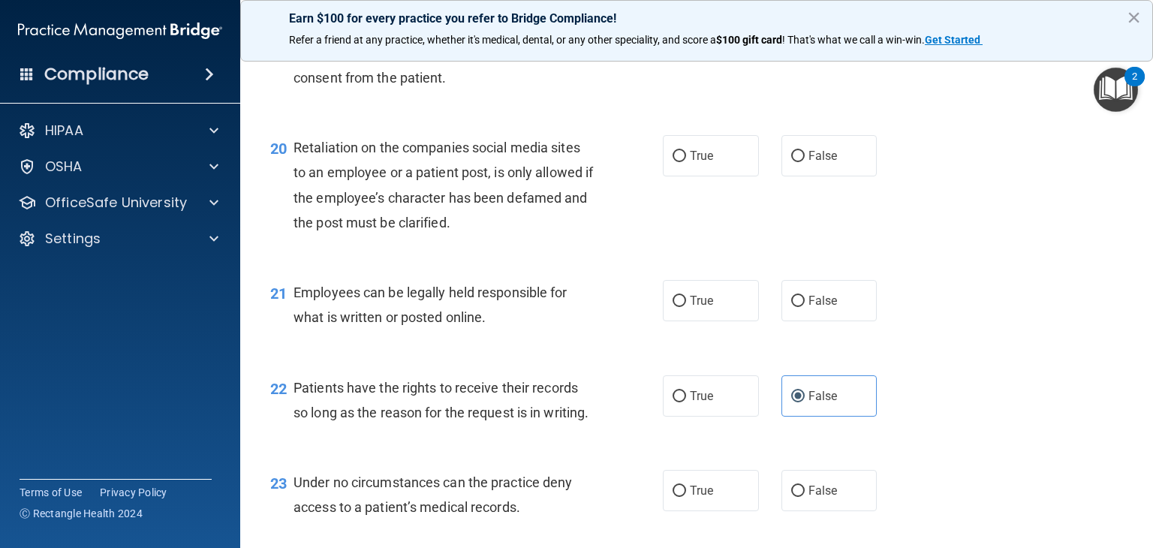
scroll to position [2760, 0]
click at [852, 175] on label "False" at bounding box center [829, 154] width 96 height 41
click at [804, 161] on input "False" at bounding box center [798, 154] width 14 height 11
radio input "true"
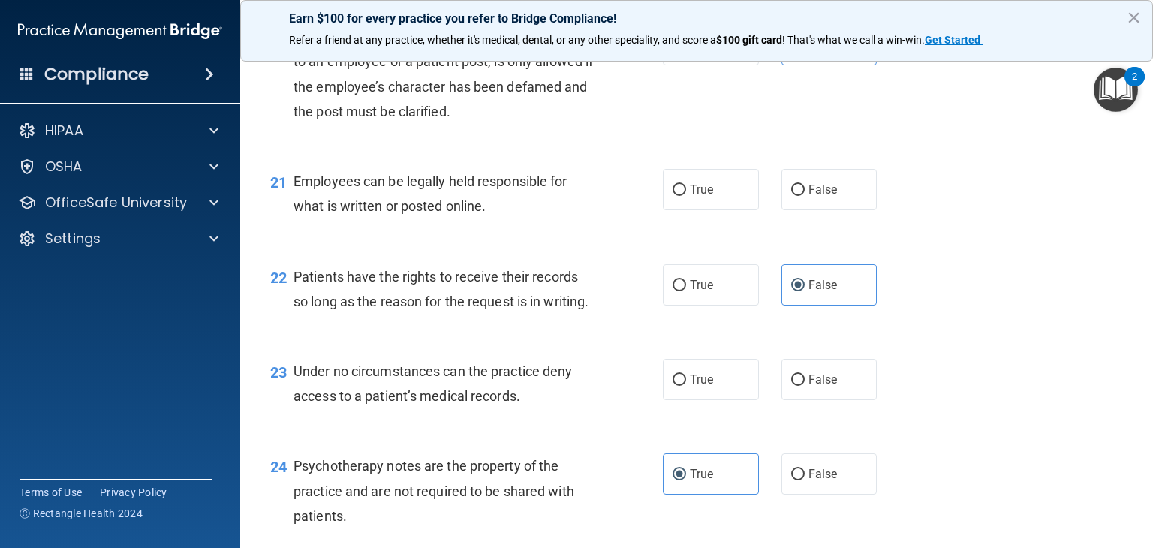
scroll to position [2871, 0]
click at [711, 243] on div "21 Employees can be legally held responsible for what is written or posted onli…" at bounding box center [696, 196] width 875 height 95
click at [702, 195] on span "True" at bounding box center [701, 188] width 23 height 14
click at [686, 194] on input "True" at bounding box center [679, 188] width 14 height 11
radio input "true"
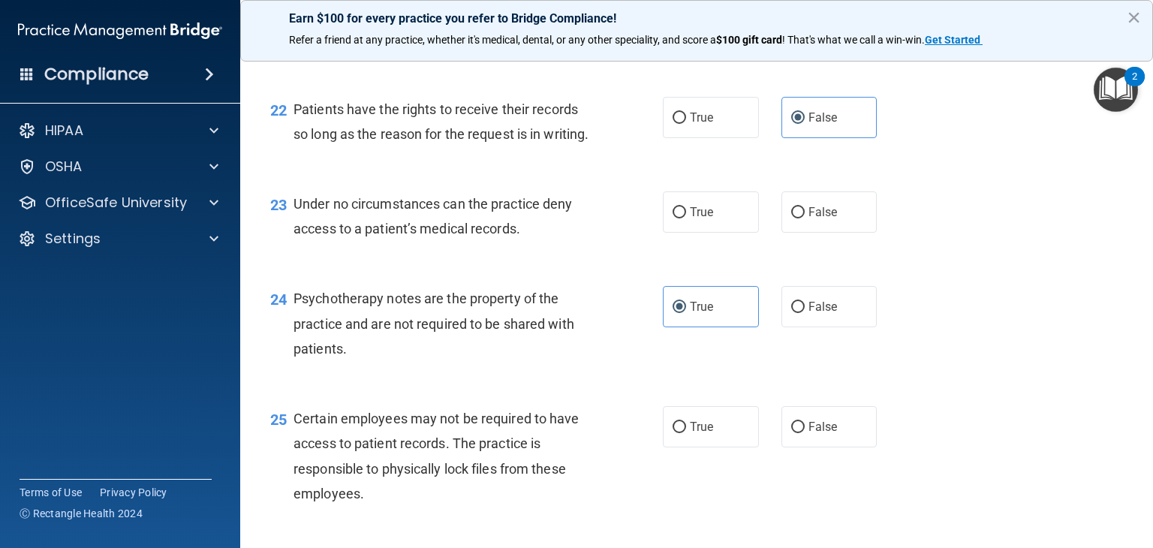
scroll to position [3044, 0]
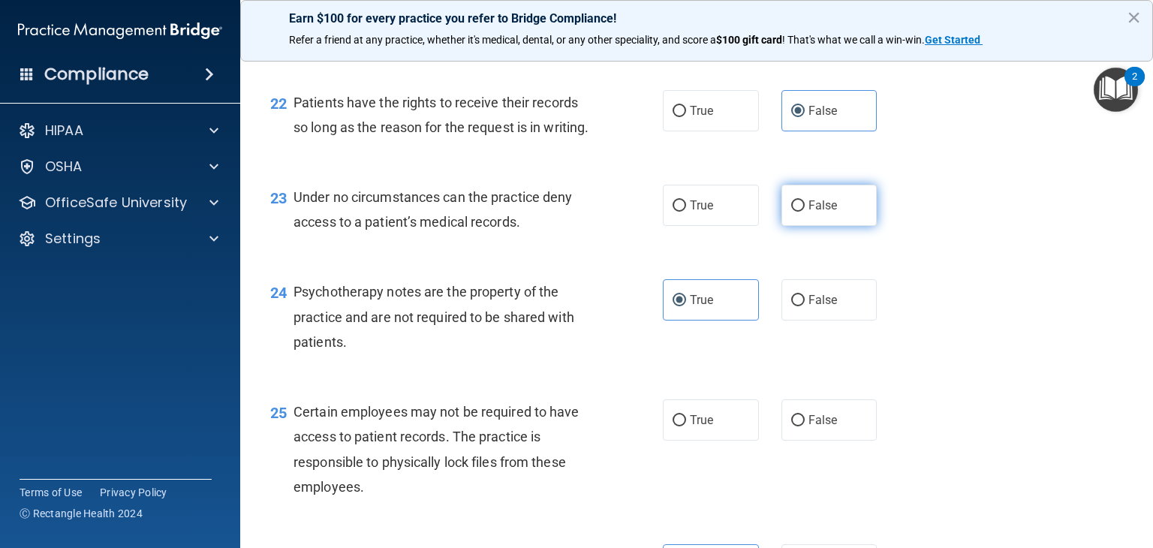
click at [795, 226] on label "False" at bounding box center [829, 205] width 96 height 41
click at [795, 212] on input "False" at bounding box center [798, 205] width 14 height 11
radio input "true"
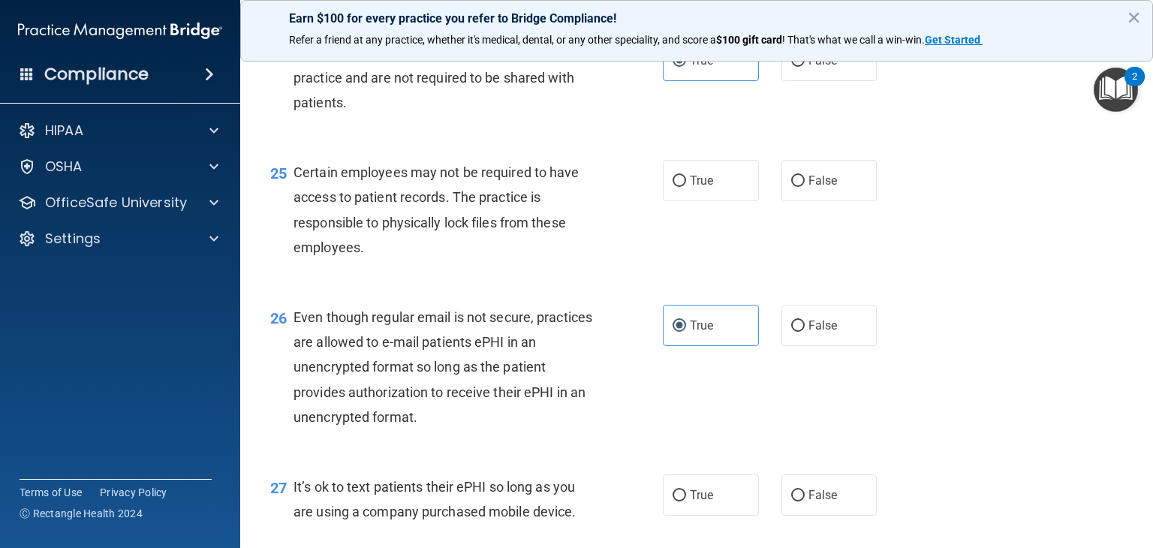
scroll to position [3284, 0]
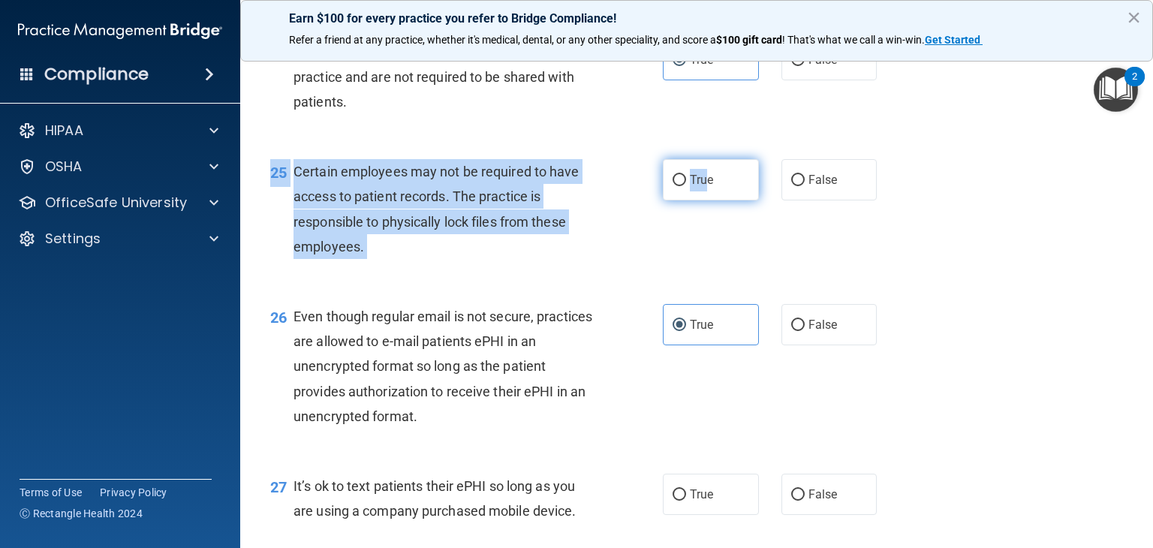
drag, startPoint x: 699, startPoint y: 282, endPoint x: 700, endPoint y: 265, distance: 17.3
click at [700, 265] on div "25 Certain employees may not be required to have access to patient records. The…" at bounding box center [696, 212] width 875 height 145
click at [700, 200] on label "True" at bounding box center [711, 179] width 96 height 41
click at [686, 186] on input "True" at bounding box center [679, 180] width 14 height 11
radio input "true"
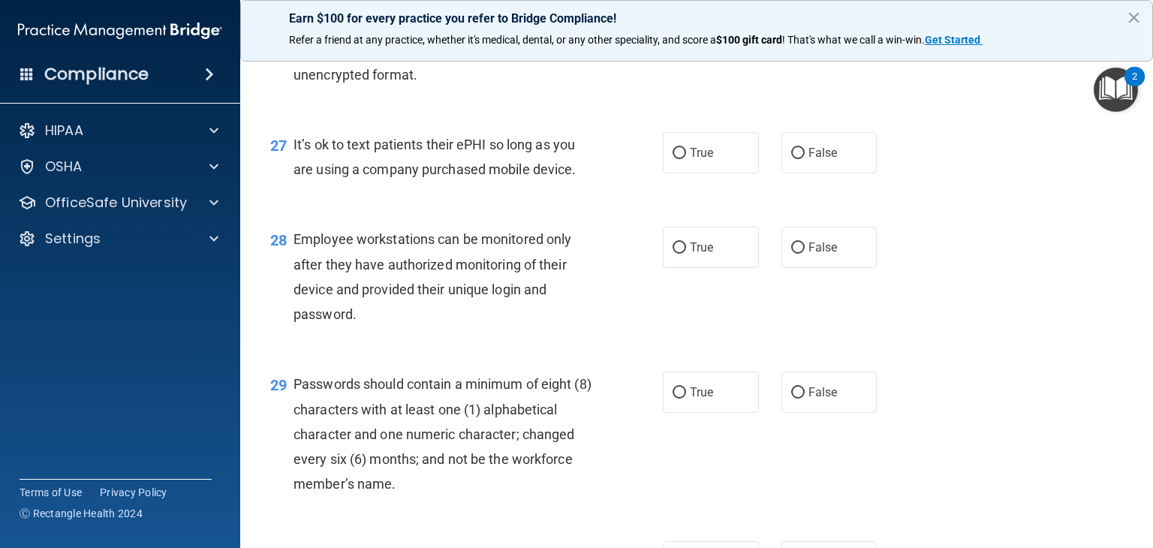
scroll to position [3629, 0]
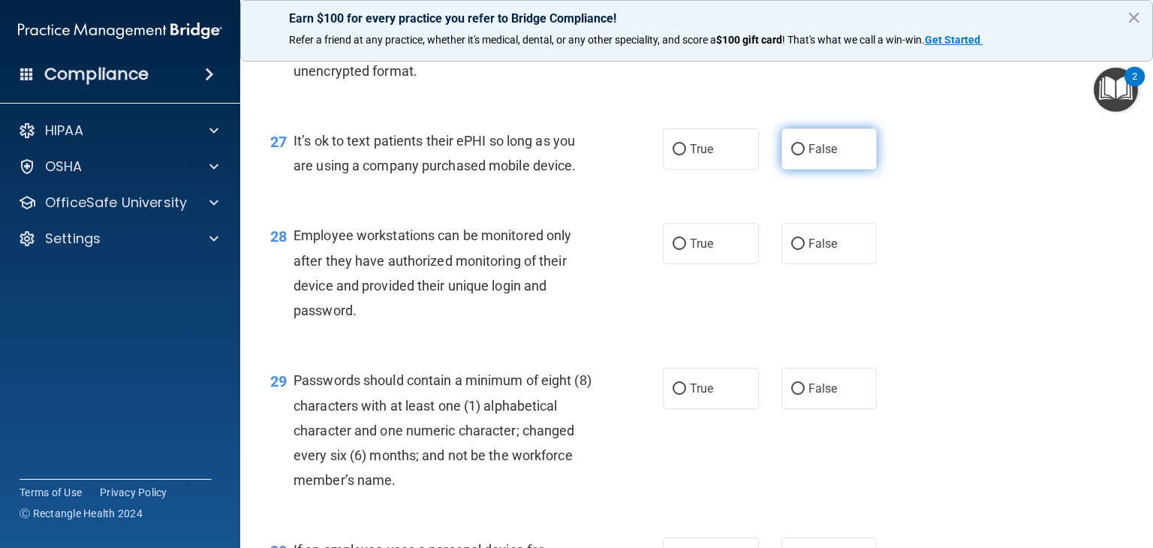
click at [810, 170] on label "False" at bounding box center [829, 148] width 96 height 41
click at [804, 155] on input "False" at bounding box center [798, 149] width 14 height 11
radio input "true"
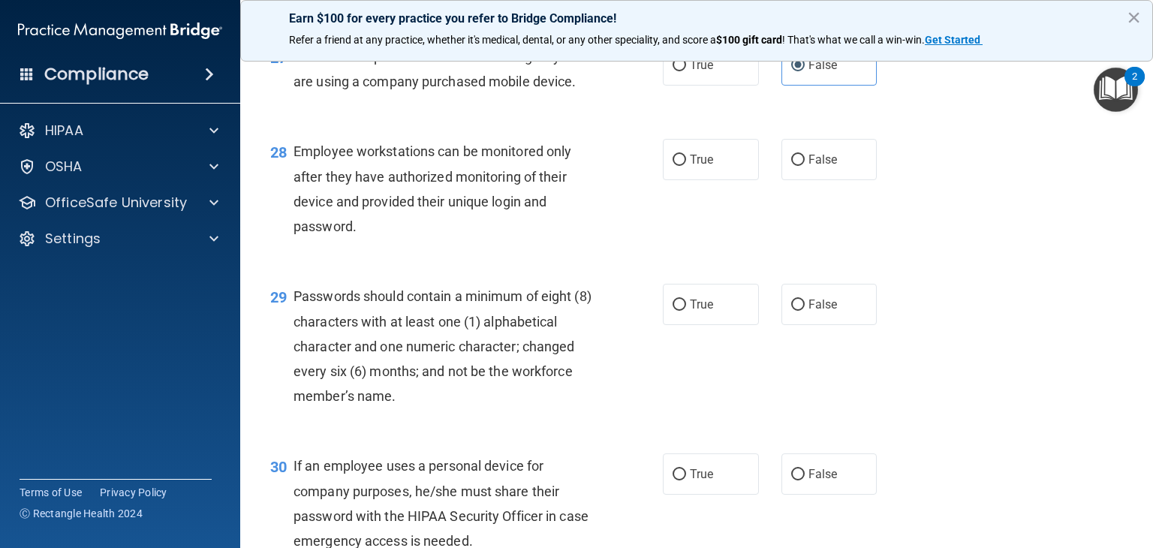
scroll to position [3722, 0]
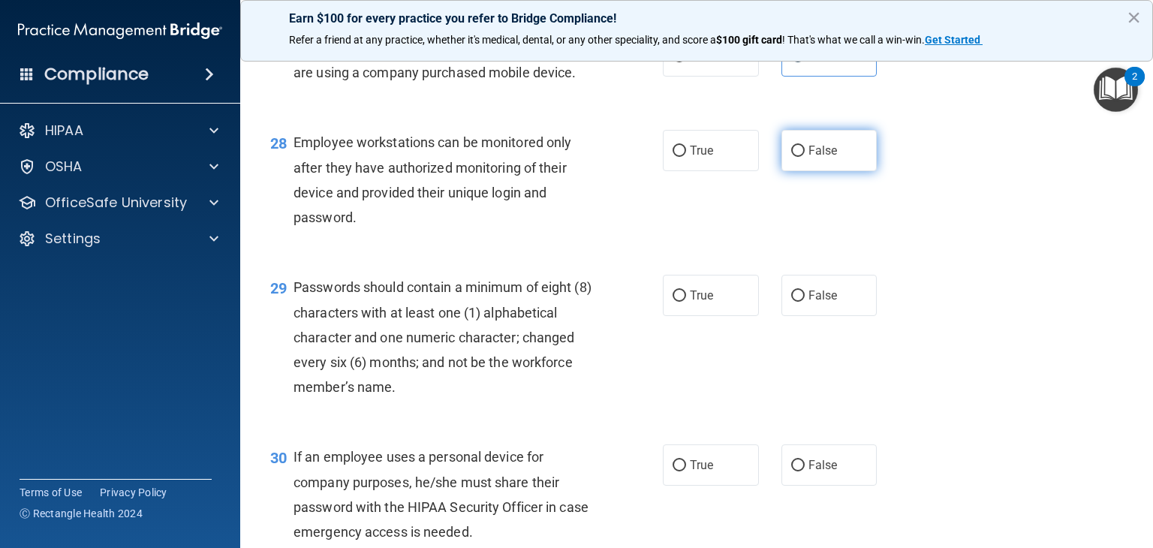
click at [791, 171] on label "False" at bounding box center [829, 150] width 96 height 41
click at [791, 157] on input "False" at bounding box center [798, 151] width 14 height 11
radio input "true"
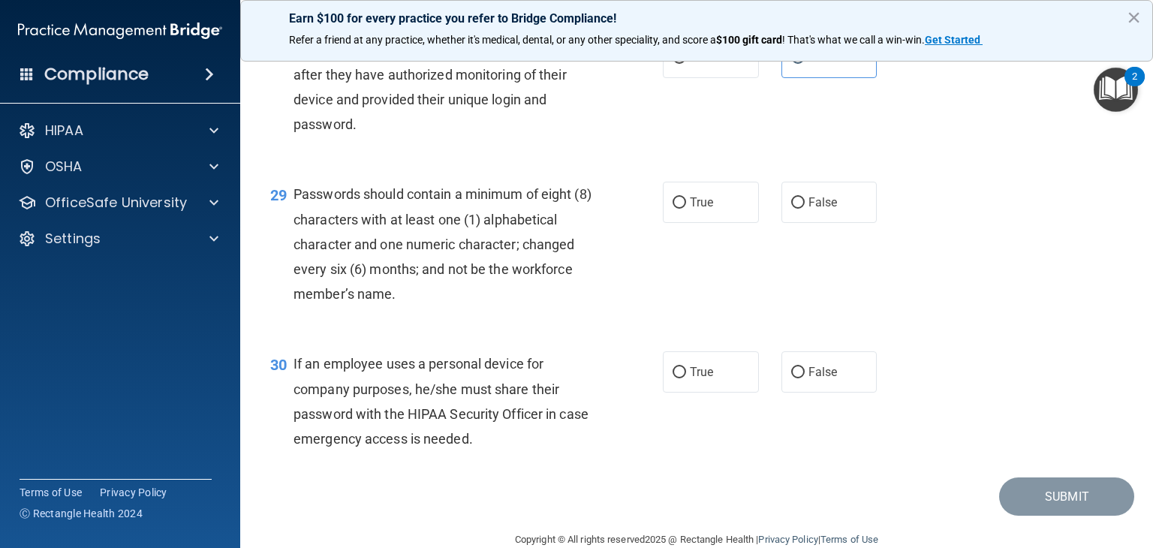
scroll to position [3817, 0]
click at [670, 221] on label "True" at bounding box center [711, 200] width 96 height 41
click at [672, 207] on input "True" at bounding box center [679, 201] width 14 height 11
radio input "true"
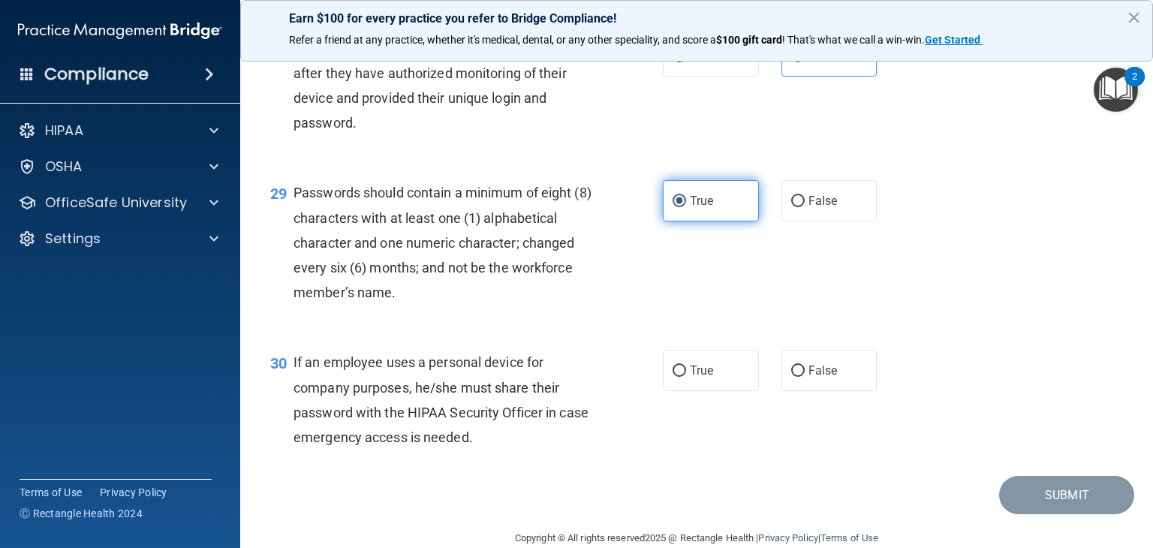
scroll to position [3918, 0]
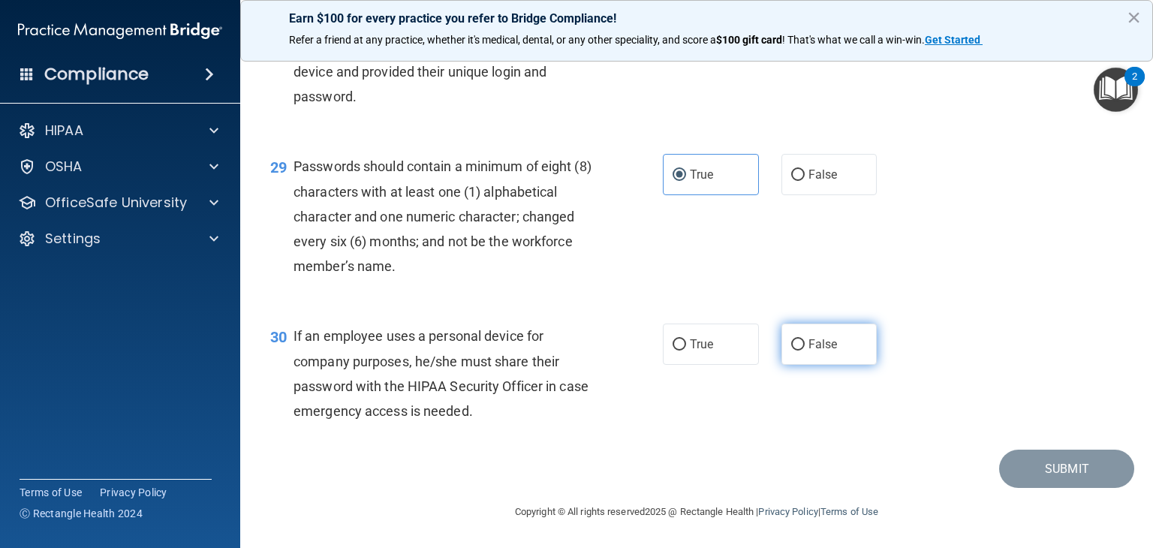
click at [828, 338] on span "False" at bounding box center [822, 344] width 29 height 14
click at [804, 339] on input "False" at bounding box center [798, 344] width 14 height 11
radio input "true"
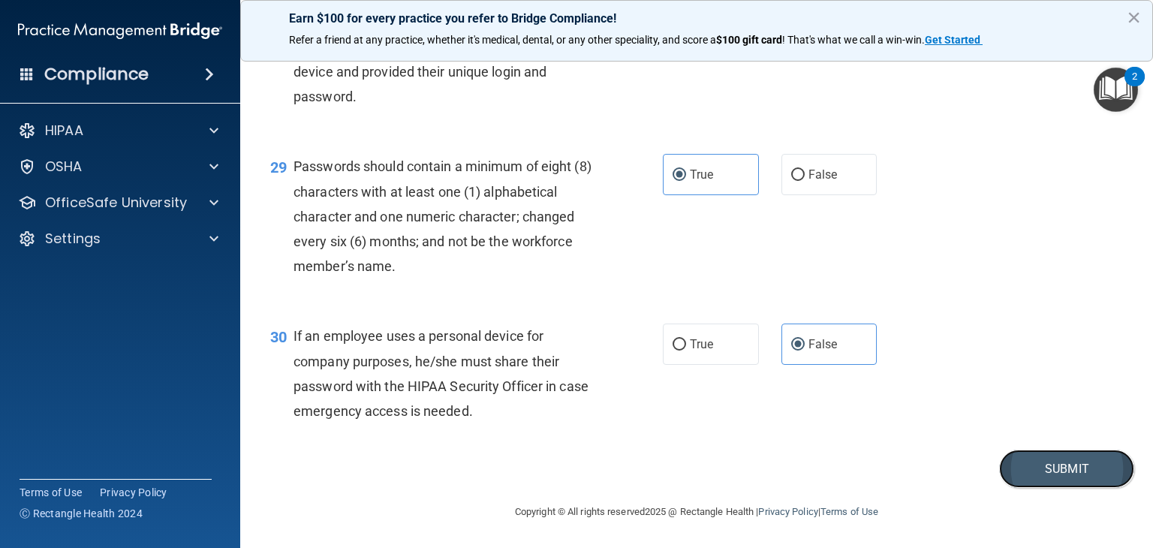
click at [1022, 469] on button "Submit" at bounding box center [1066, 469] width 135 height 38
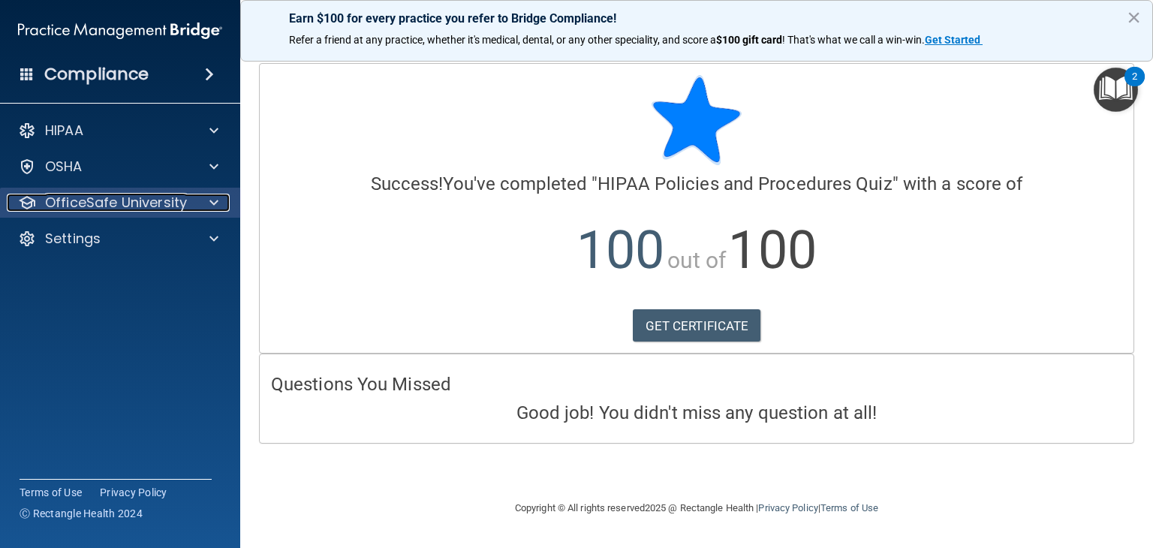
click at [147, 194] on p "OfficeSafe University" at bounding box center [116, 203] width 142 height 18
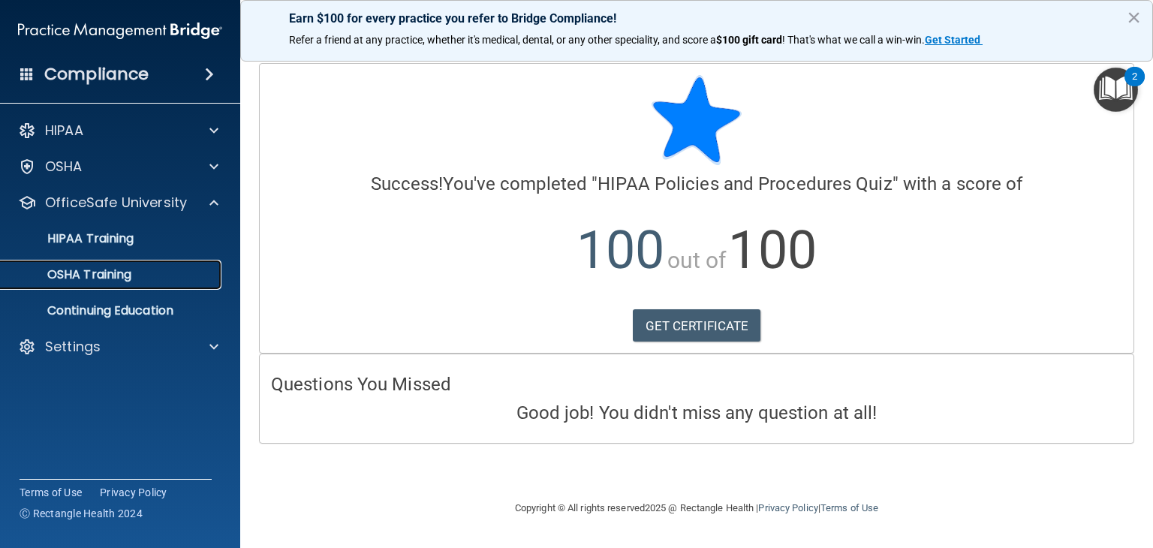
click at [108, 284] on link "OSHA Training" at bounding box center [103, 275] width 236 height 30
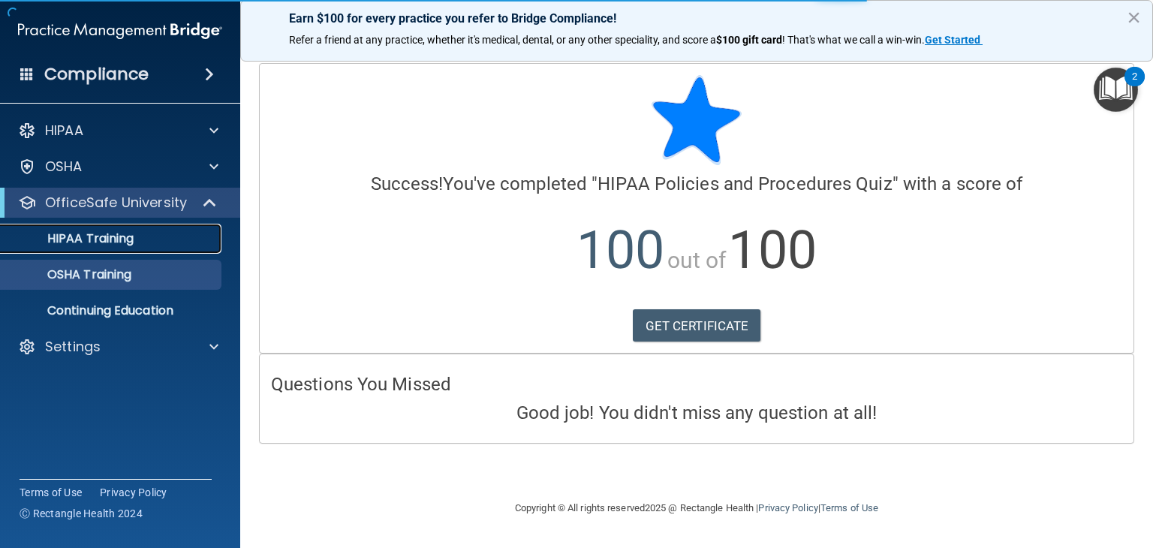
click at [98, 246] on p "HIPAA Training" at bounding box center [72, 238] width 124 height 15
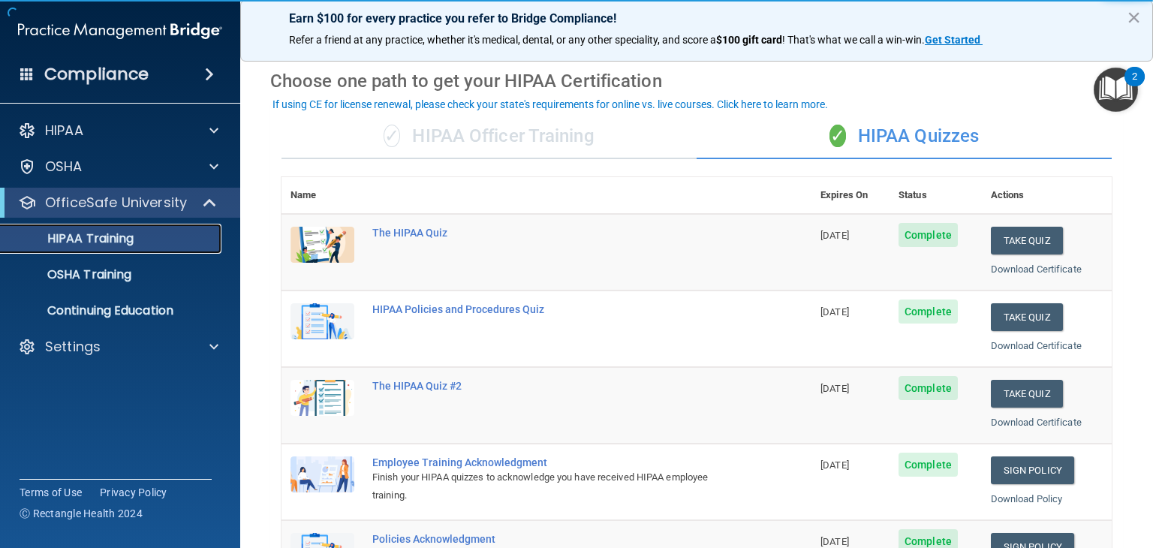
scroll to position [51, 0]
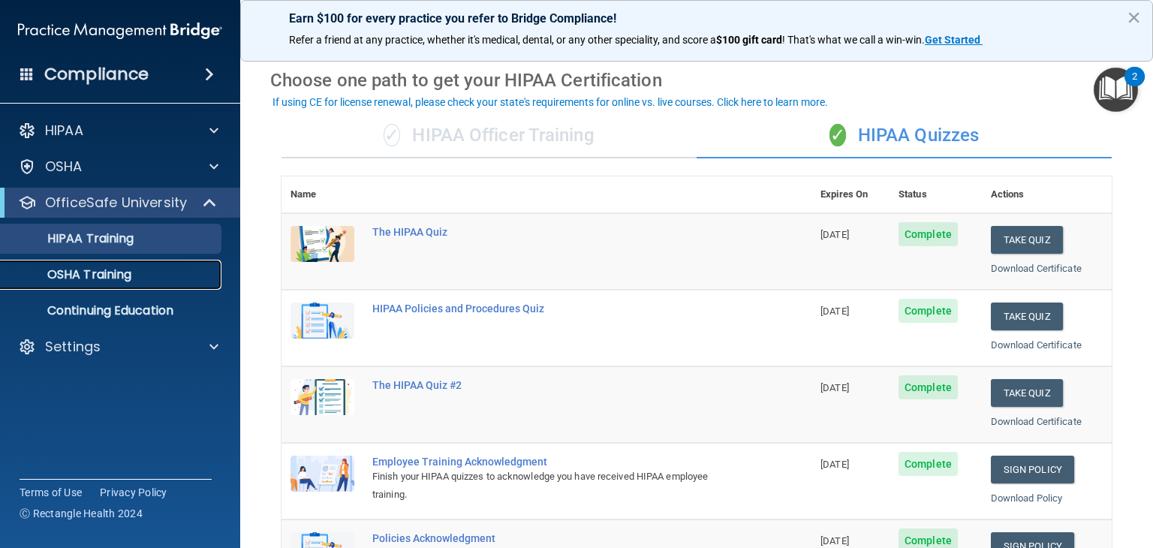
click at [203, 275] on div "OSHA Training" at bounding box center [112, 274] width 205 height 15
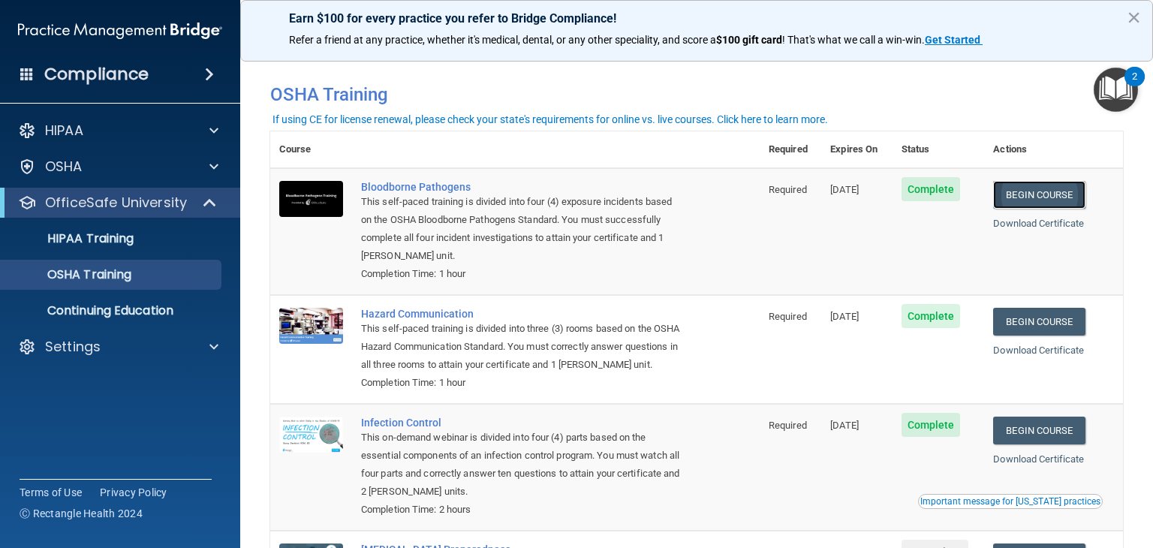
click at [1042, 193] on link "Begin Course" at bounding box center [1039, 195] width 92 height 28
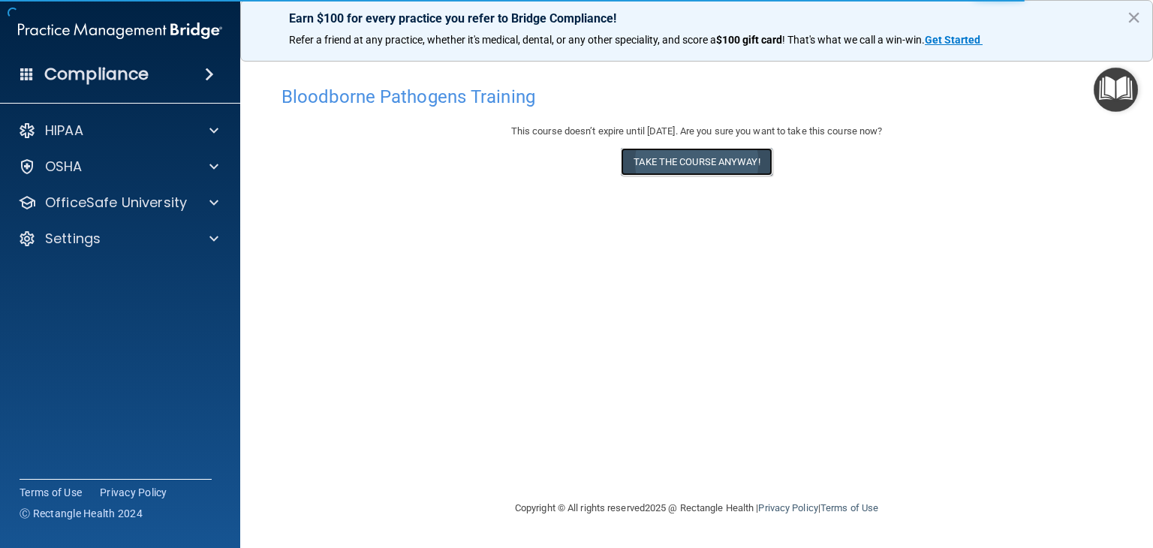
click at [734, 168] on button "Take the course anyway!" at bounding box center [696, 162] width 151 height 28
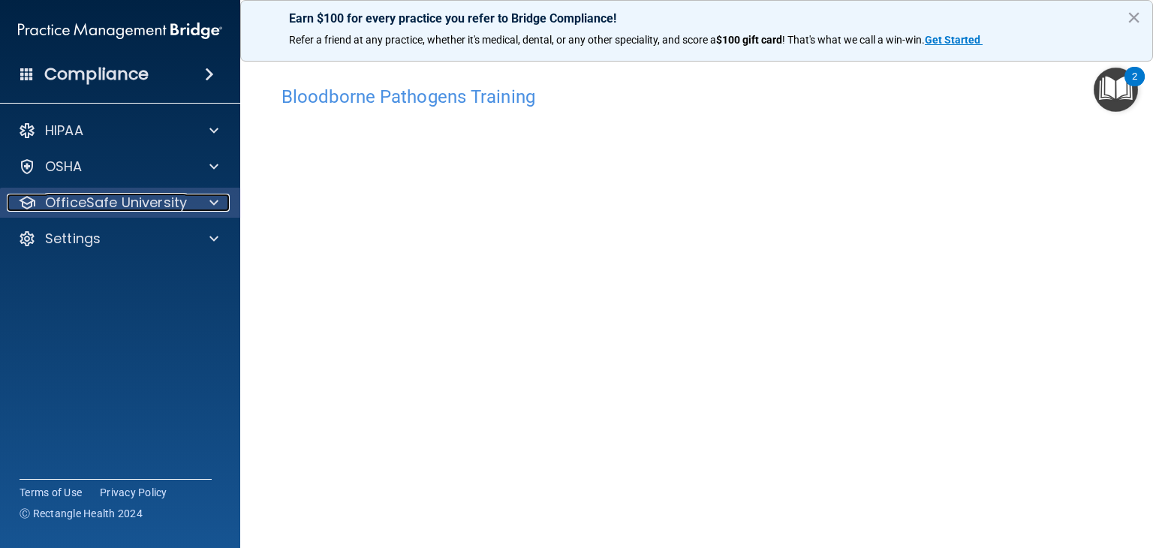
click at [165, 202] on p "OfficeSafe University" at bounding box center [116, 203] width 142 height 18
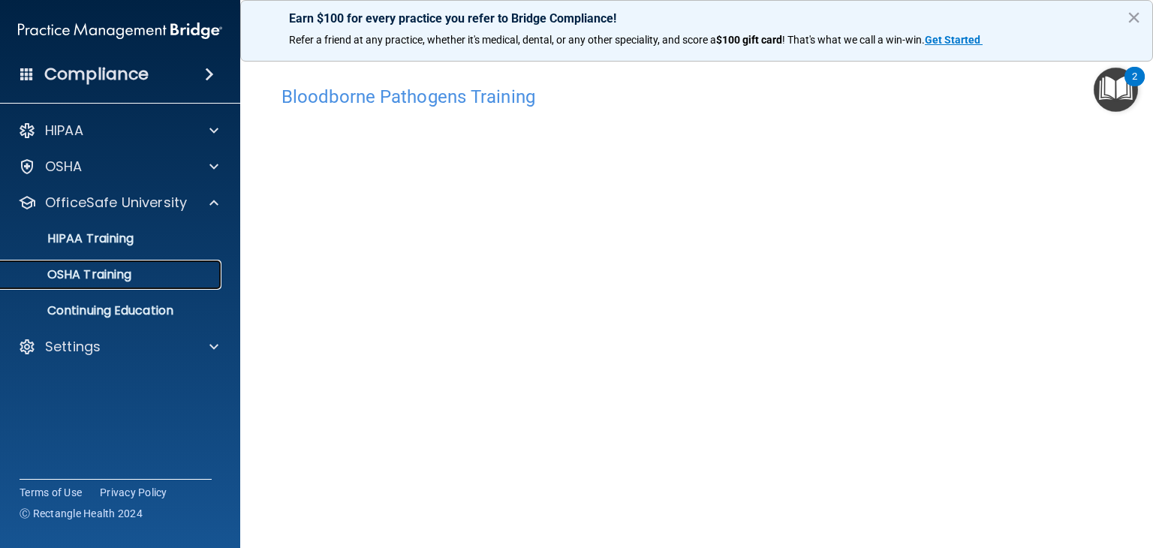
click at [84, 277] on p "OSHA Training" at bounding box center [71, 274] width 122 height 15
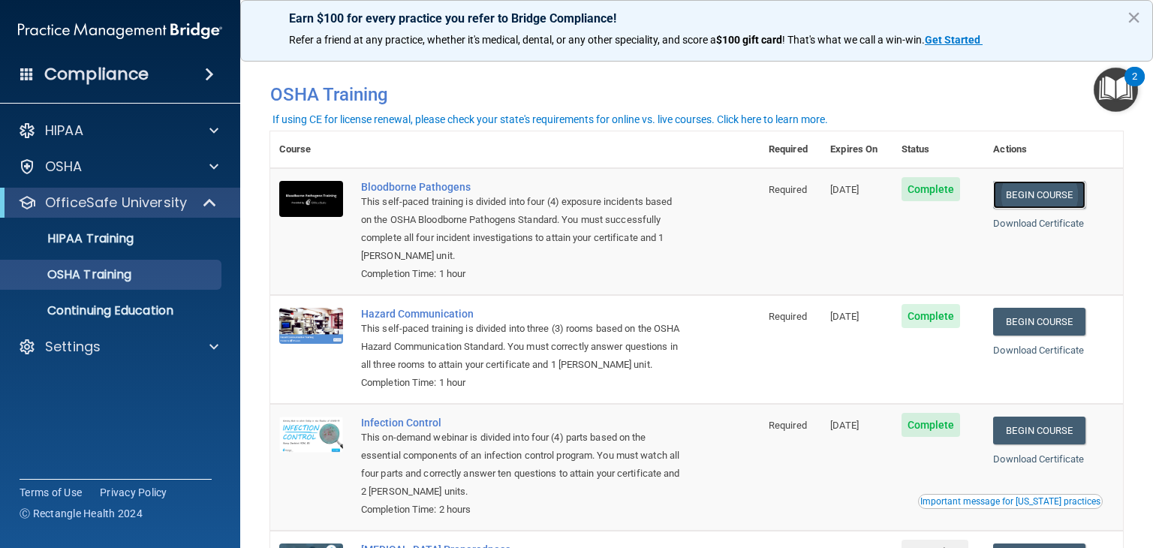
click at [1045, 209] on link "Begin Course" at bounding box center [1039, 195] width 92 height 28
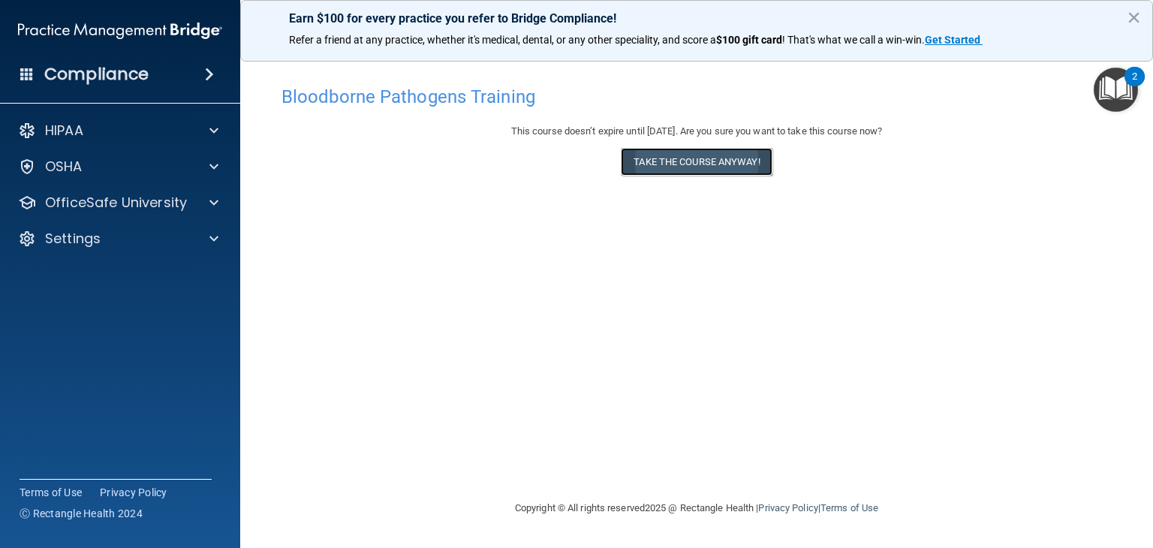
click at [680, 166] on button "Take the course anyway!" at bounding box center [696, 162] width 151 height 28
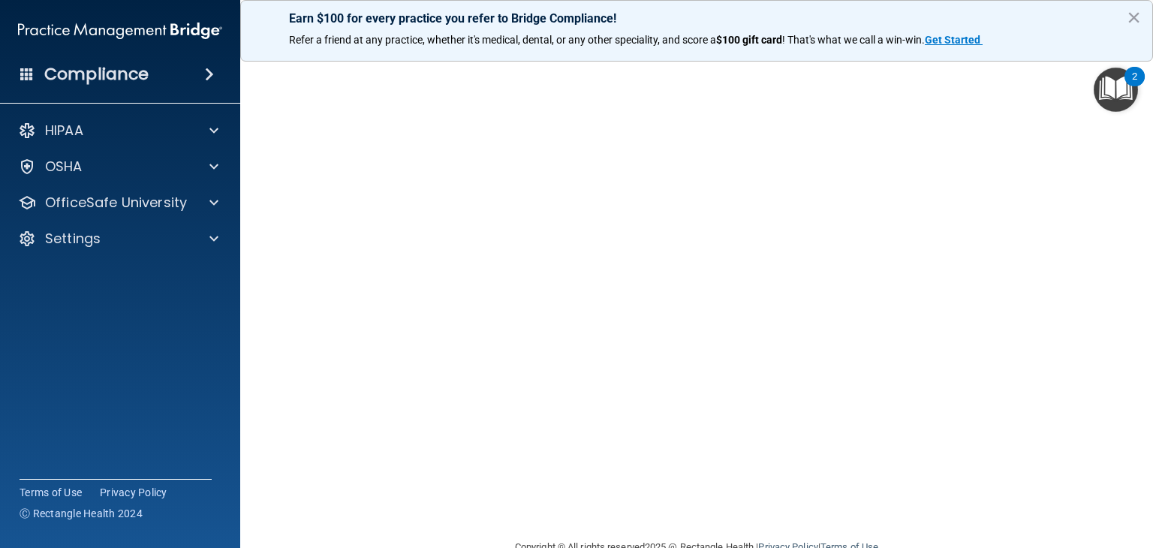
scroll to position [59, 0]
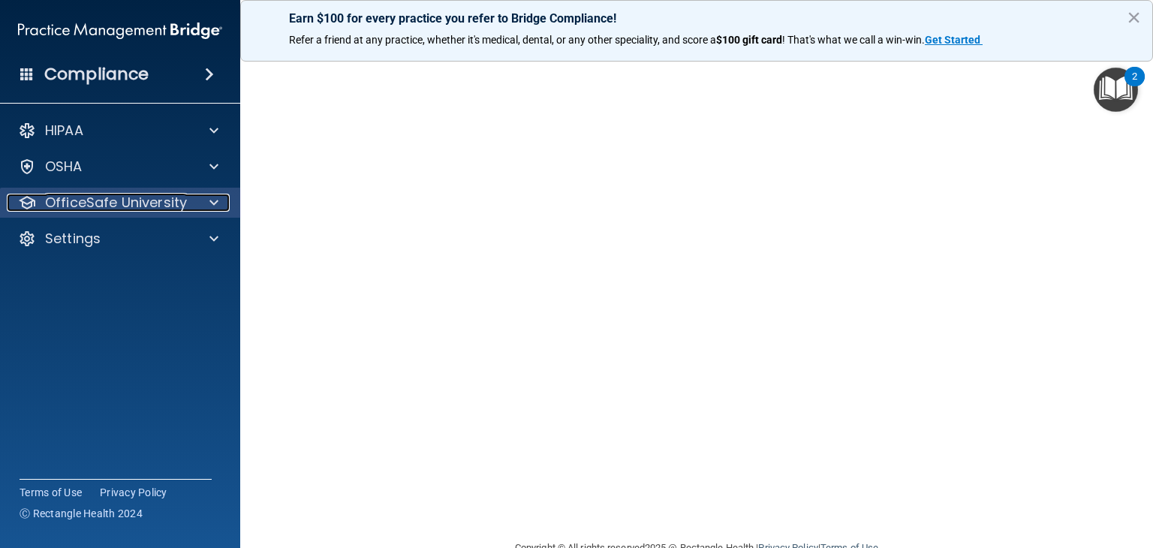
click at [152, 211] on p "OfficeSafe University" at bounding box center [116, 203] width 142 height 18
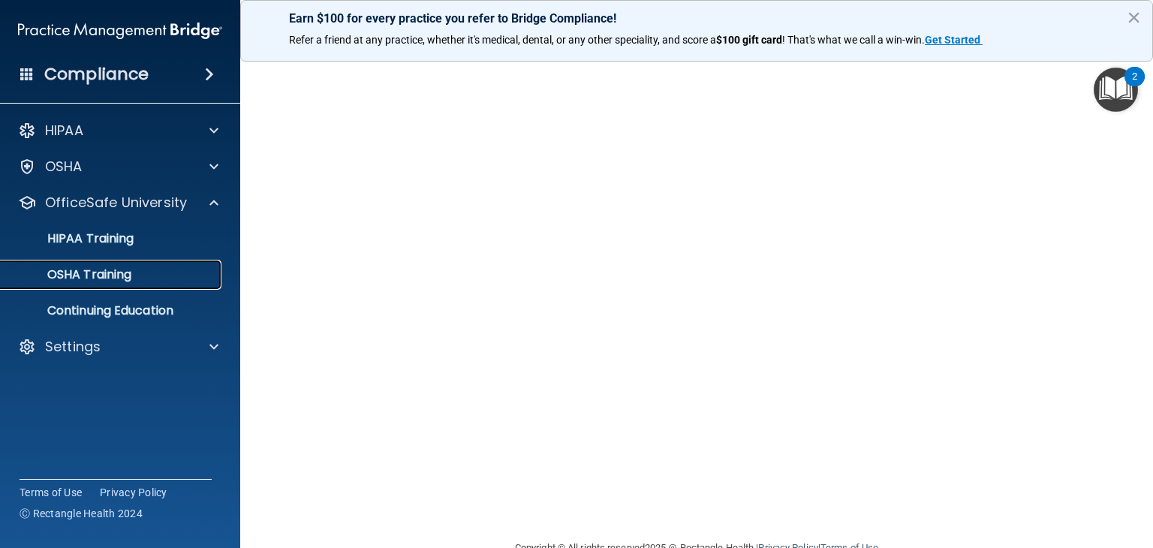
click at [113, 278] on p "OSHA Training" at bounding box center [71, 274] width 122 height 15
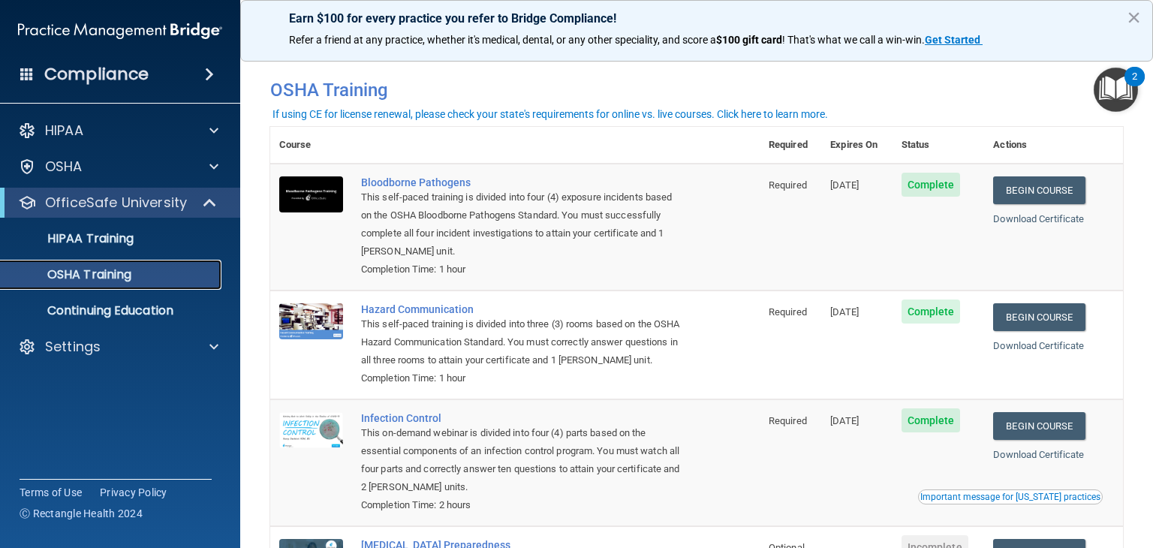
scroll to position [3, 0]
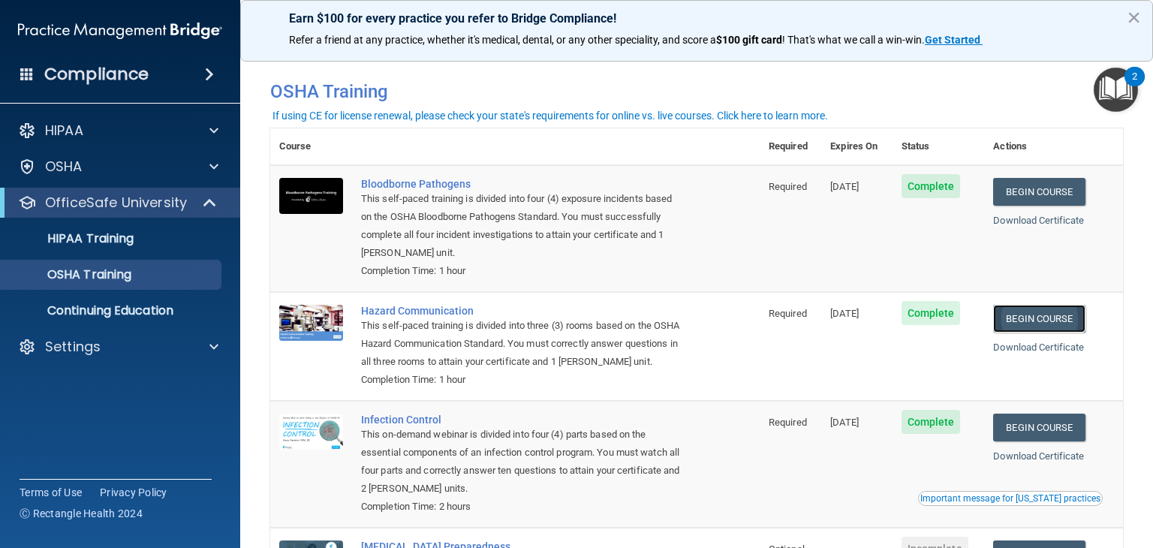
click at [1030, 325] on link "Begin Course" at bounding box center [1039, 319] width 92 height 28
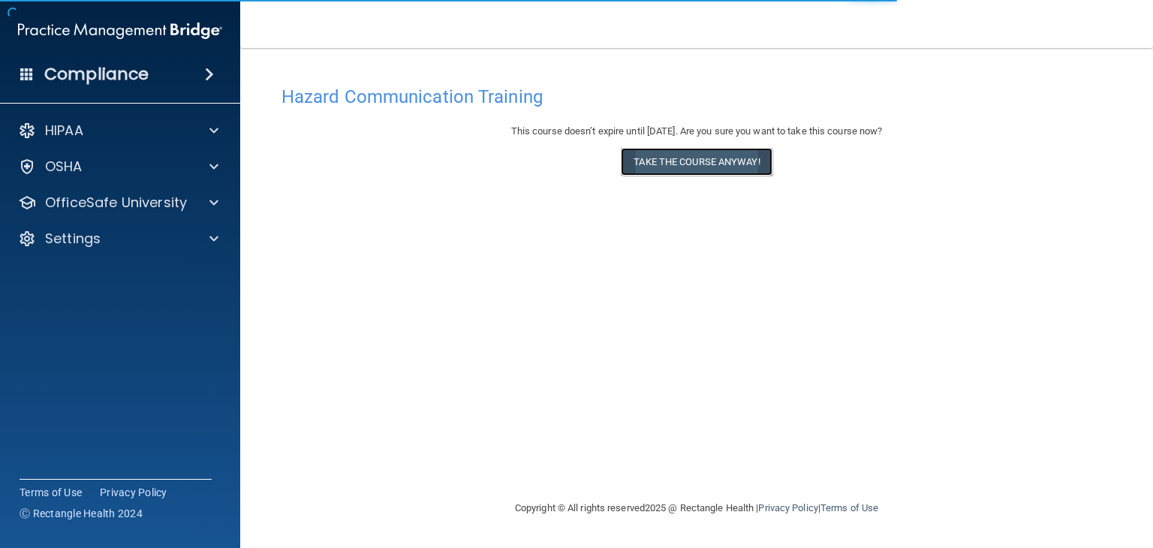
click at [675, 149] on button "Take the course anyway!" at bounding box center [696, 162] width 151 height 28
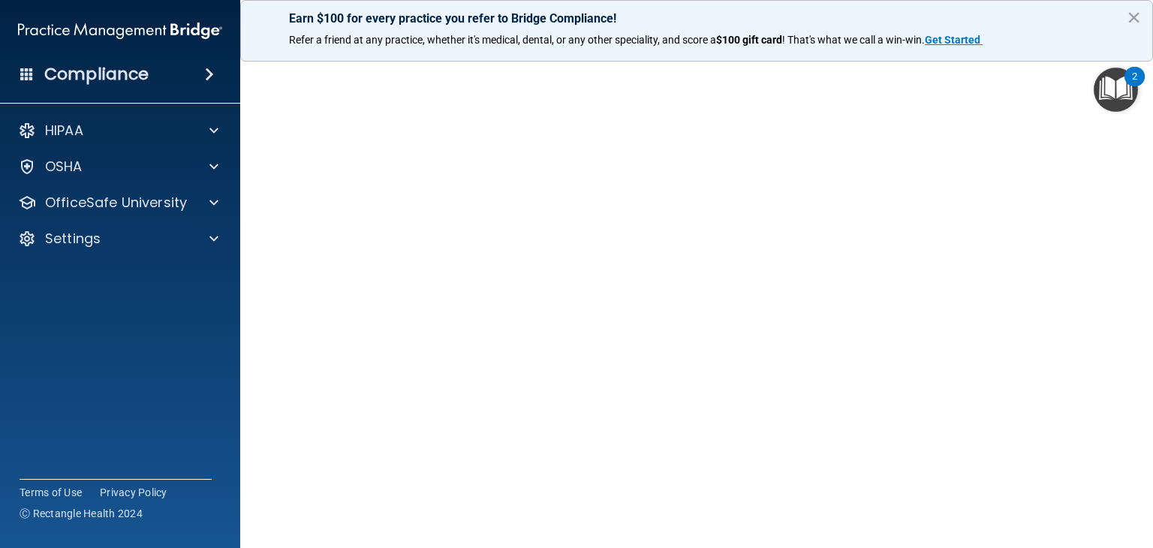
scroll to position [63, 0]
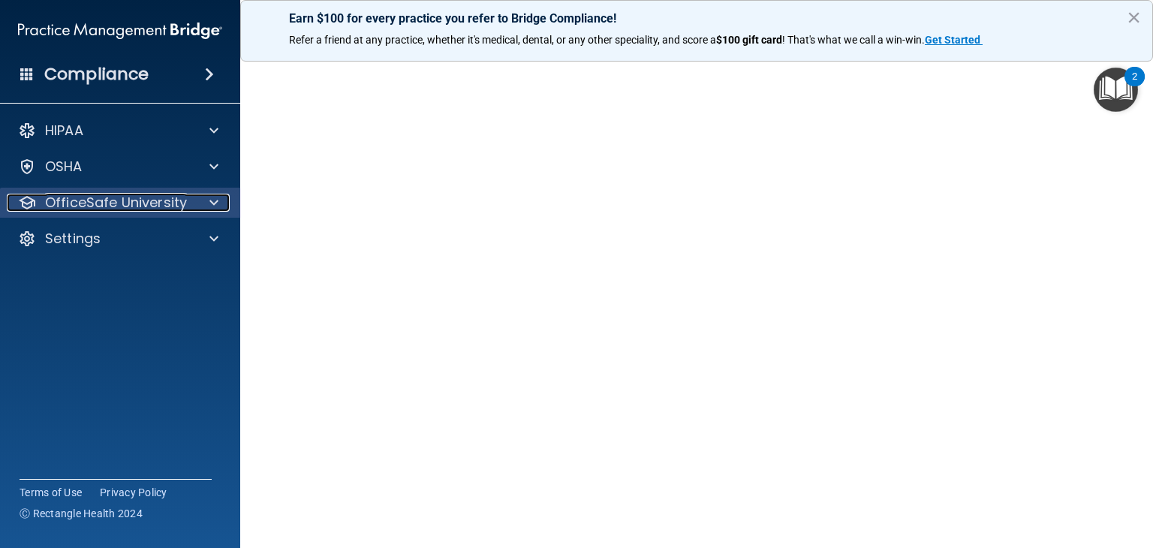
click at [90, 204] on p "OfficeSafe University" at bounding box center [116, 203] width 142 height 18
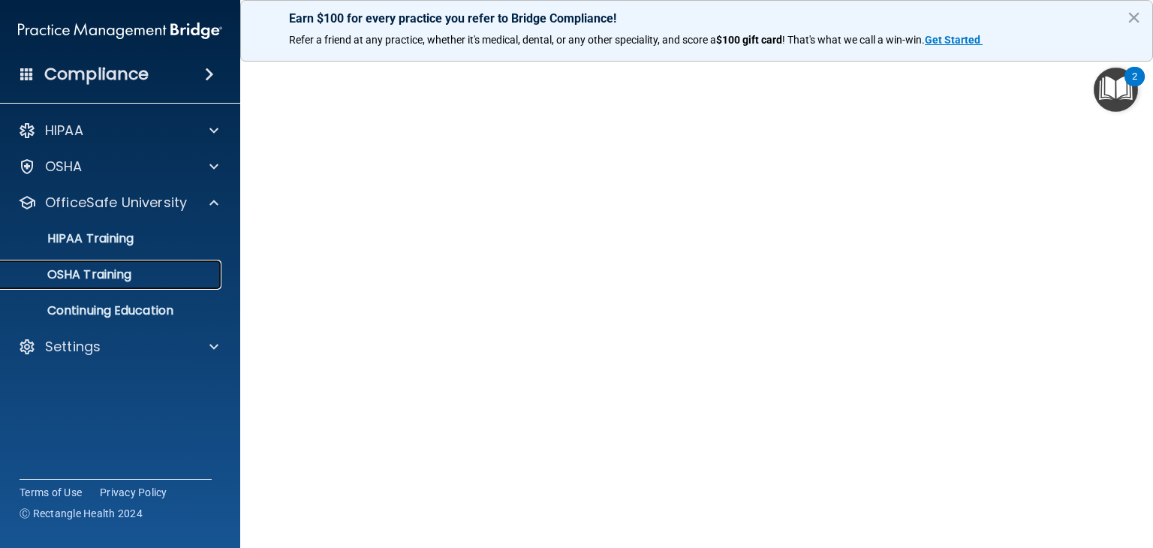
click at [87, 278] on p "OSHA Training" at bounding box center [71, 274] width 122 height 15
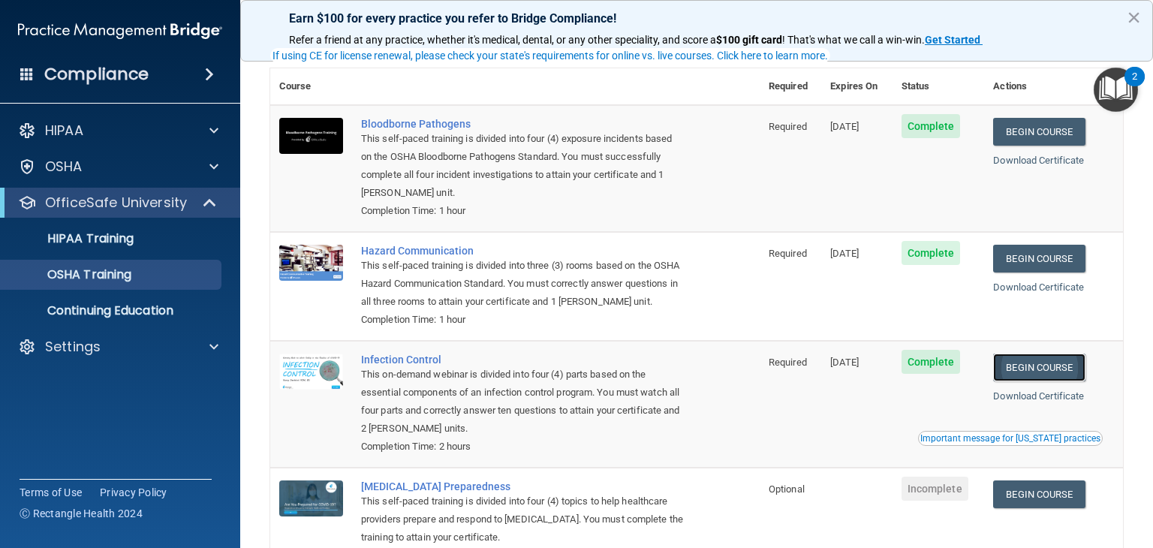
click at [1026, 381] on link "Begin Course" at bounding box center [1039, 367] width 92 height 28
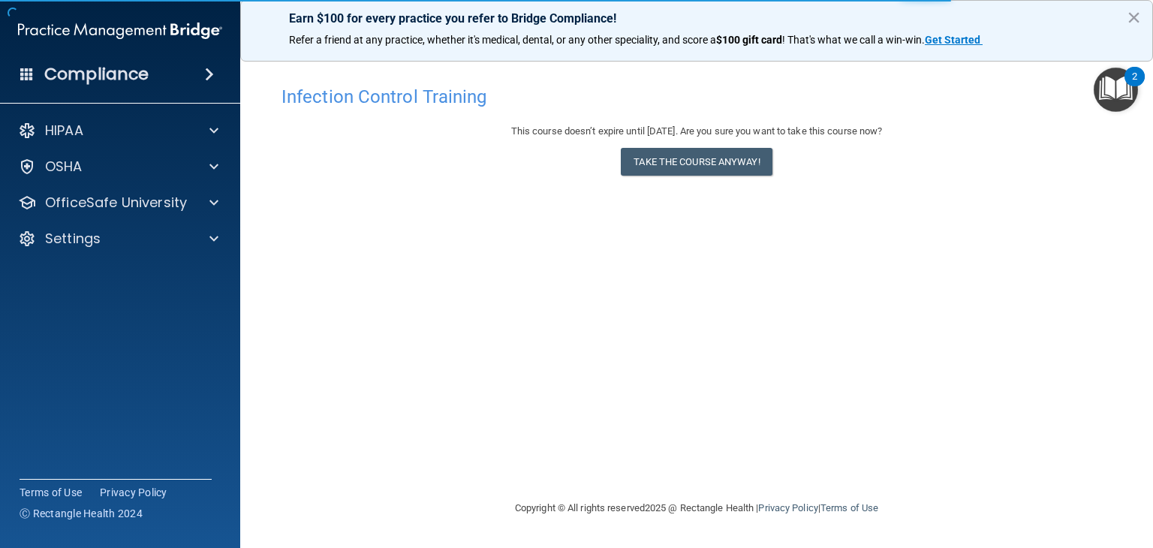
click at [690, 139] on div "This course doesn’t expire until [DATE]. Are you sure you want to take this cou…" at bounding box center [696, 131] width 830 height 18
click at [690, 147] on div "This course doesn’t expire until [DATE]. Are you sure you want to take this cou…" at bounding box center [696, 152] width 830 height 61
click at [697, 160] on button "Take the course anyway!" at bounding box center [696, 162] width 151 height 28
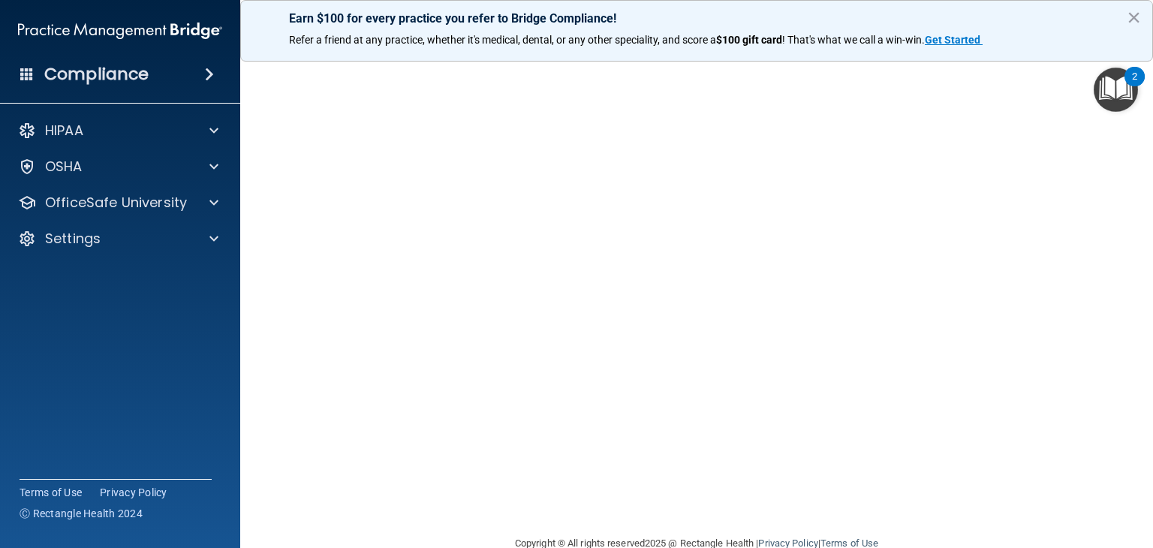
scroll to position [63, 0]
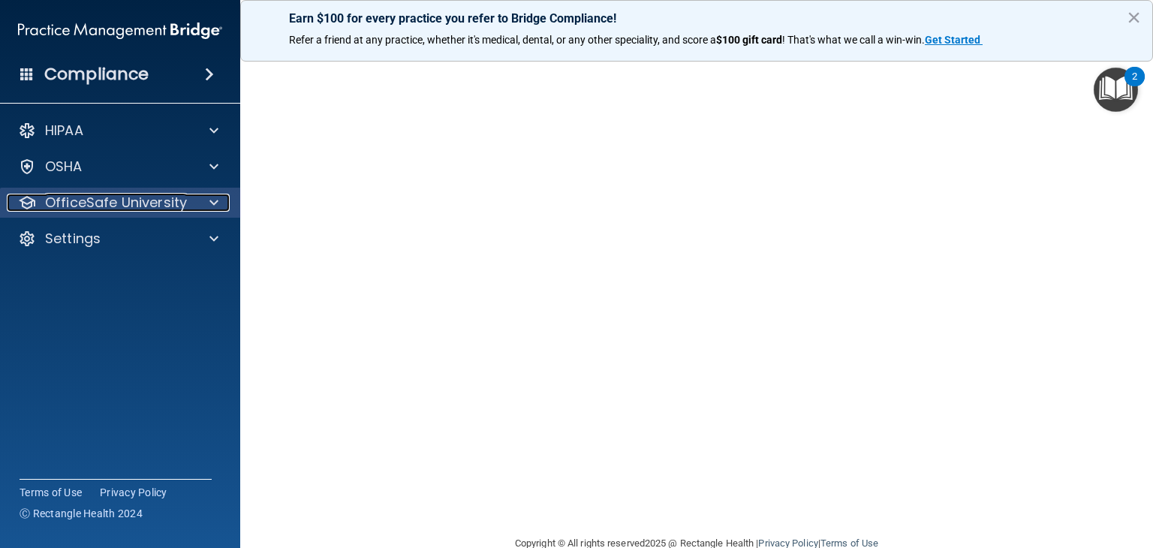
click at [117, 199] on p "OfficeSafe University" at bounding box center [116, 203] width 142 height 18
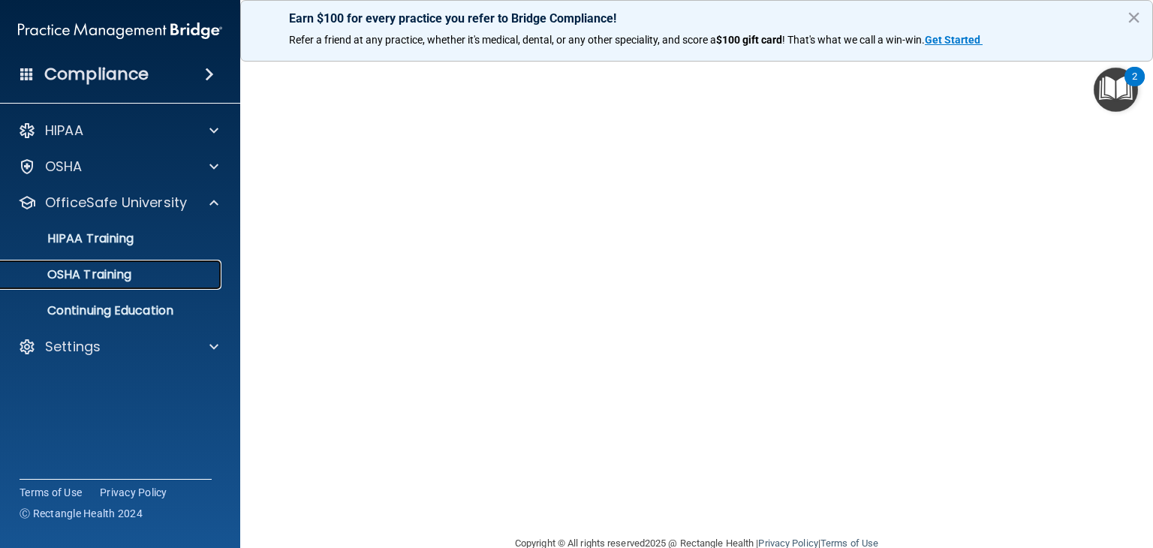
click at [119, 278] on p "OSHA Training" at bounding box center [71, 274] width 122 height 15
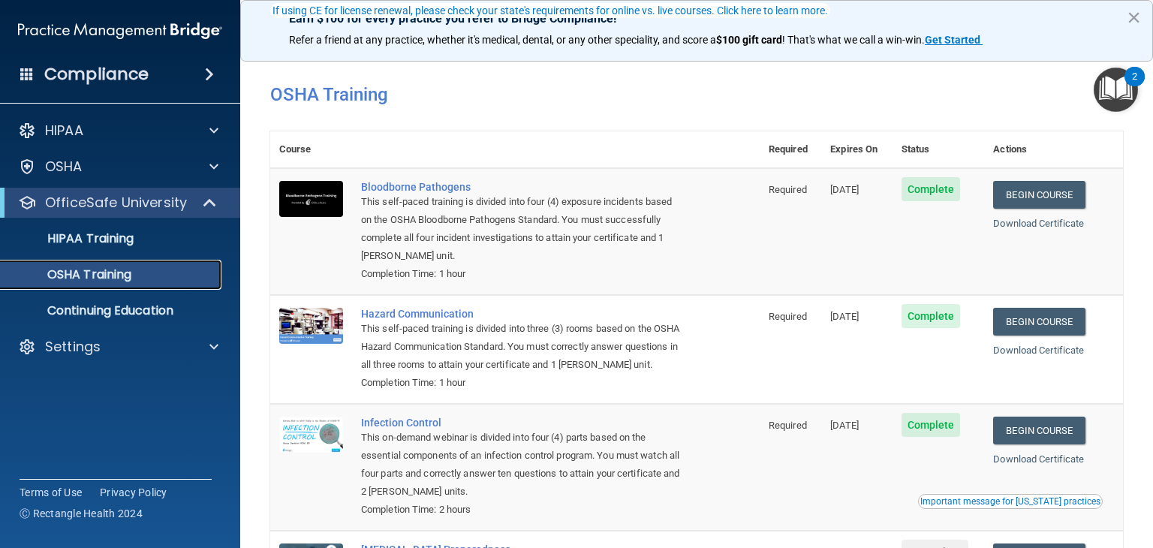
scroll to position [189, 0]
